Goal: Task Accomplishment & Management: Manage account settings

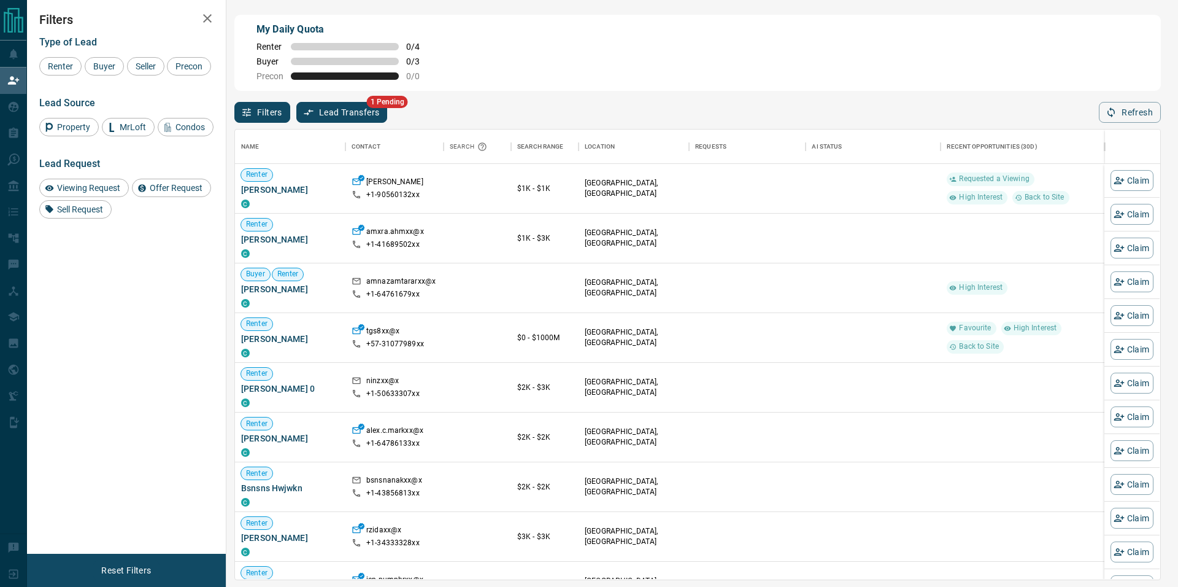
scroll to position [449, 924]
click at [328, 120] on button "Lead Transfers" at bounding box center [341, 112] width 91 height 21
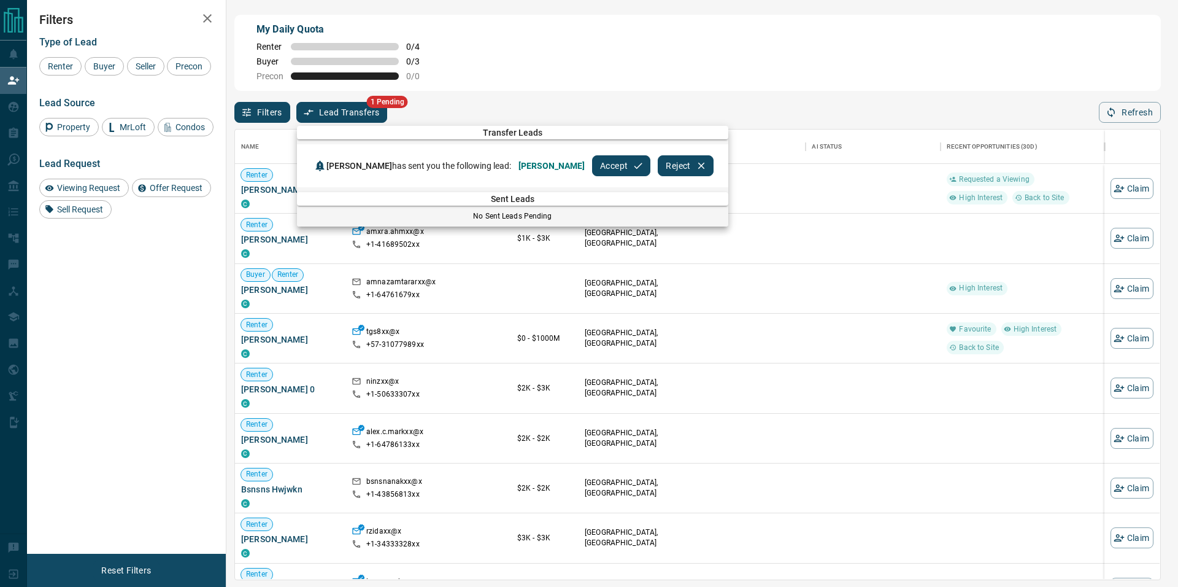
click at [592, 168] on button "Accept" at bounding box center [621, 165] width 58 height 21
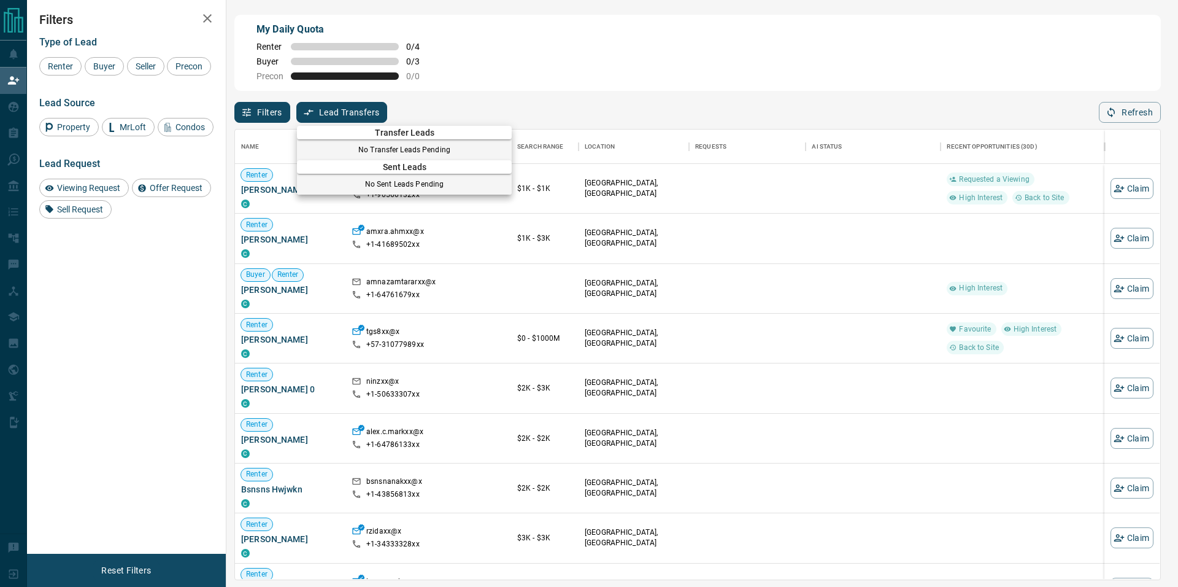
click at [14, 137] on div at bounding box center [589, 293] width 1178 height 587
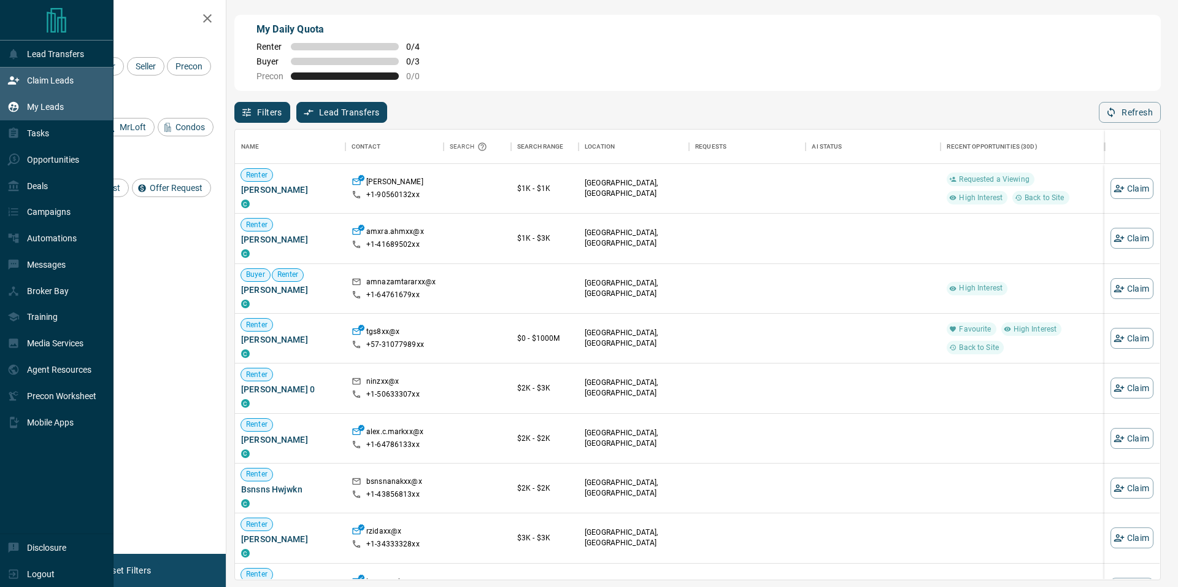
click at [35, 112] on p "My Leads" at bounding box center [45, 107] width 37 height 10
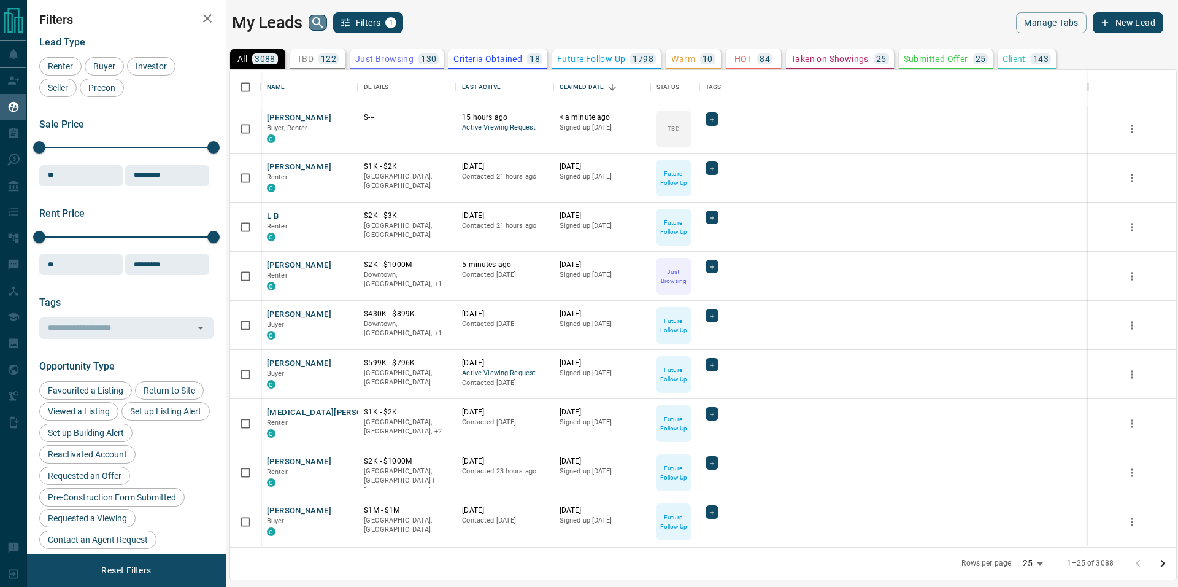
click at [318, 23] on icon "search button" at bounding box center [317, 22] width 10 height 10
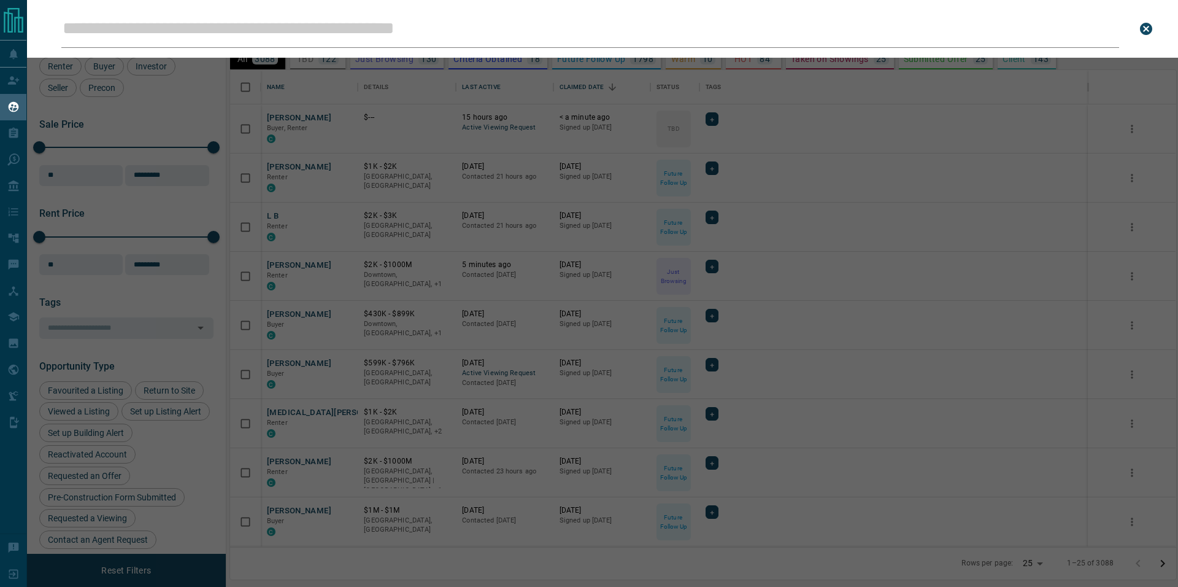
scroll to position [476, 946]
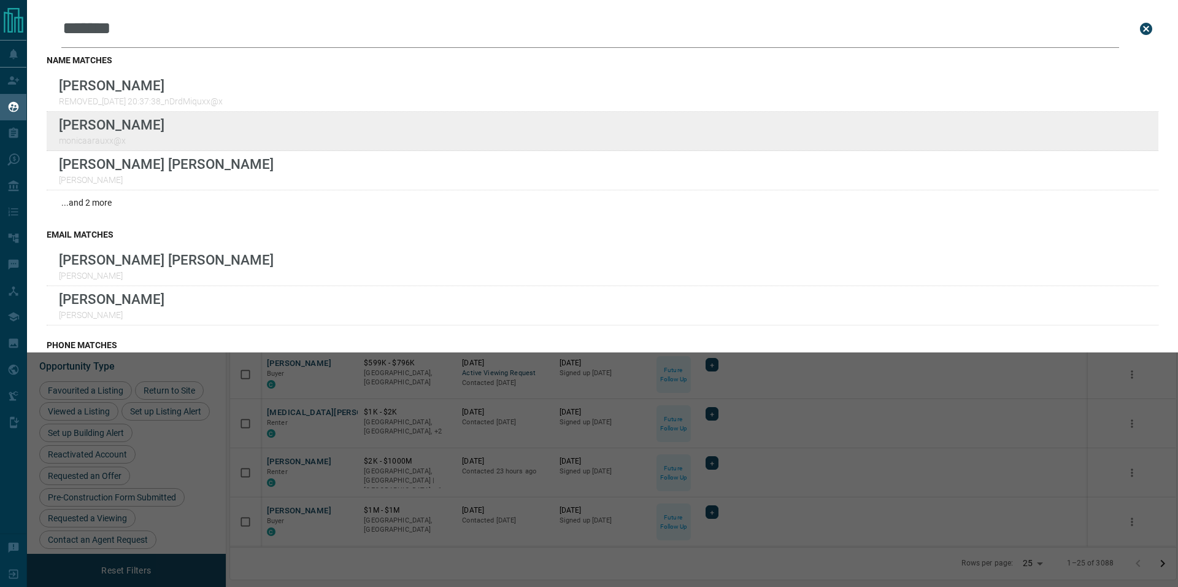
type input "******"
click at [0, 0] on div "Lead Transfers Claim Leads My Leads Tasks Opportunities Deals Campaigns Automat…" at bounding box center [589, 285] width 1178 height 571
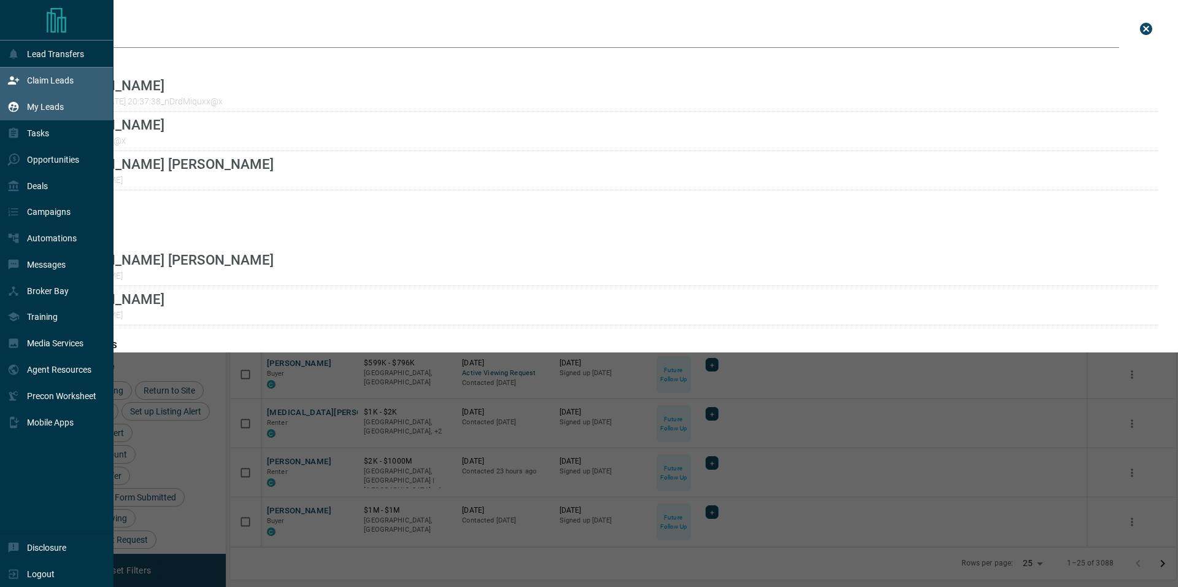
click at [33, 80] on p "Claim Leads" at bounding box center [50, 80] width 47 height 10
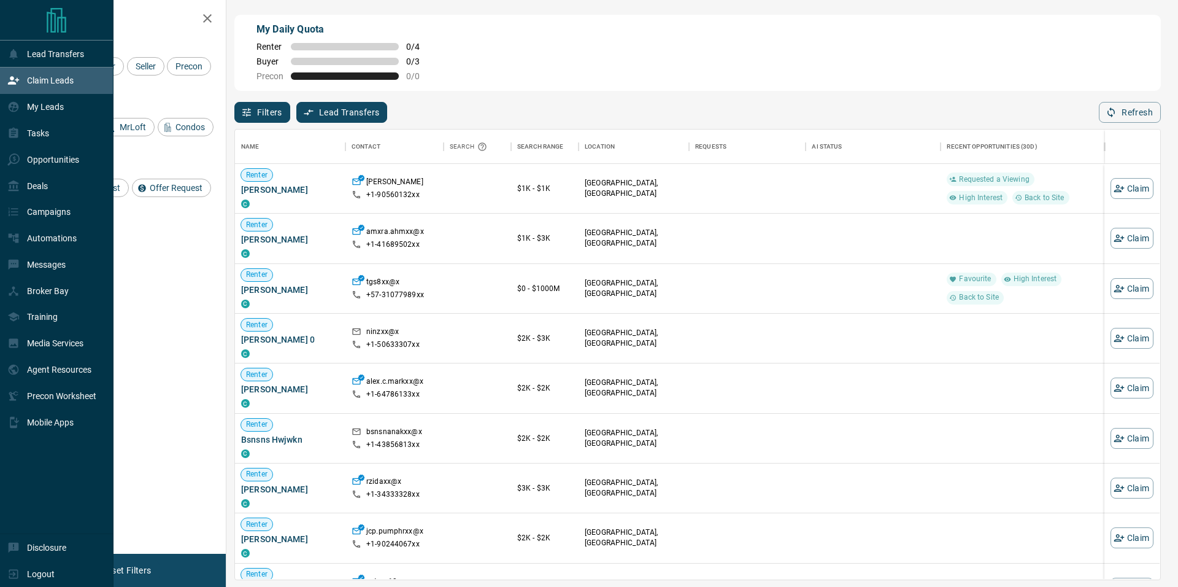
scroll to position [449, 924]
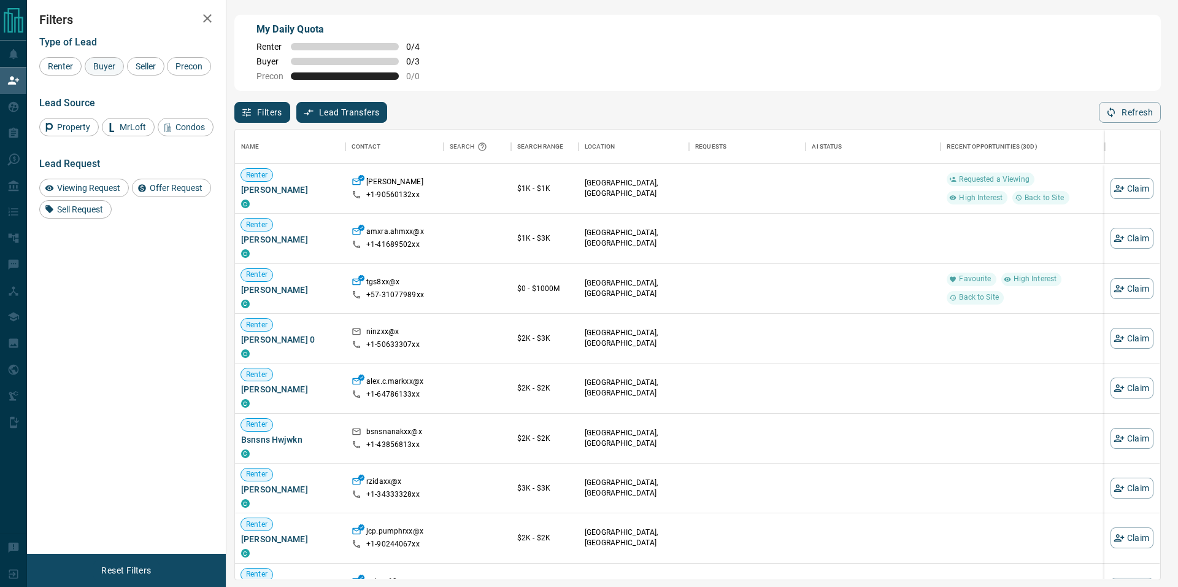
click at [97, 64] on span "Buyer" at bounding box center [104, 66] width 31 height 10
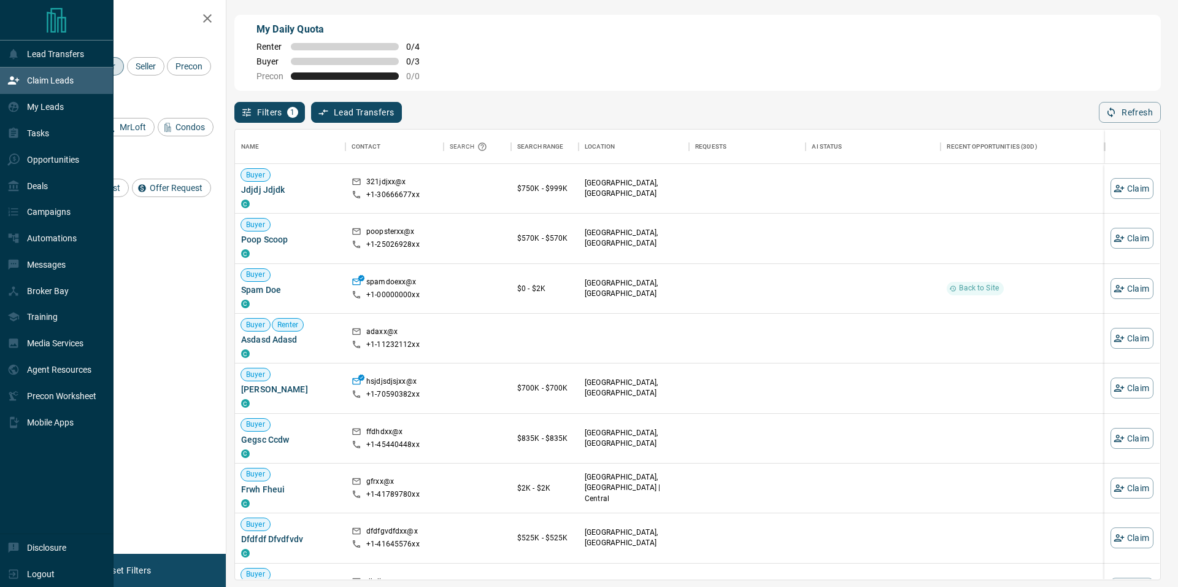
click at [47, 85] on p "Claim Leads" at bounding box center [50, 80] width 47 height 10
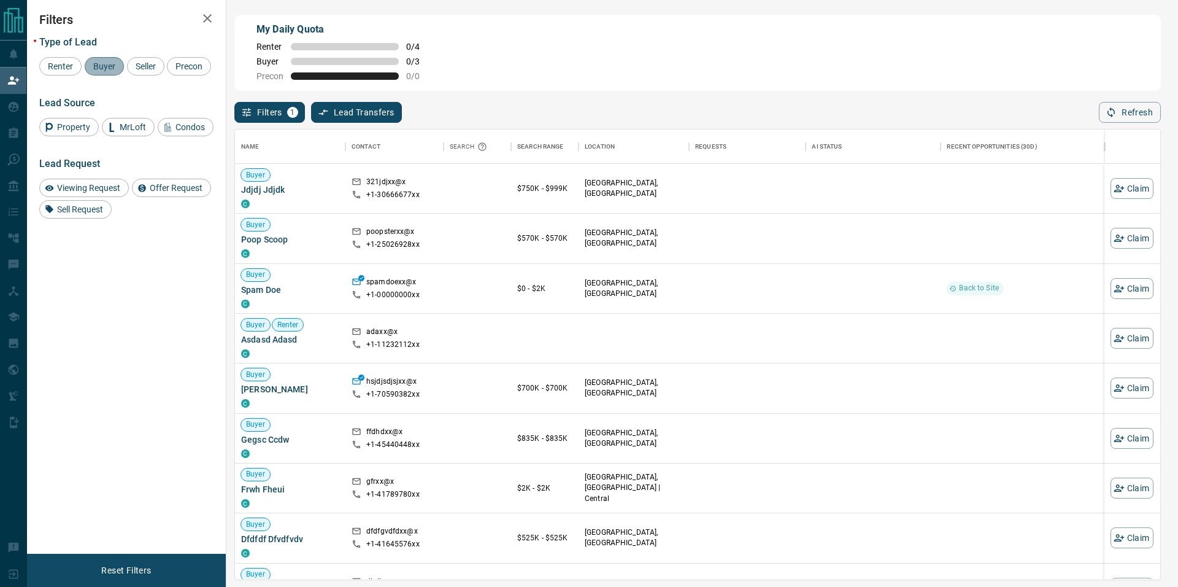
click at [107, 68] on span "Buyer" at bounding box center [104, 66] width 31 height 10
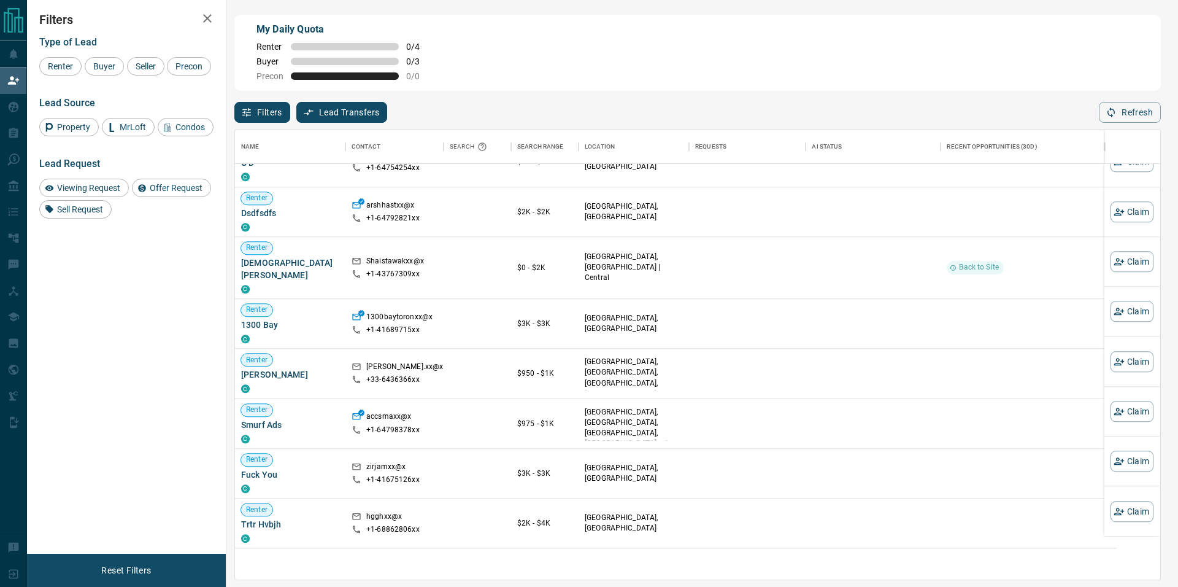
scroll to position [0, 0]
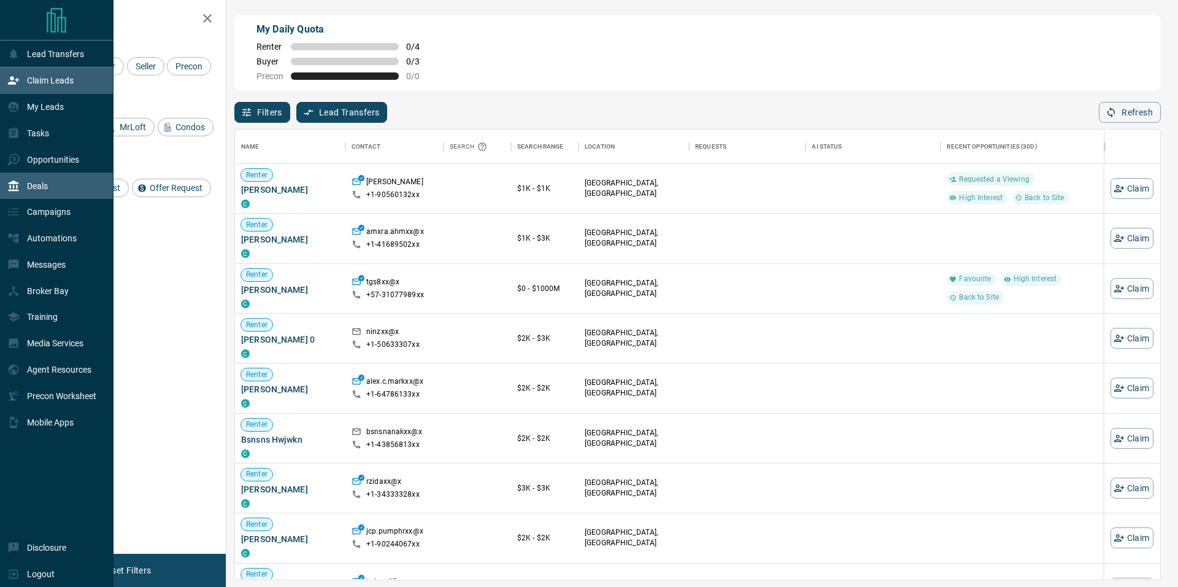
click at [34, 185] on p "Deals" at bounding box center [37, 186] width 21 height 10
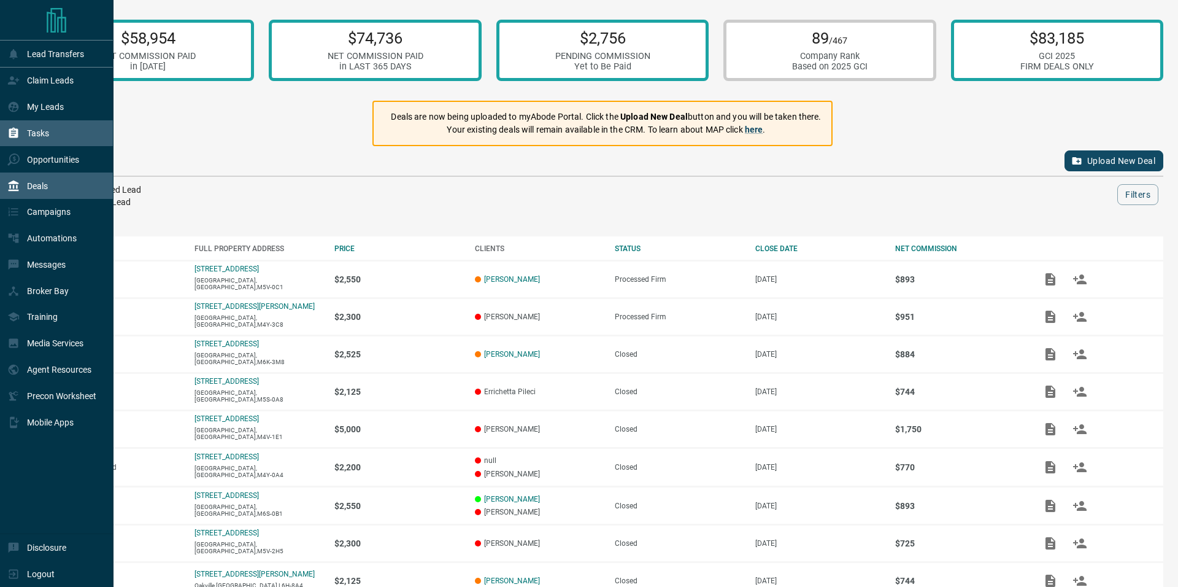
click at [34, 137] on p "Tasks" at bounding box center [38, 133] width 22 height 10
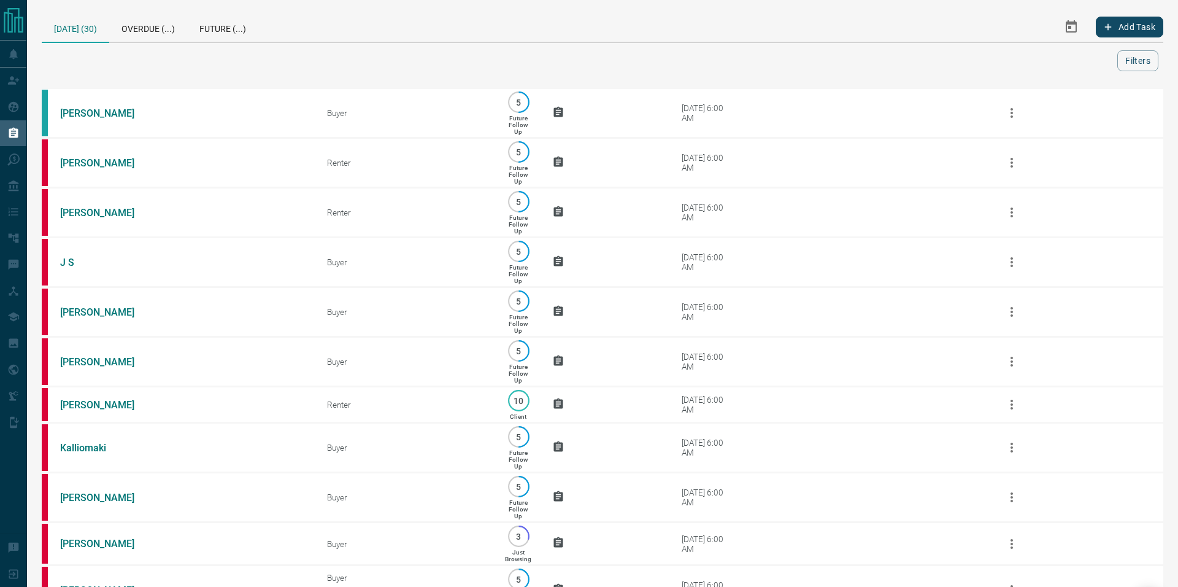
click at [1075, 29] on icon "Select Date Range" at bounding box center [1071, 26] width 11 height 12
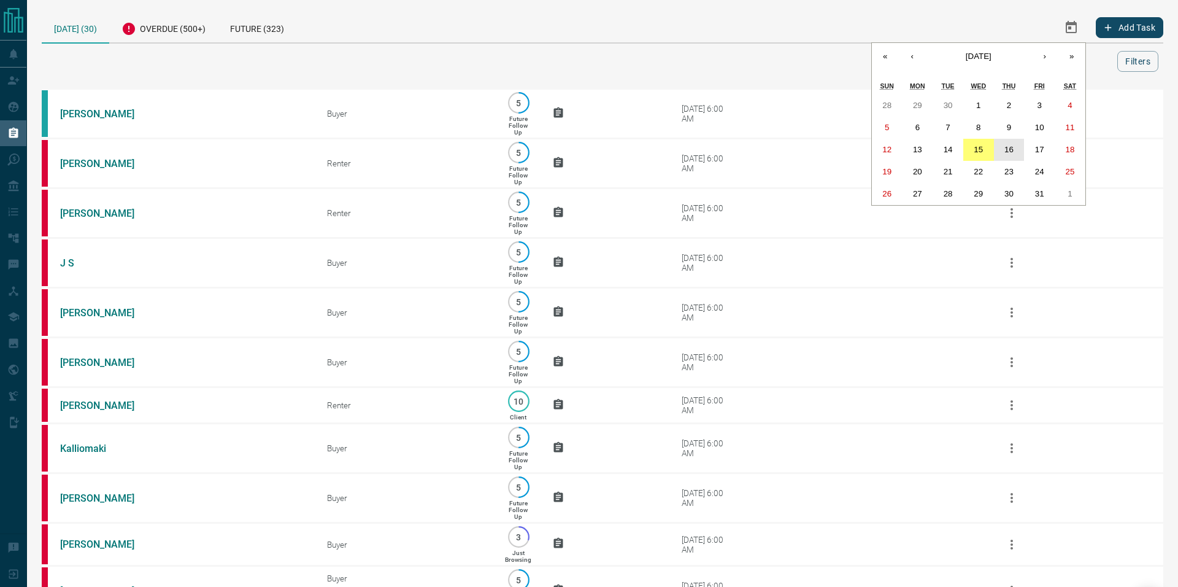
click at [1006, 150] on abbr "16" at bounding box center [1009, 149] width 9 height 9
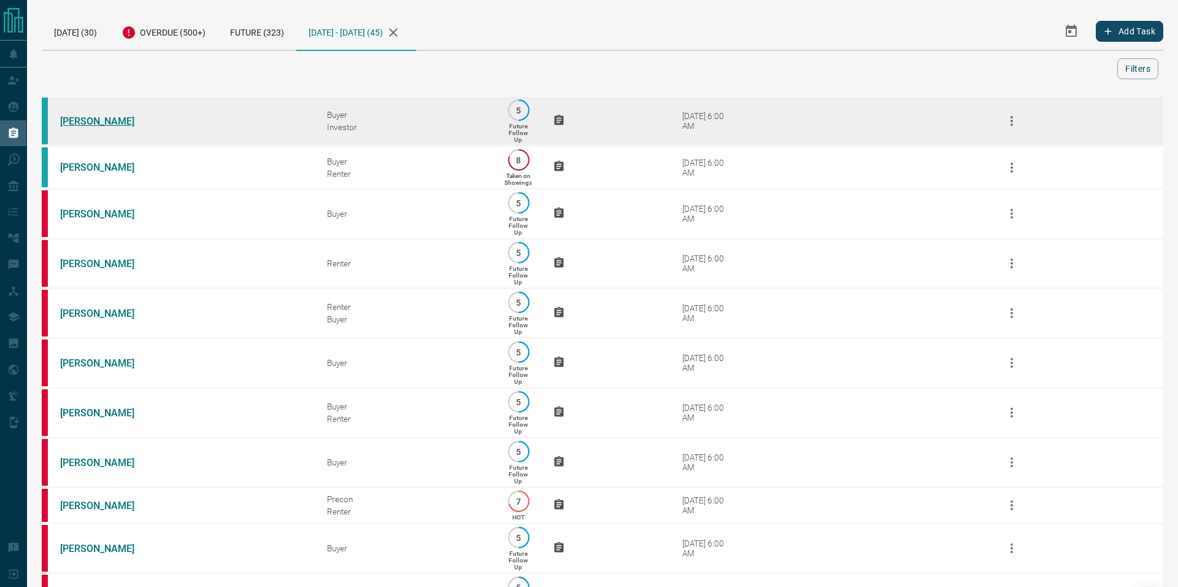
click at [98, 122] on link "[PERSON_NAME]" at bounding box center [106, 121] width 92 height 12
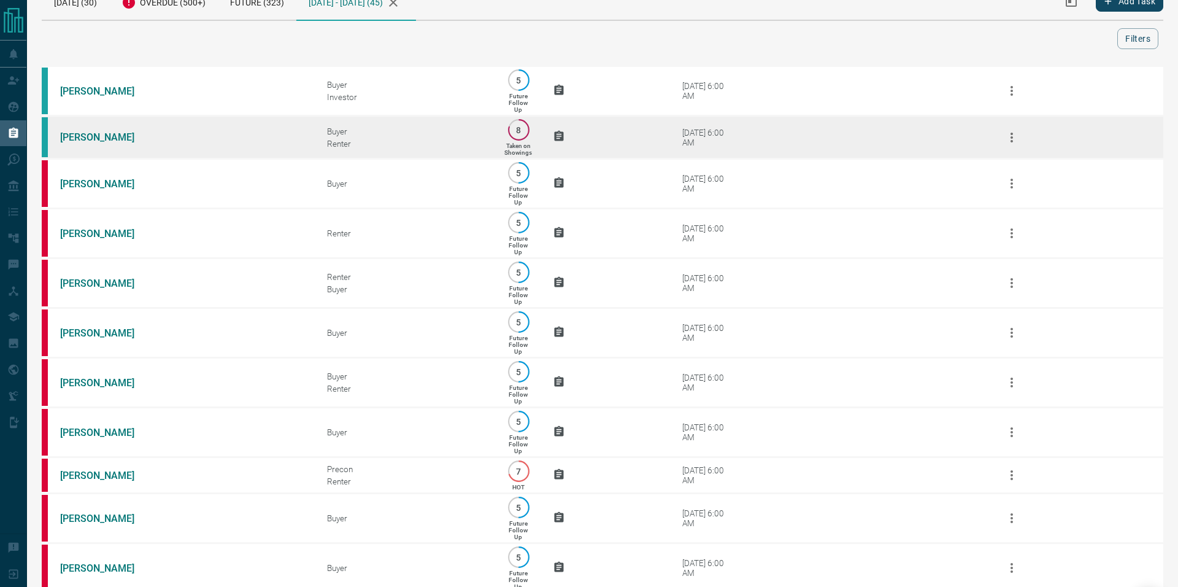
scroll to position [38, 0]
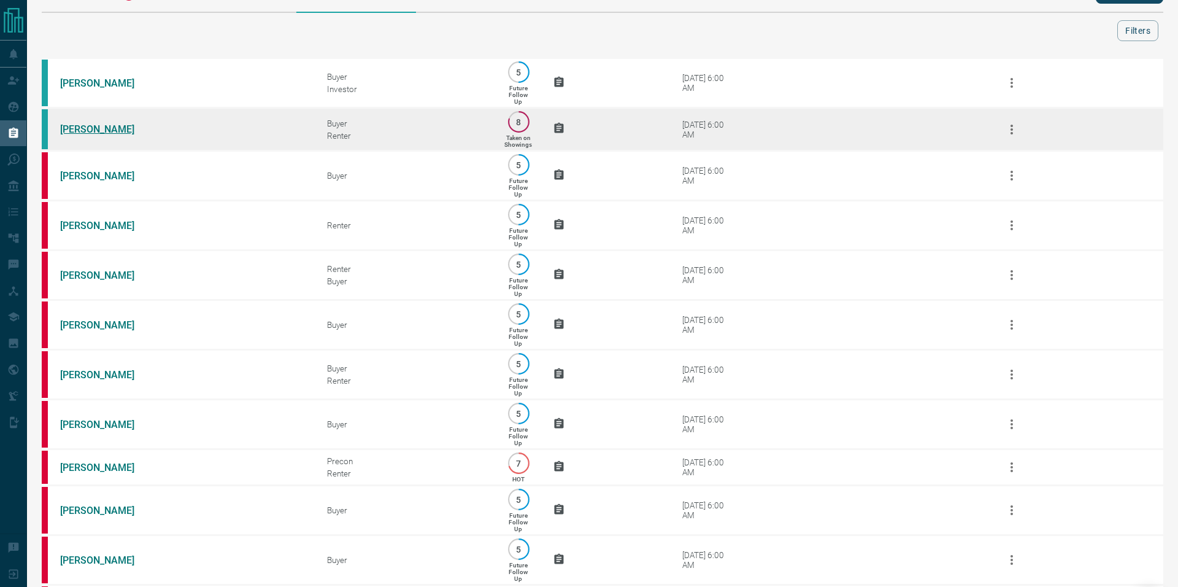
click at [88, 129] on link "[PERSON_NAME]" at bounding box center [106, 129] width 92 height 12
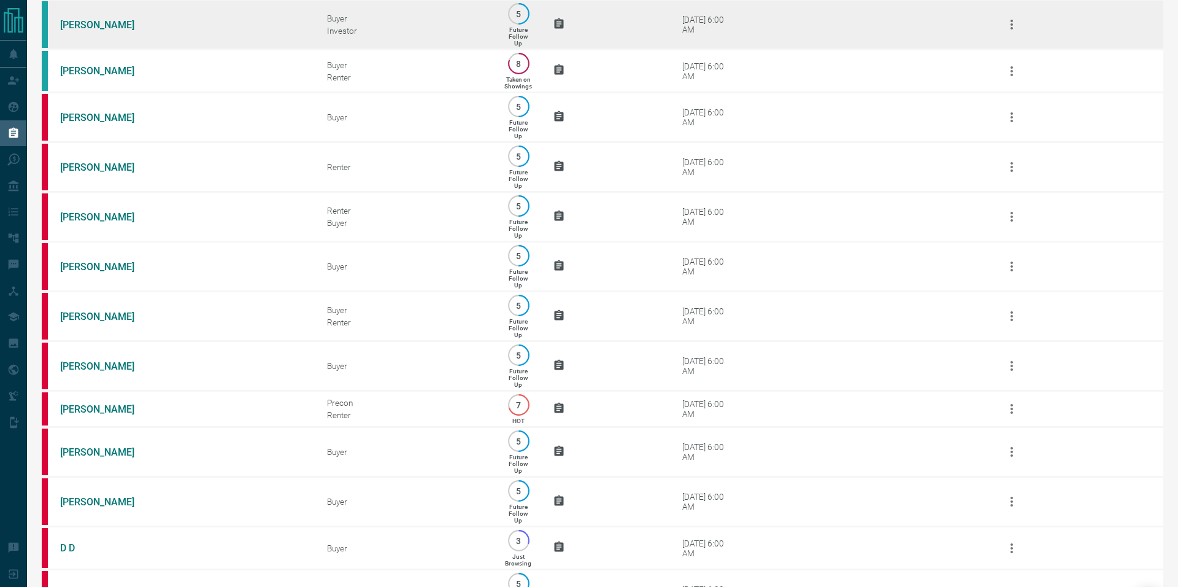
scroll to position [97, 0]
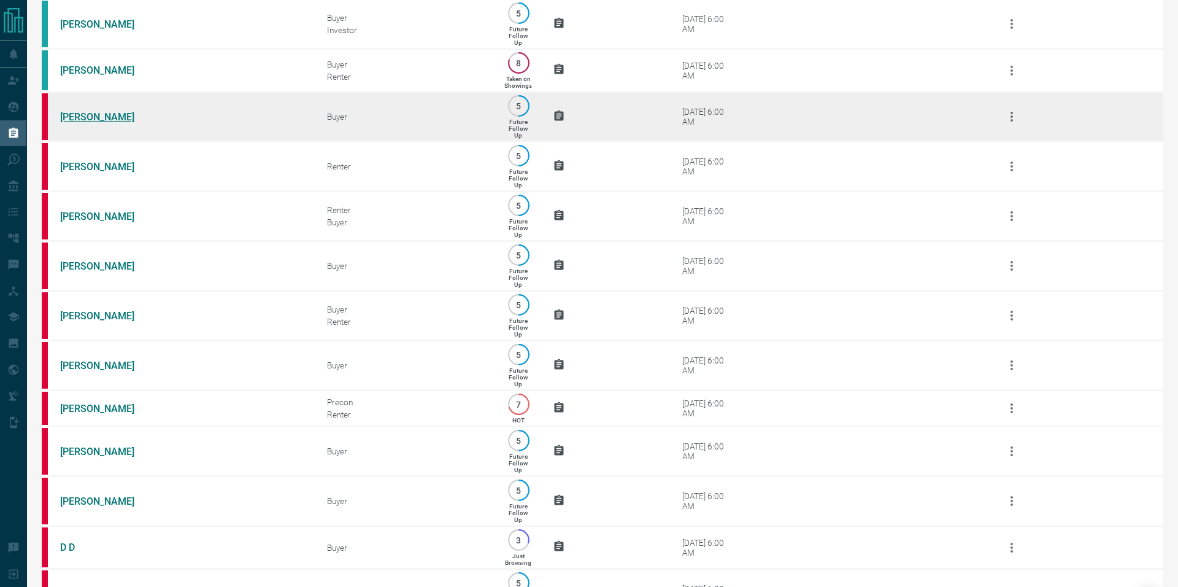
click at [89, 117] on link "[PERSON_NAME]" at bounding box center [106, 117] width 92 height 12
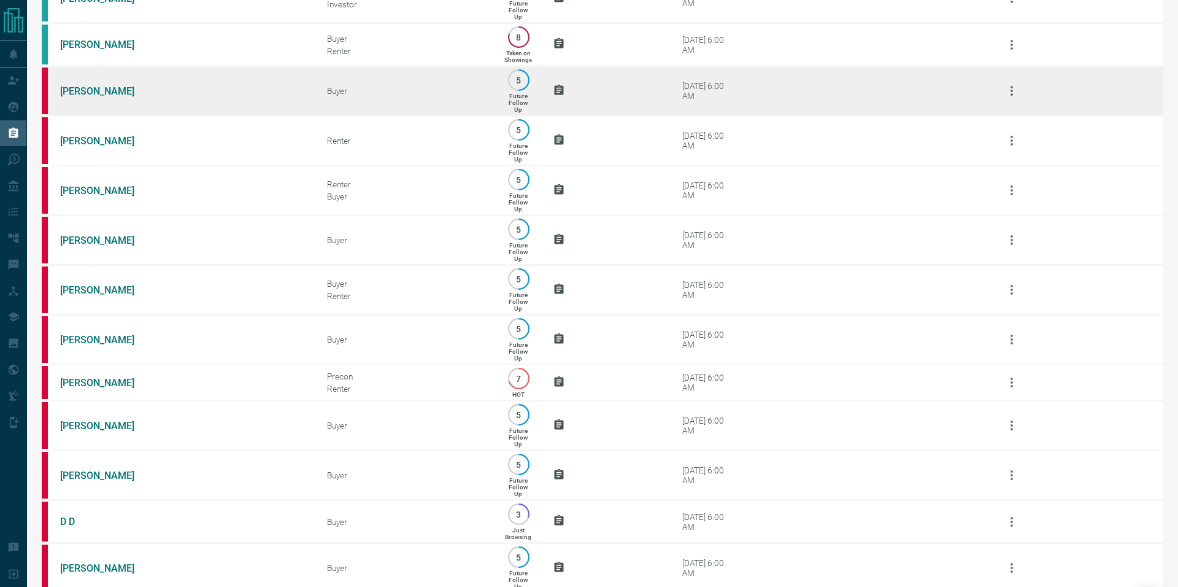
scroll to position [123, 0]
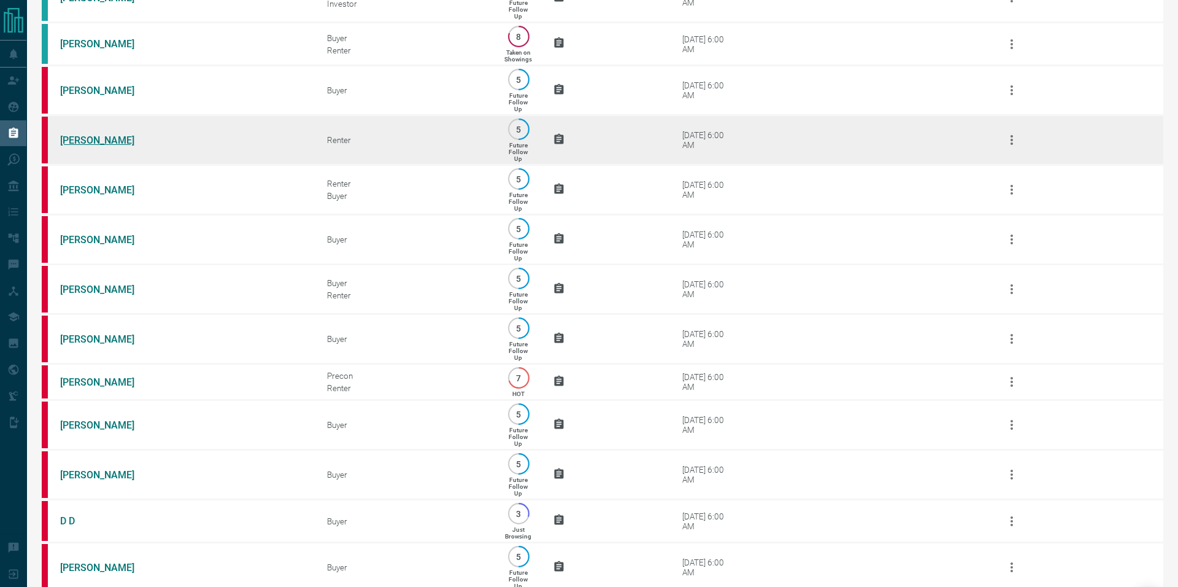
click at [77, 142] on link "[PERSON_NAME]" at bounding box center [106, 140] width 92 height 12
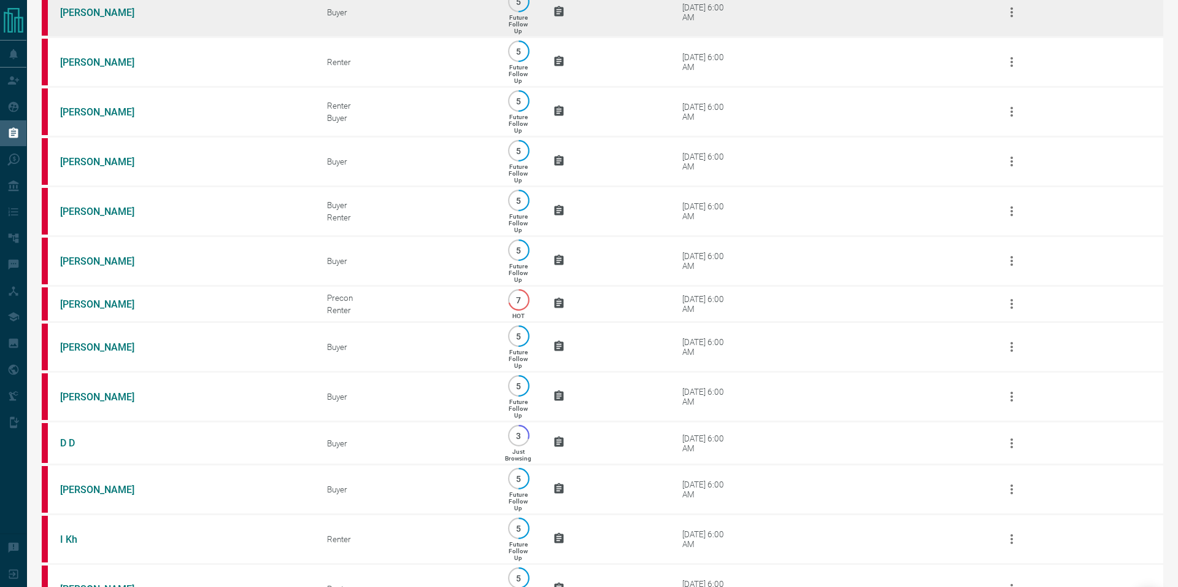
scroll to position [203, 0]
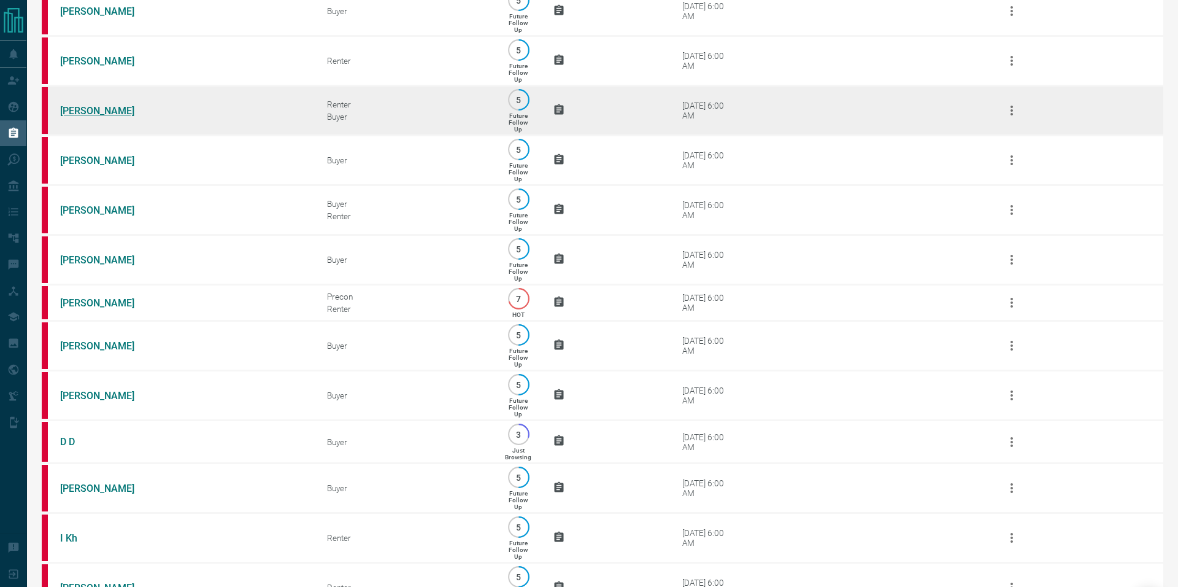
click at [117, 113] on link "[PERSON_NAME]" at bounding box center [106, 111] width 92 height 12
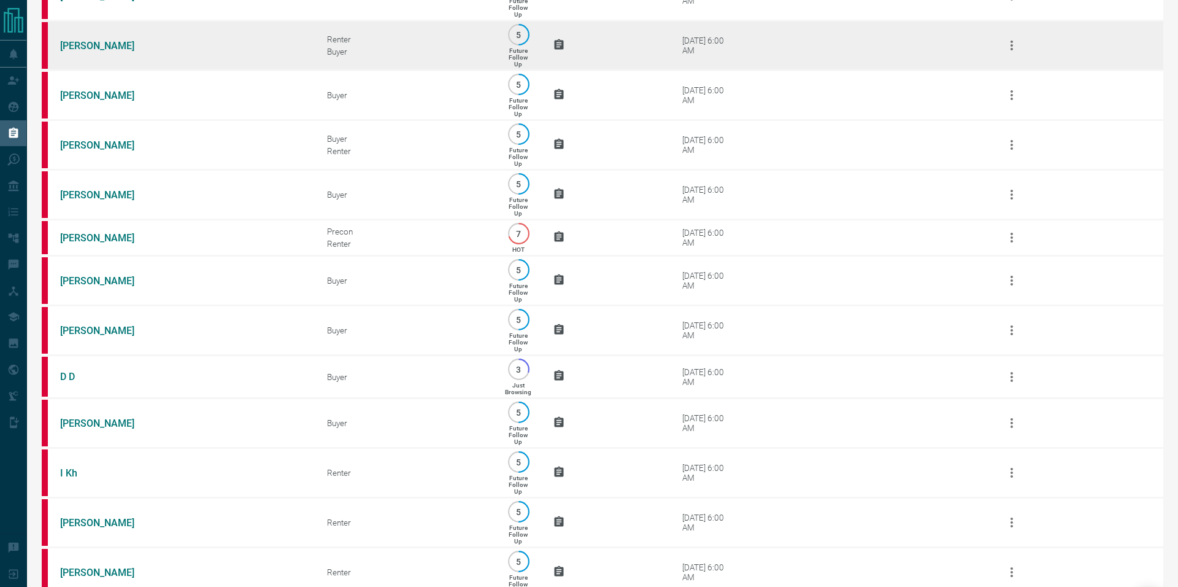
scroll to position [268, 0]
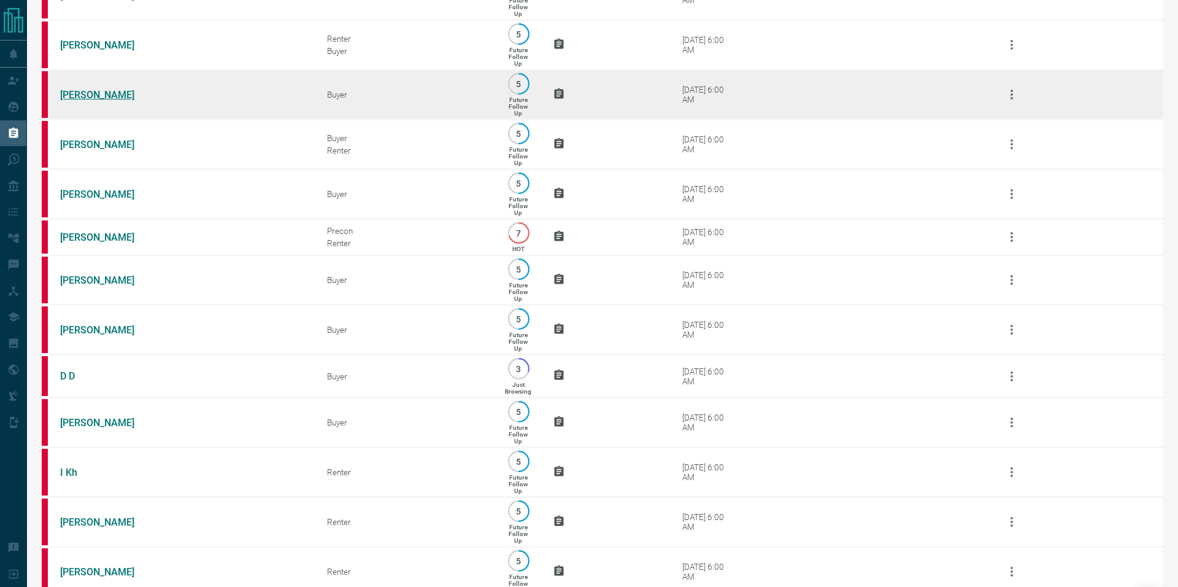
click at [80, 101] on link "[PERSON_NAME]" at bounding box center [106, 95] width 92 height 12
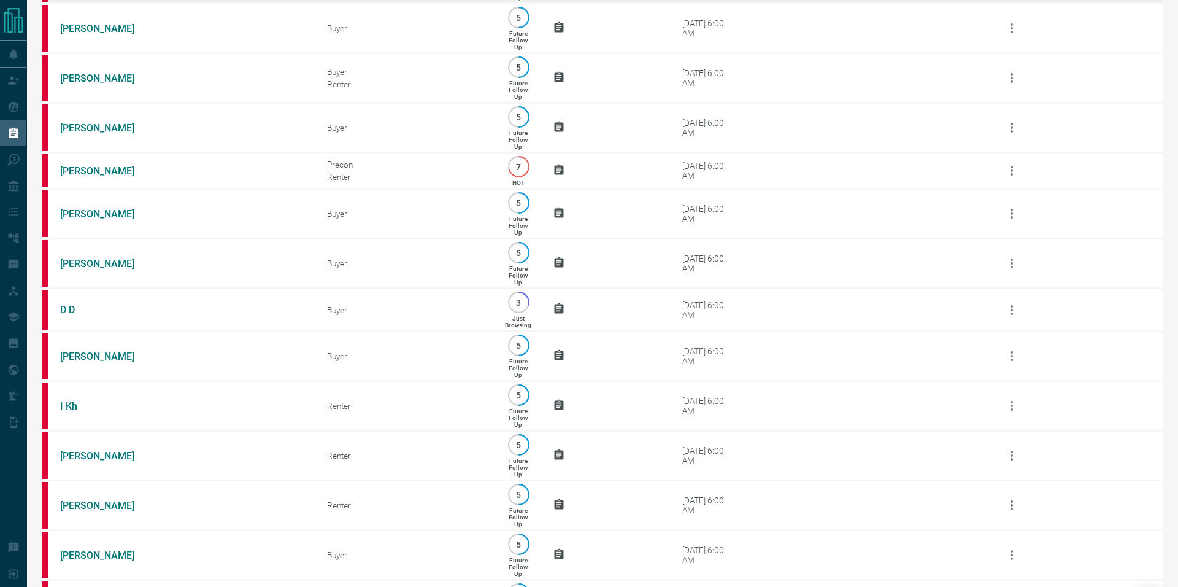
scroll to position [338, 0]
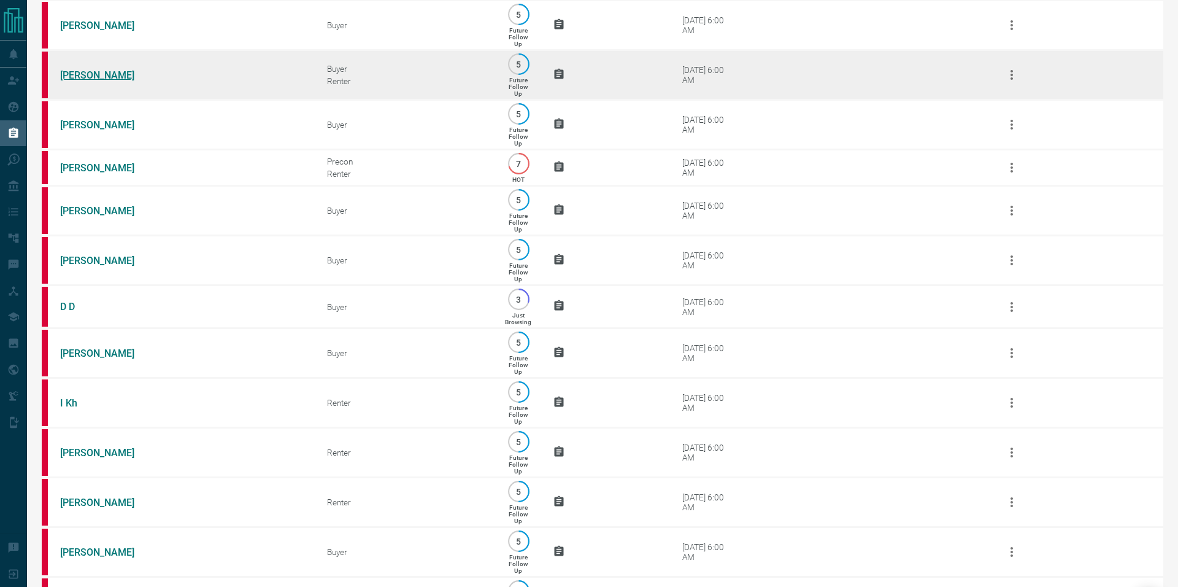
click at [102, 81] on link "[PERSON_NAME]" at bounding box center [106, 75] width 92 height 12
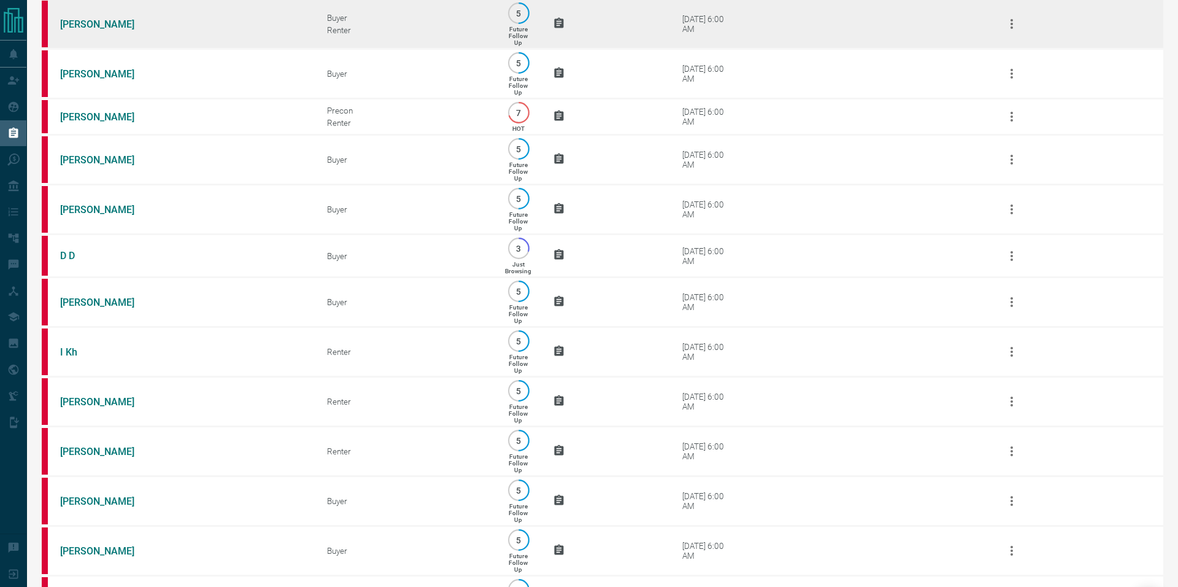
scroll to position [390, 0]
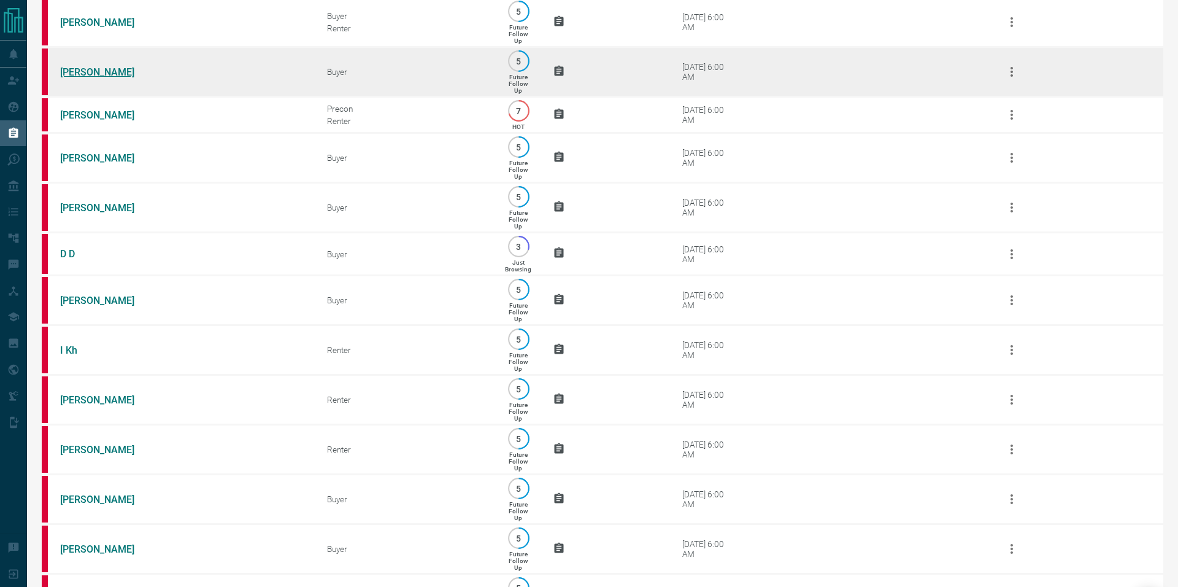
click at [98, 78] on link "[PERSON_NAME]" at bounding box center [106, 72] width 92 height 12
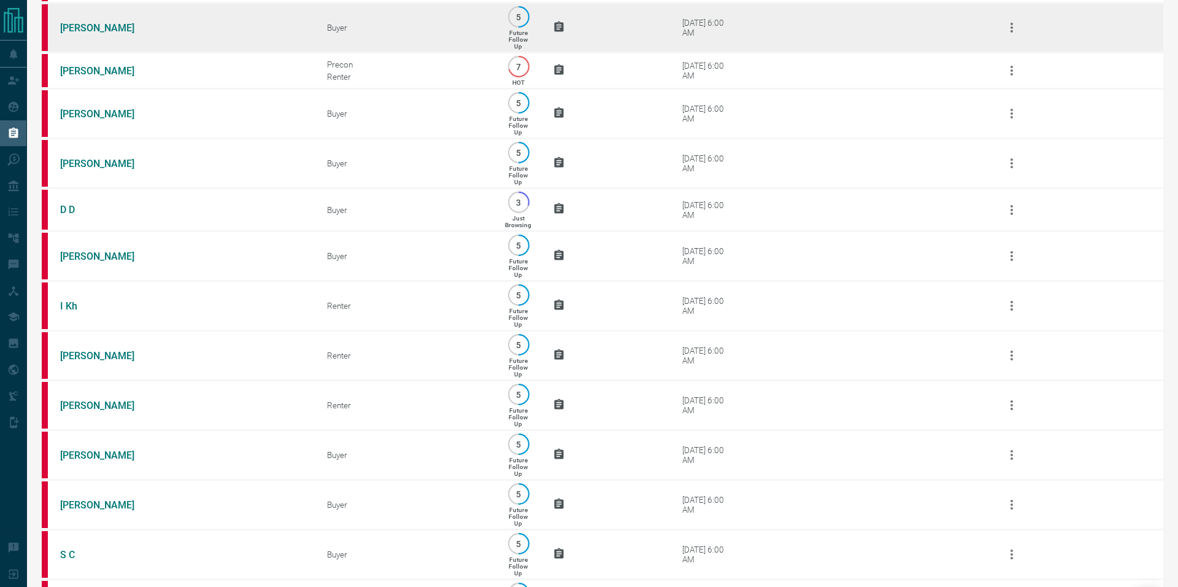
scroll to position [449, 0]
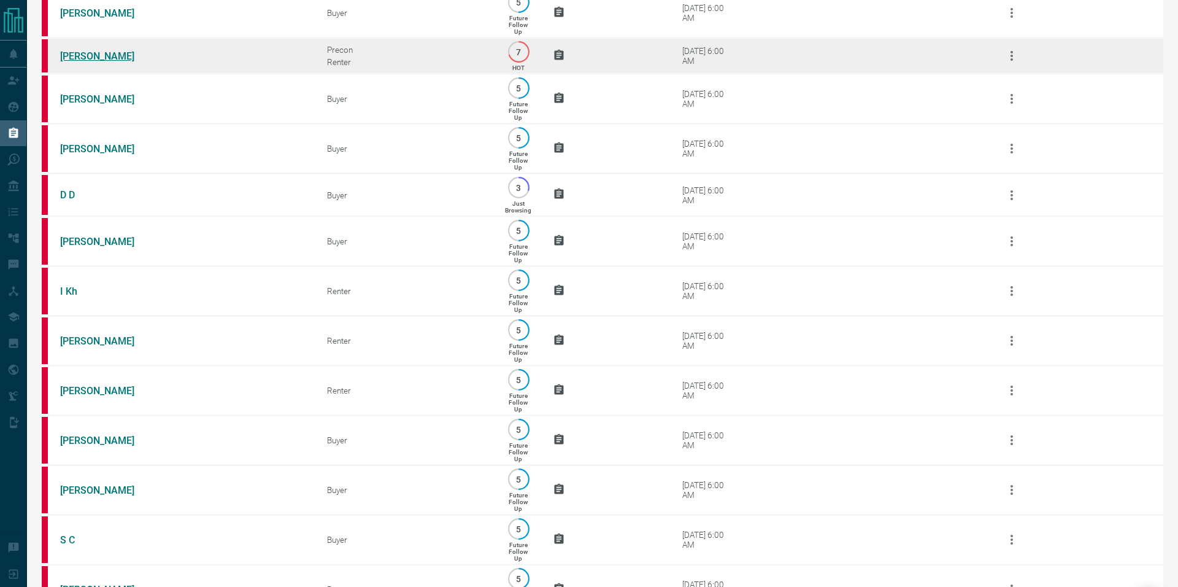
click at [73, 62] on link "[PERSON_NAME]" at bounding box center [106, 56] width 92 height 12
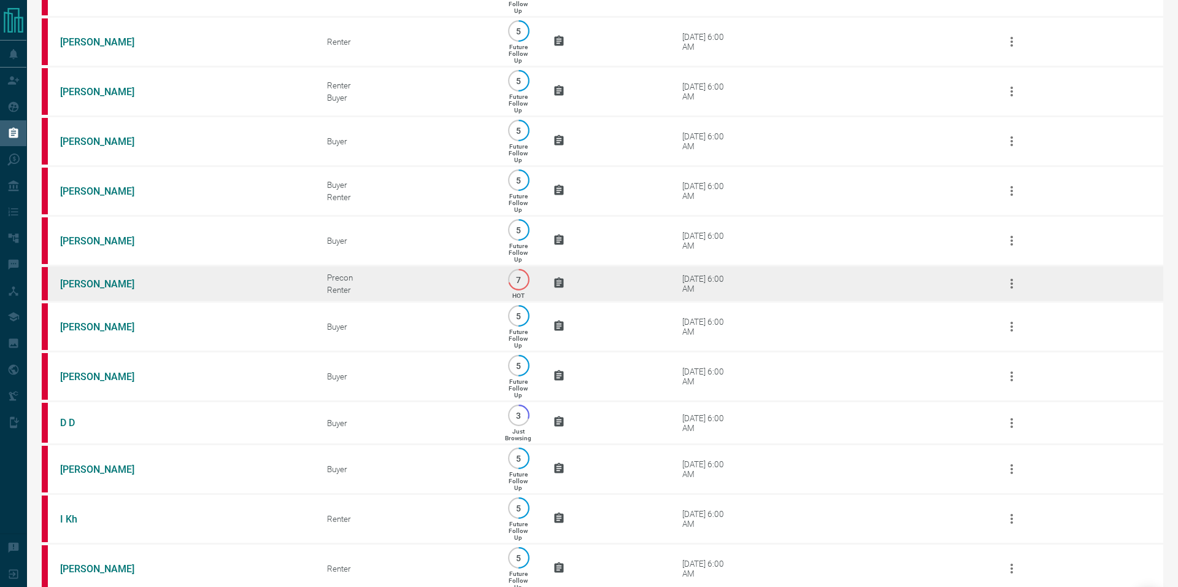
scroll to position [229, 0]
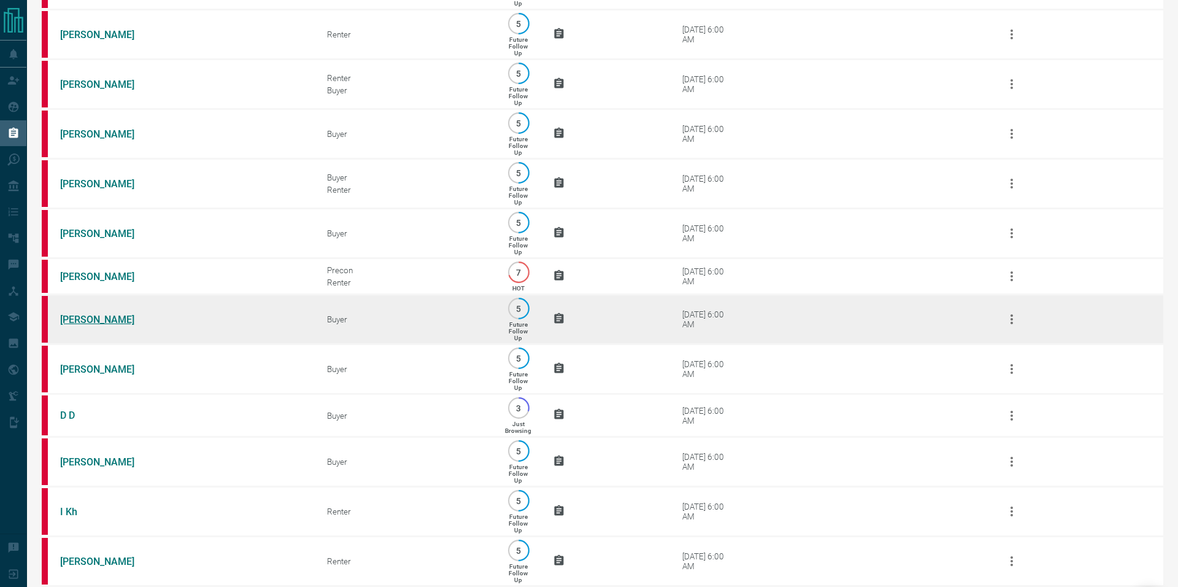
click at [79, 325] on link "[PERSON_NAME]" at bounding box center [106, 320] width 92 height 12
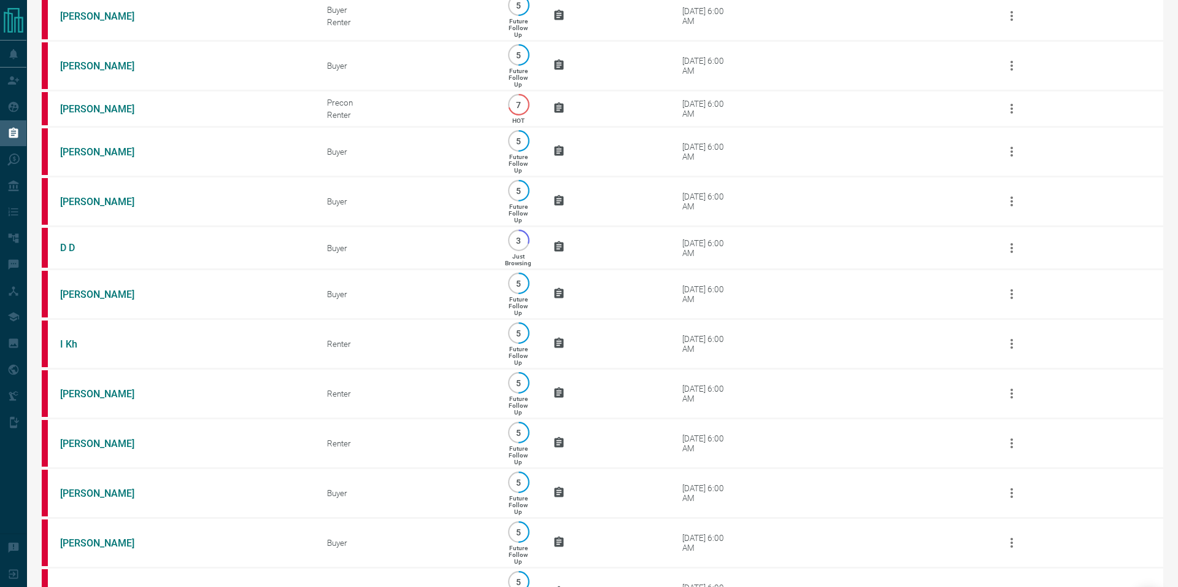
scroll to position [398, 0]
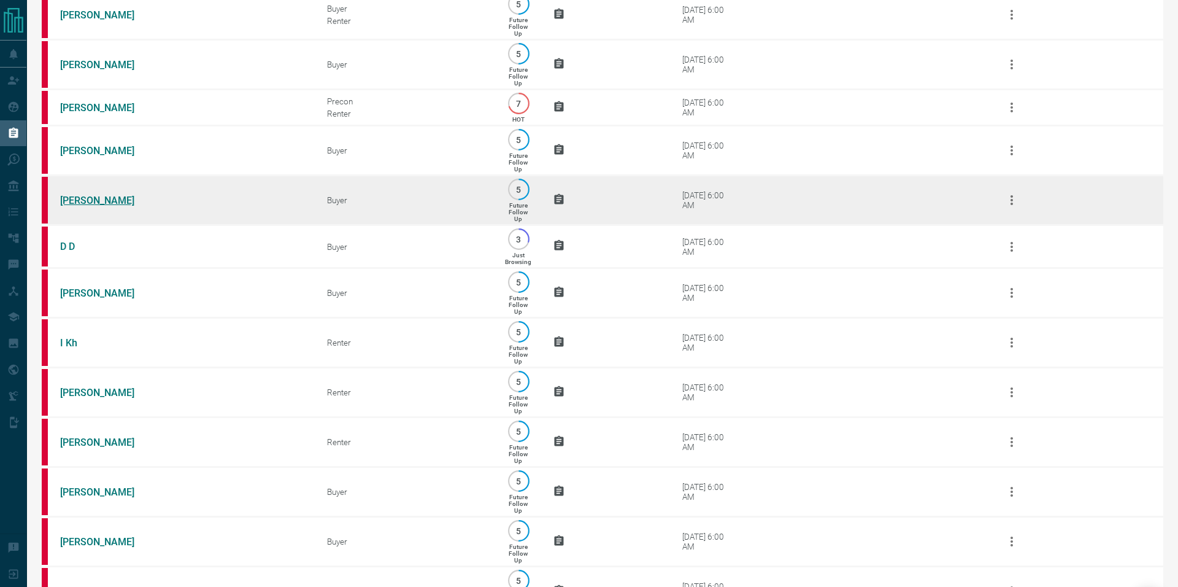
click at [93, 206] on link "[PERSON_NAME]" at bounding box center [106, 201] width 92 height 12
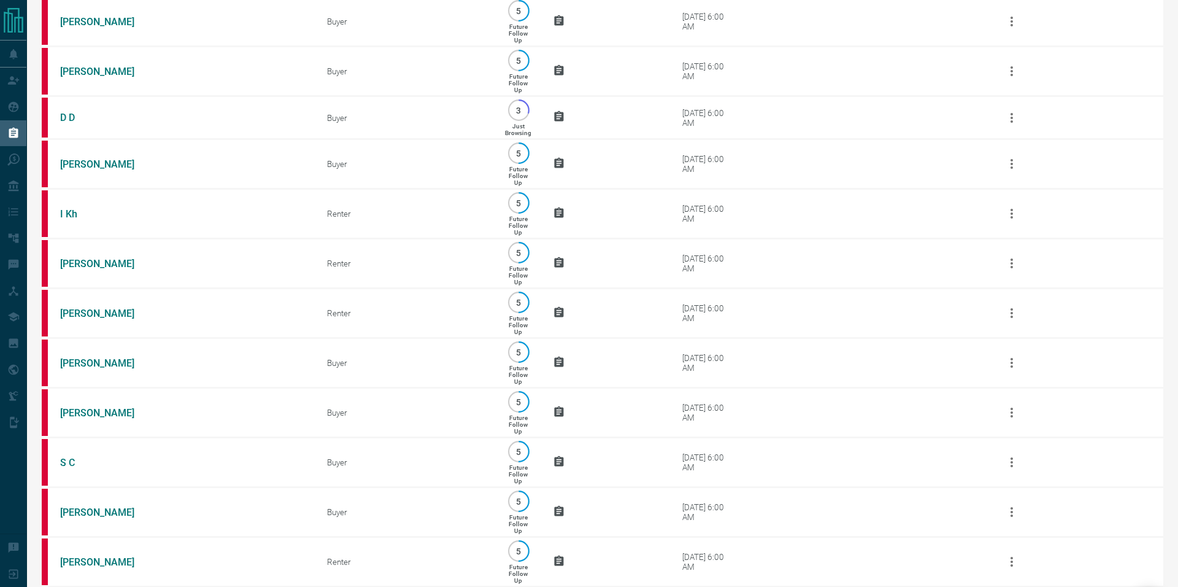
scroll to position [528, 0]
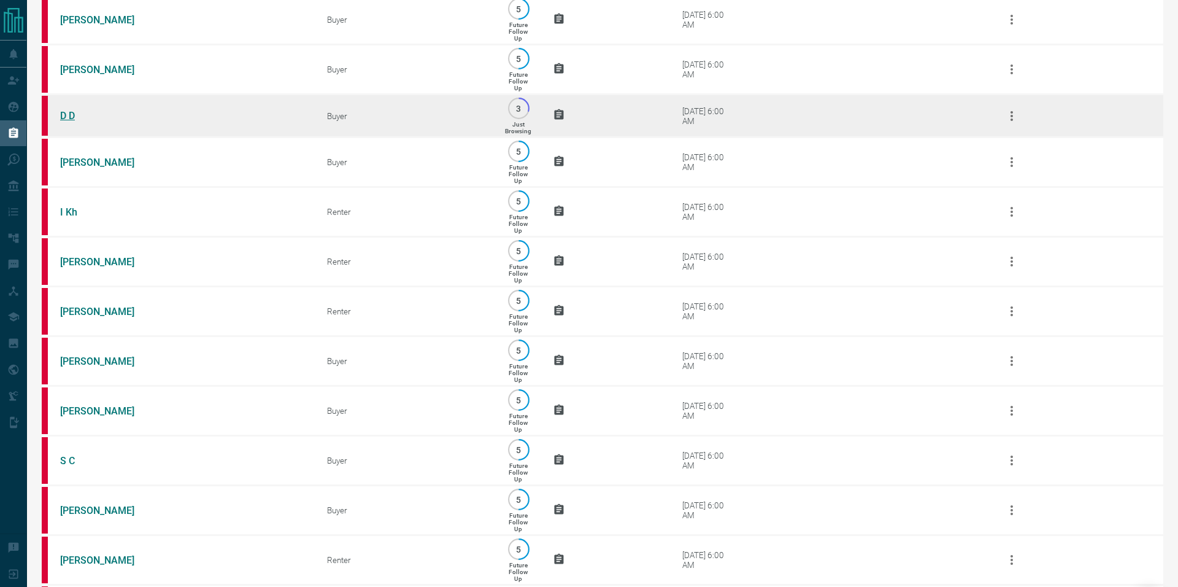
click at [64, 122] on link "D D" at bounding box center [106, 116] width 92 height 12
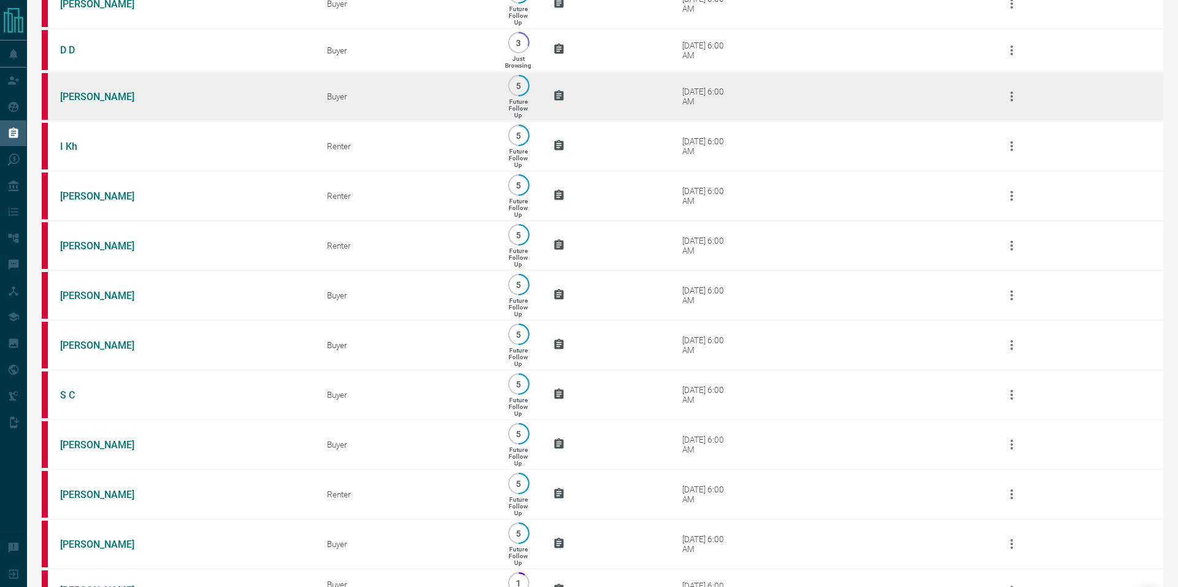
scroll to position [604, 0]
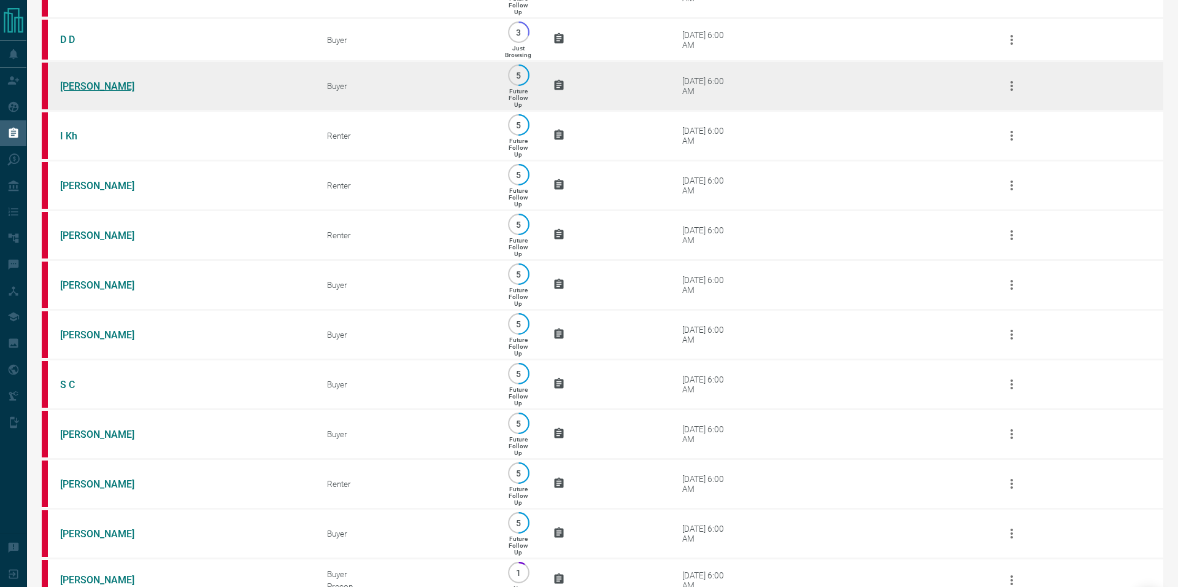
click at [82, 92] on link "[PERSON_NAME]" at bounding box center [106, 86] width 92 height 12
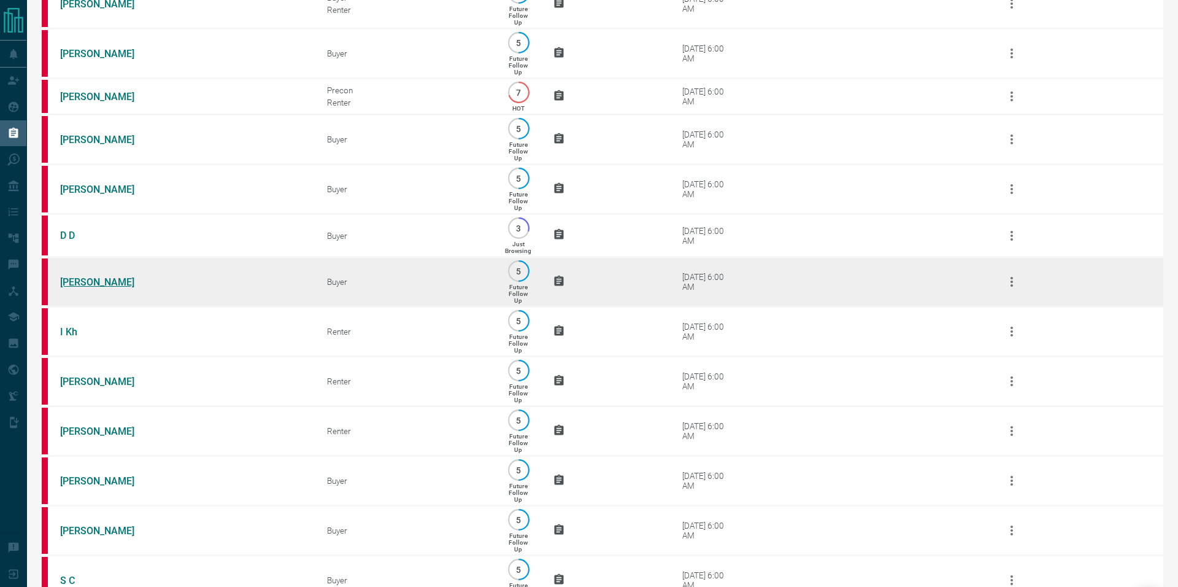
scroll to position [425, 0]
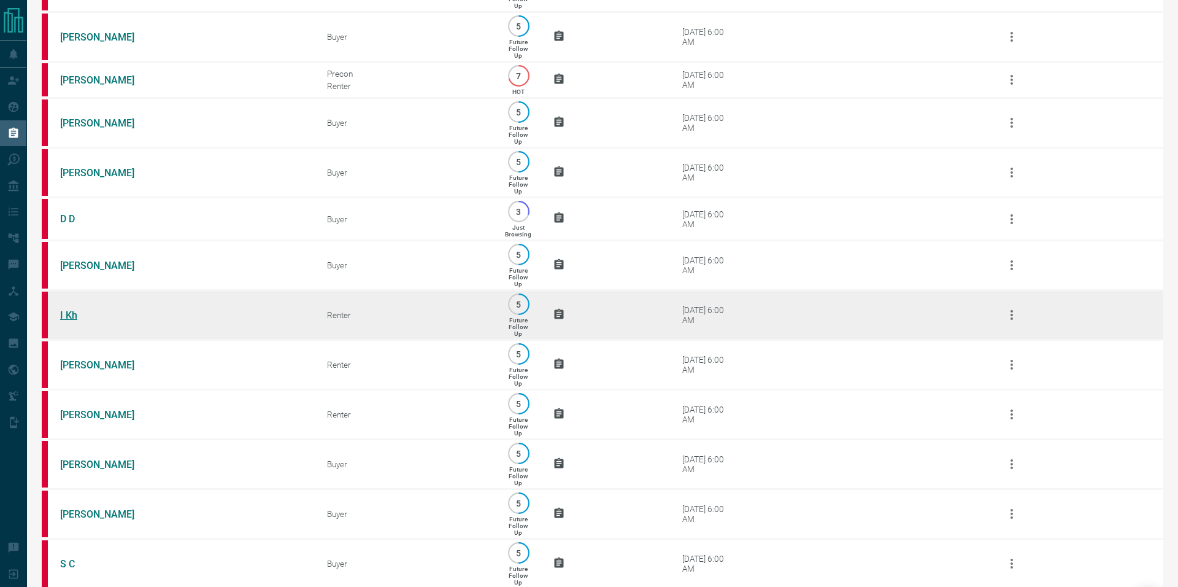
click at [63, 321] on link "I Kh" at bounding box center [106, 315] width 92 height 12
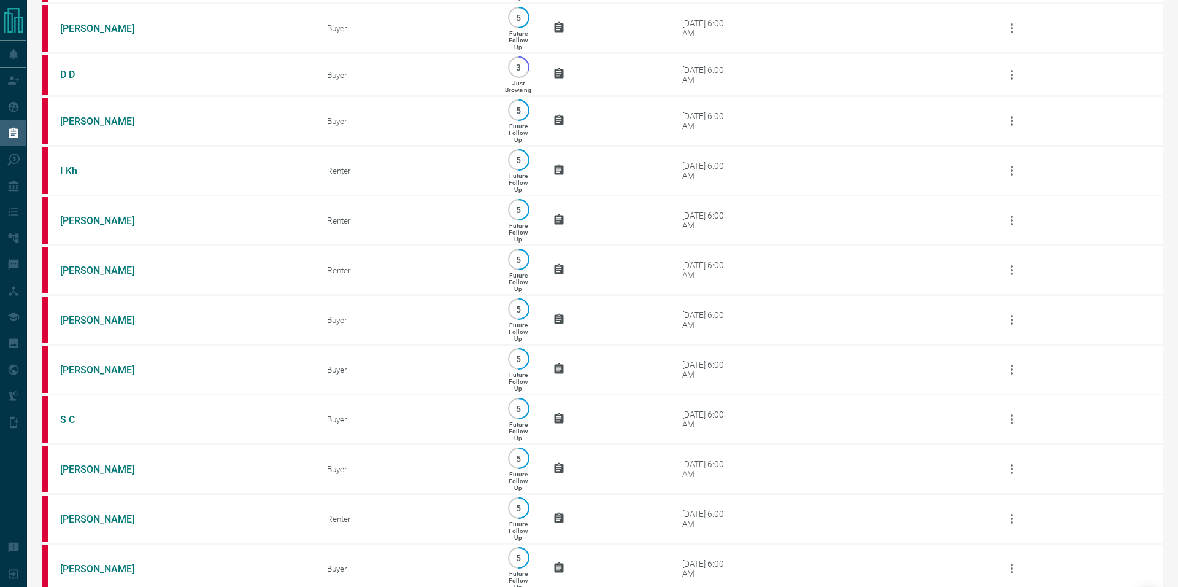
scroll to position [630, 0]
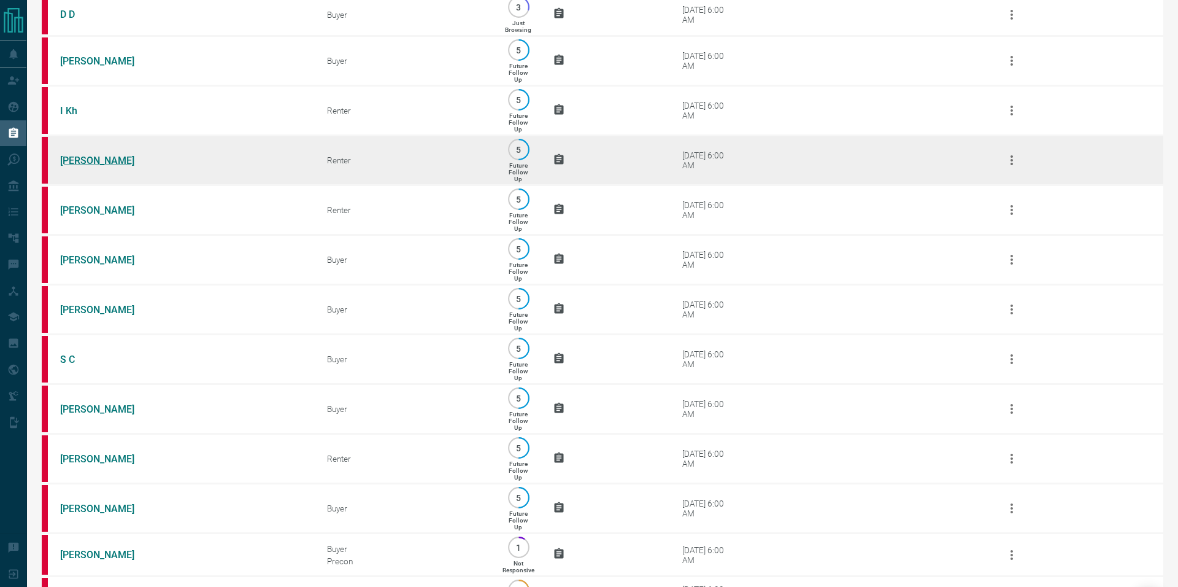
click at [91, 166] on link "[PERSON_NAME]" at bounding box center [106, 161] width 92 height 12
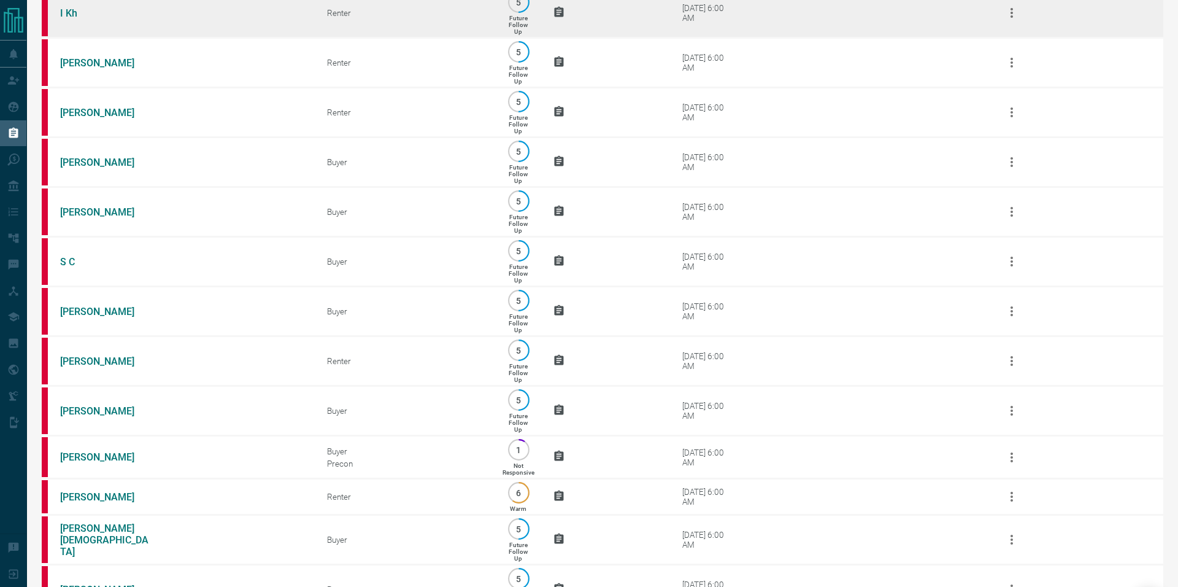
scroll to position [731, 0]
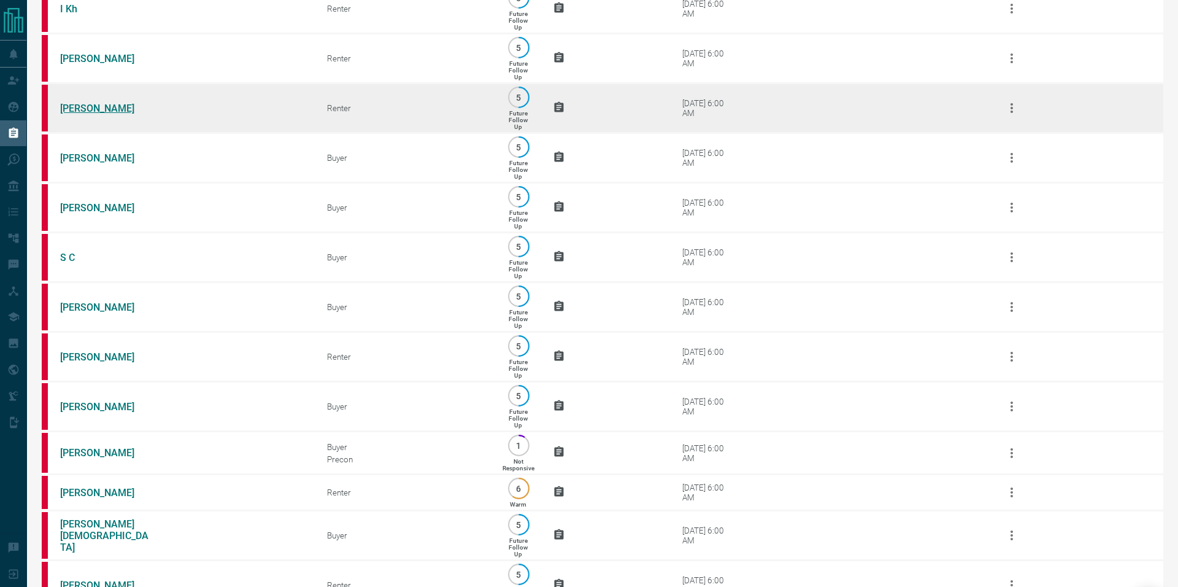
click at [90, 114] on link "[PERSON_NAME]" at bounding box center [106, 108] width 92 height 12
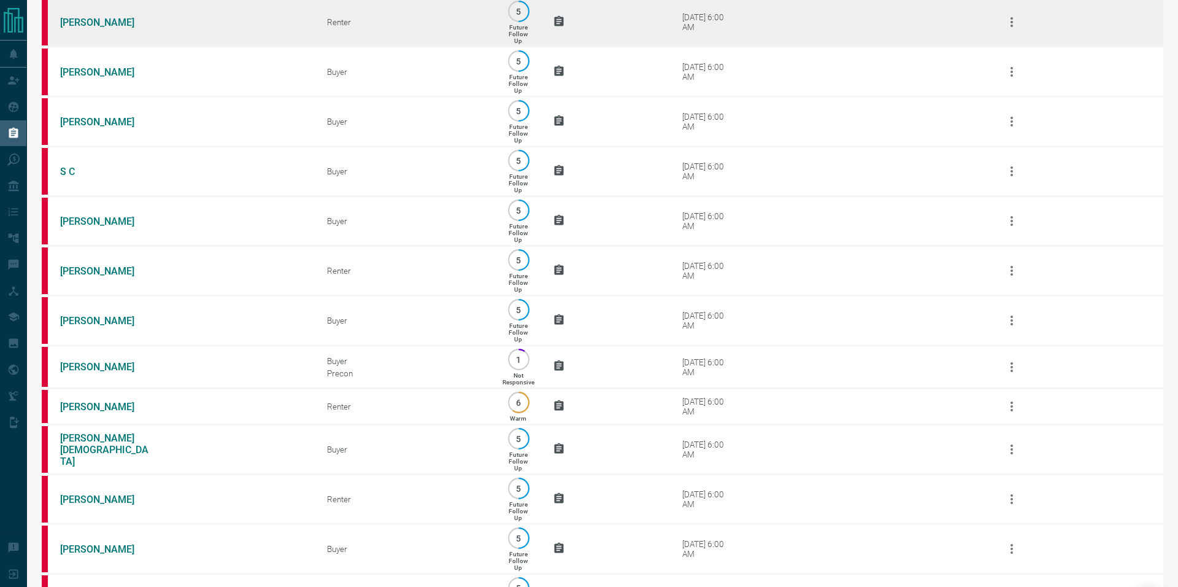
scroll to position [833, 0]
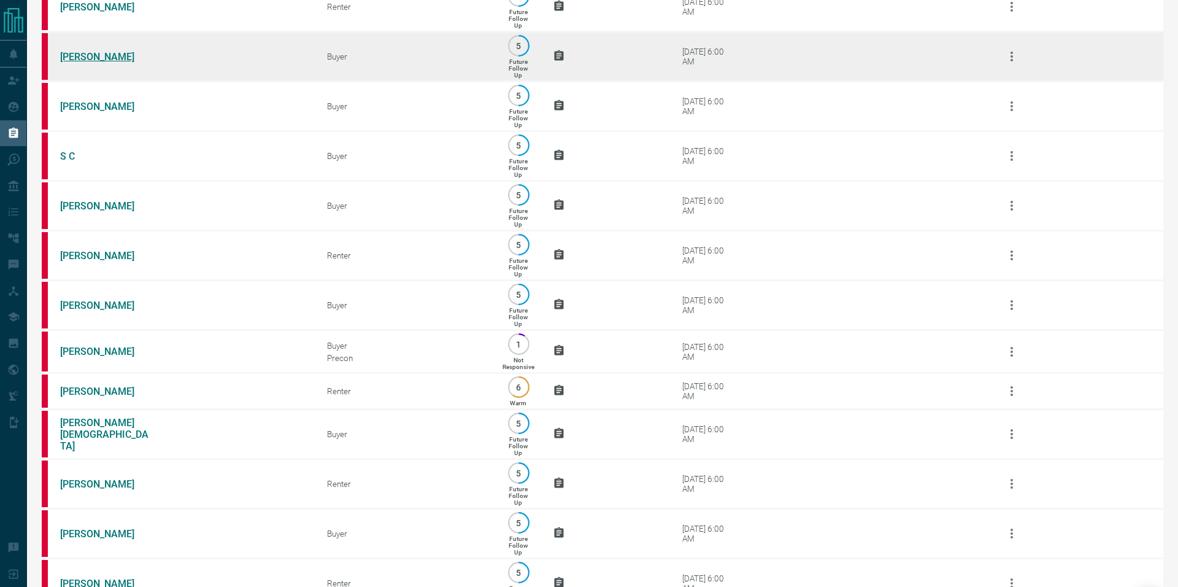
click at [67, 63] on link "[PERSON_NAME]" at bounding box center [106, 57] width 92 height 12
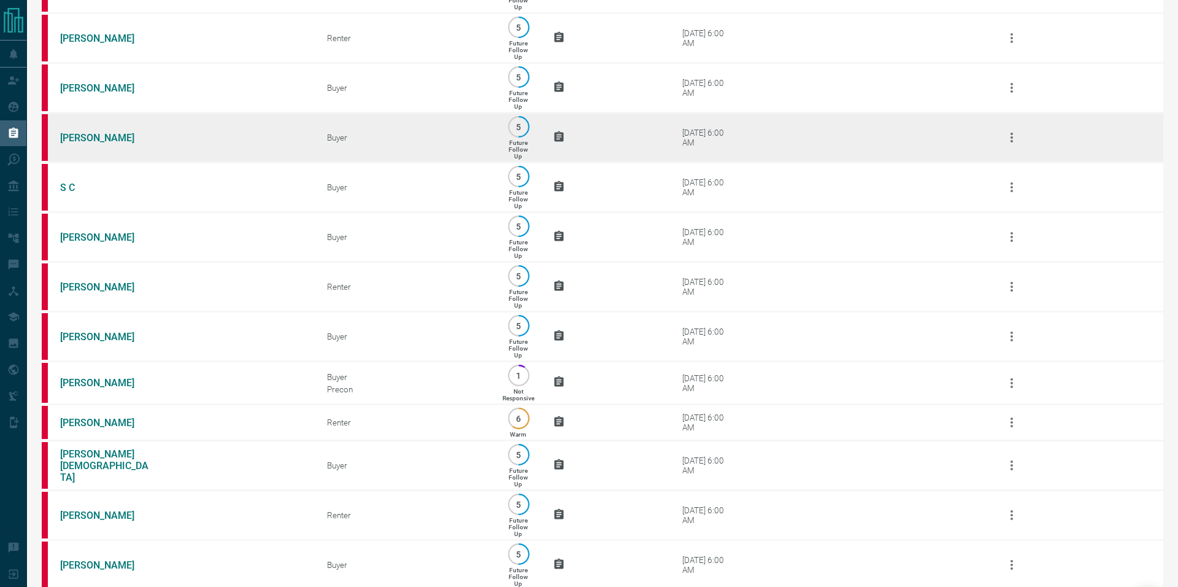
scroll to position [801, 0]
click at [104, 144] on link "[PERSON_NAME]" at bounding box center [106, 139] width 92 height 12
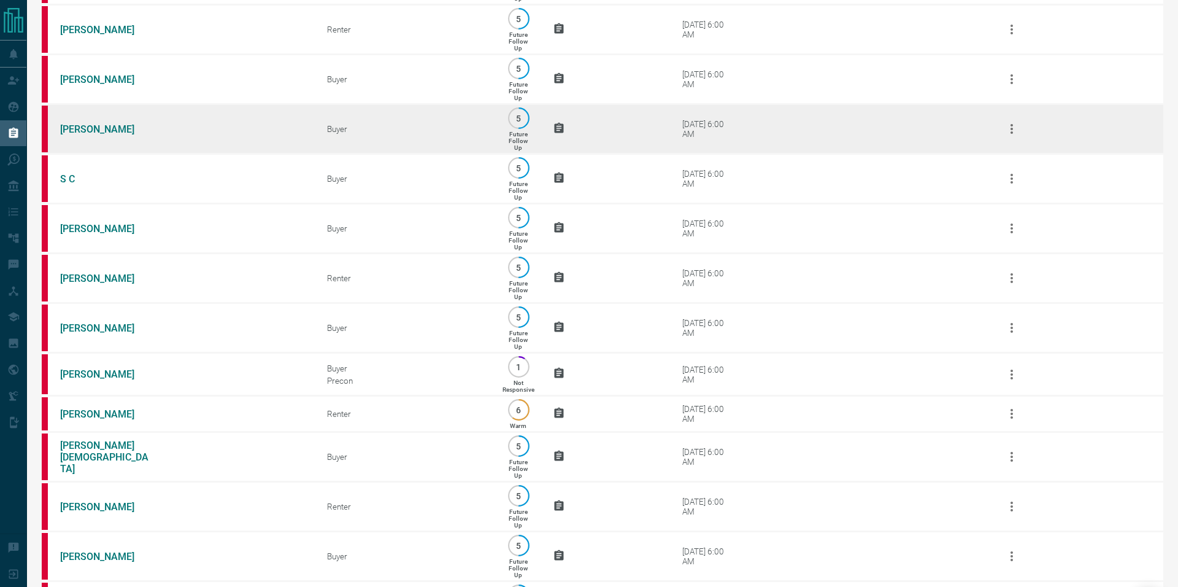
scroll to position [806, 0]
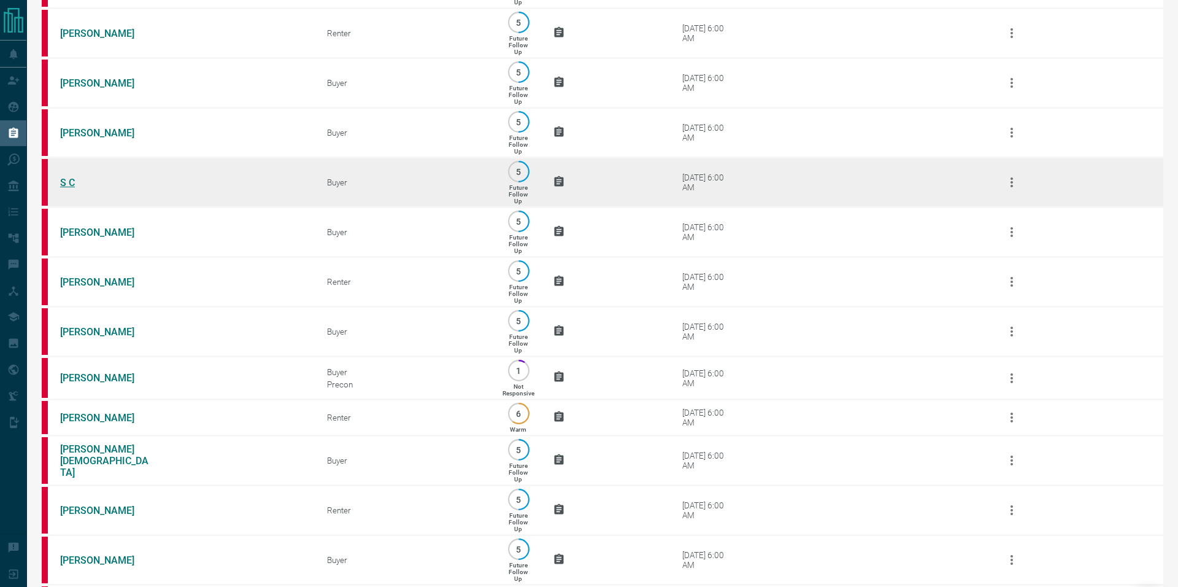
click at [66, 188] on link "S C" at bounding box center [106, 183] width 92 height 12
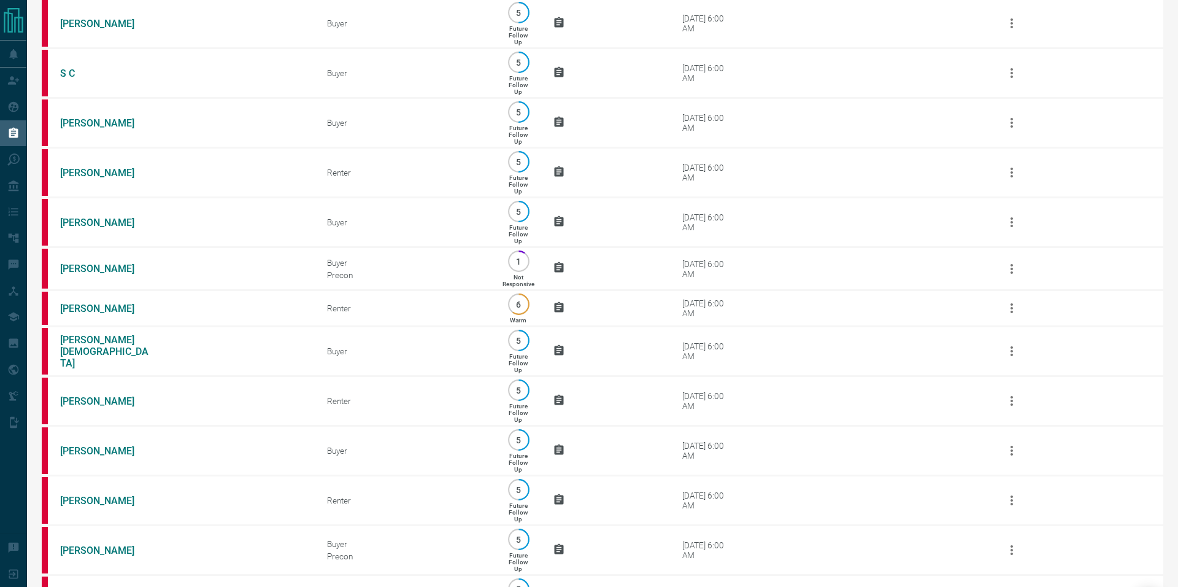
scroll to position [932, 0]
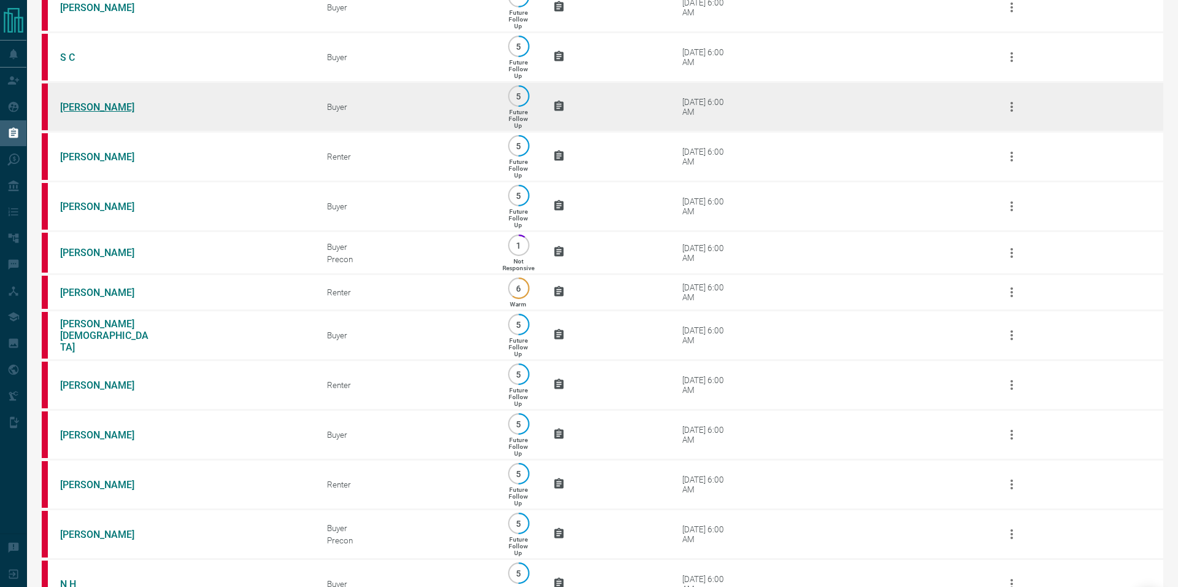
click at [83, 113] on link "[PERSON_NAME]" at bounding box center [106, 107] width 92 height 12
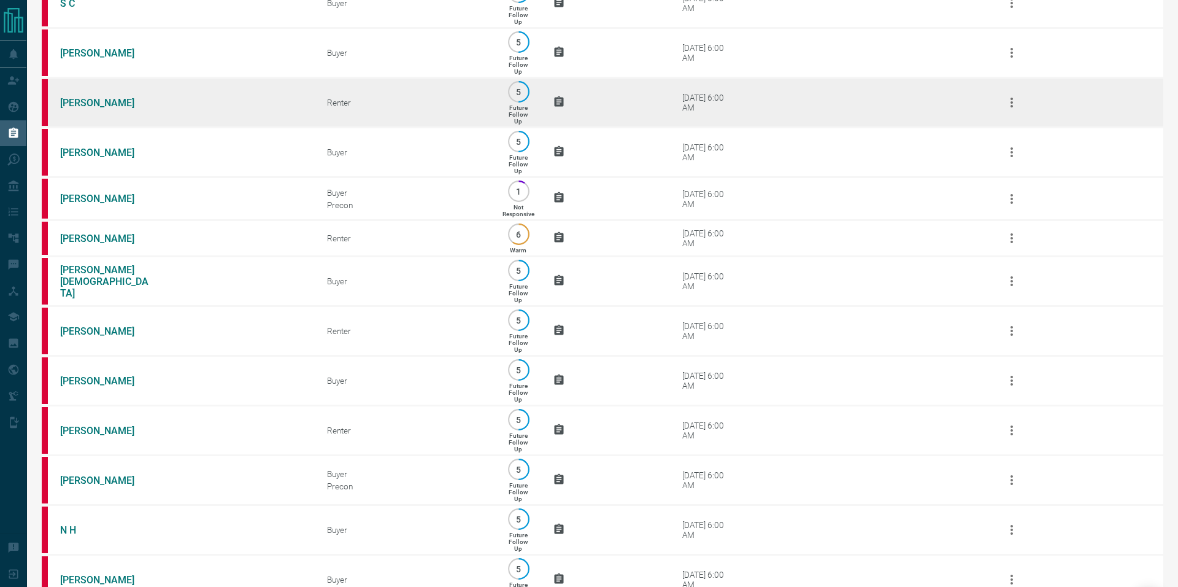
scroll to position [1001, 0]
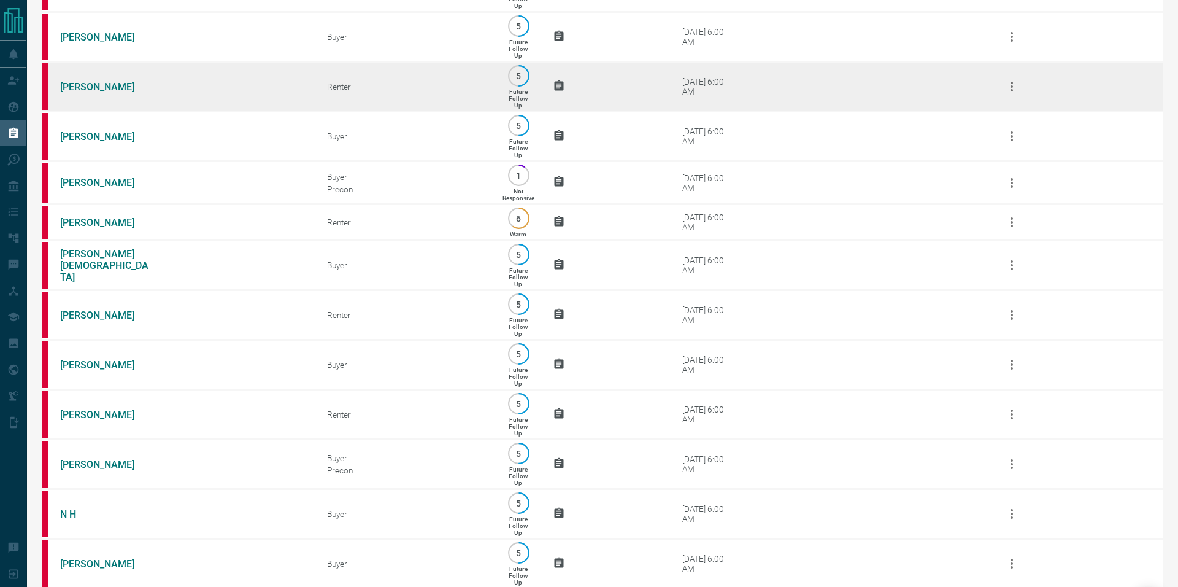
click at [78, 93] on link "[PERSON_NAME]" at bounding box center [106, 87] width 92 height 12
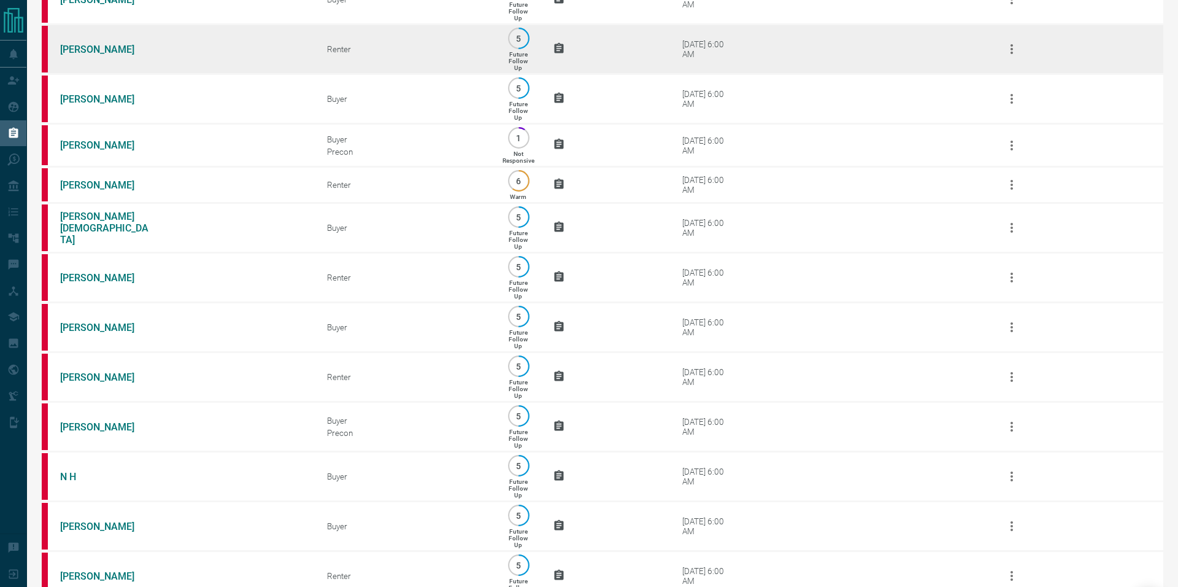
scroll to position [1038, 0]
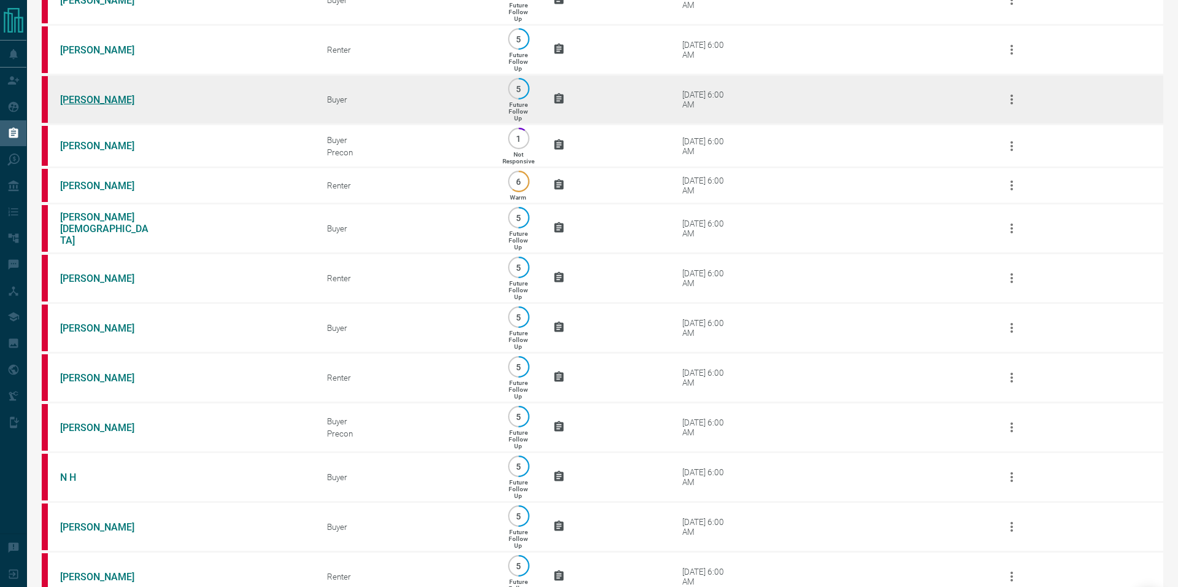
click at [98, 106] on link "[PERSON_NAME]" at bounding box center [106, 100] width 92 height 12
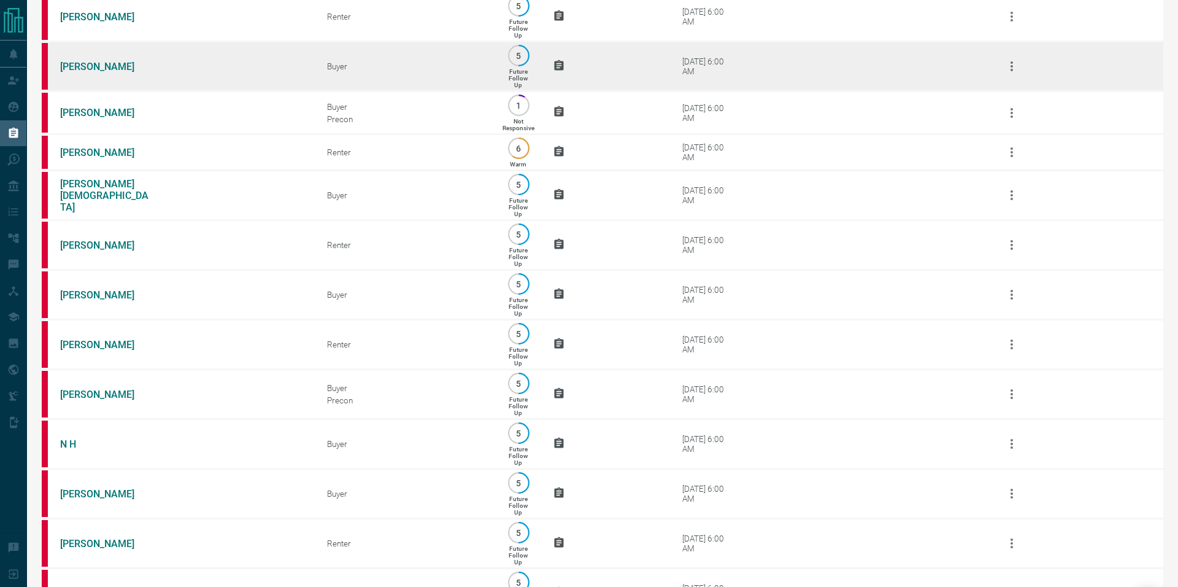
scroll to position [1070, 0]
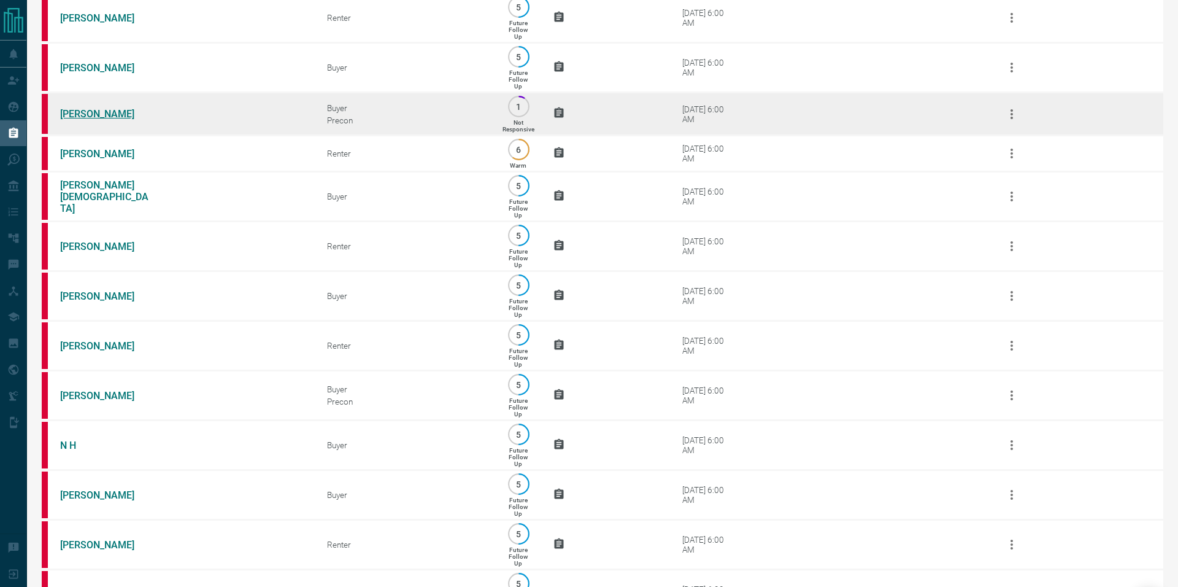
click at [90, 120] on link "[PERSON_NAME]" at bounding box center [106, 114] width 92 height 12
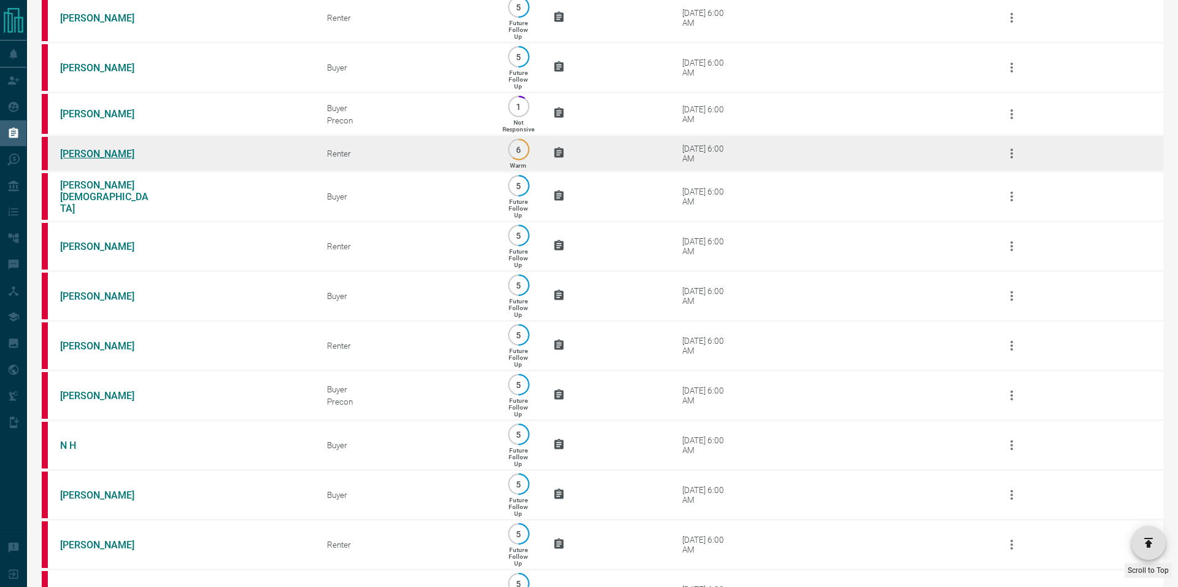
click at [95, 160] on link "[PERSON_NAME]" at bounding box center [106, 154] width 92 height 12
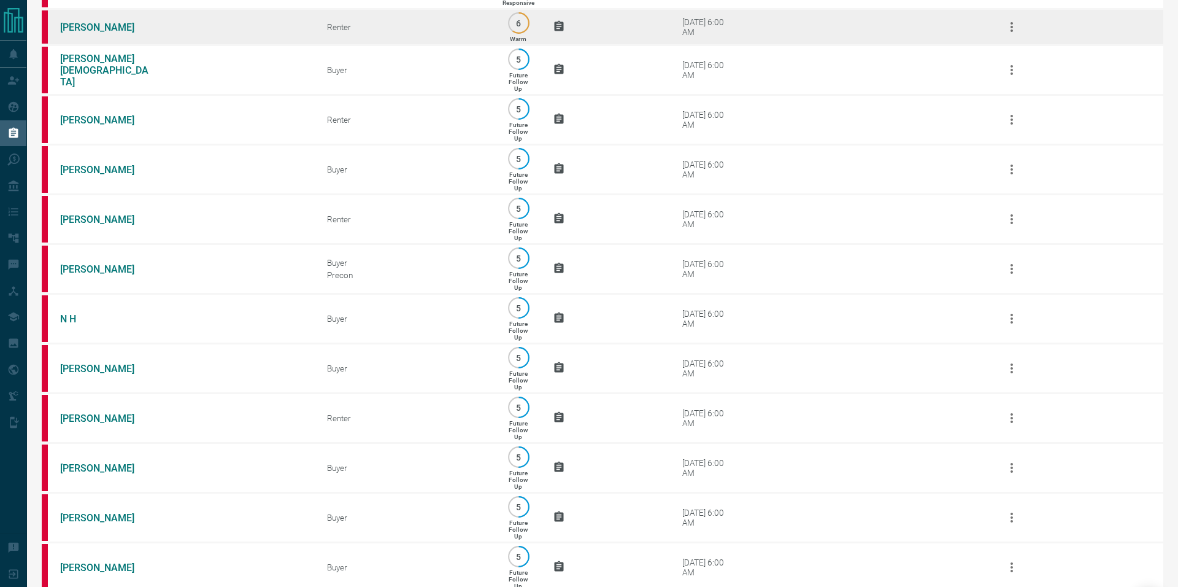
scroll to position [1203, 0]
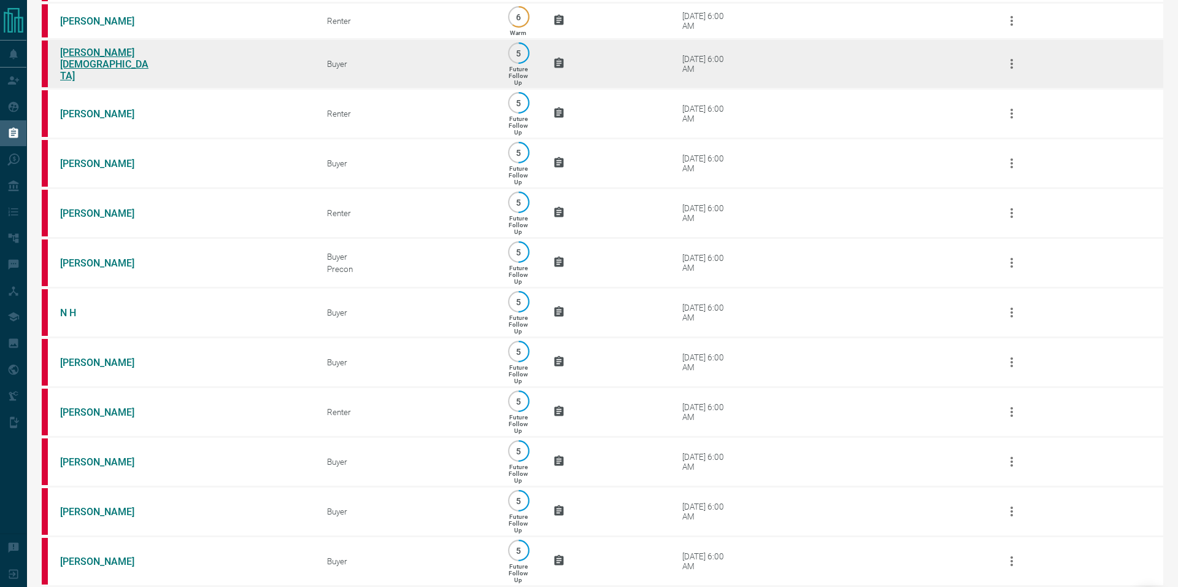
click at [88, 82] on link "[PERSON_NAME][DEMOGRAPHIC_DATA]" at bounding box center [106, 64] width 92 height 35
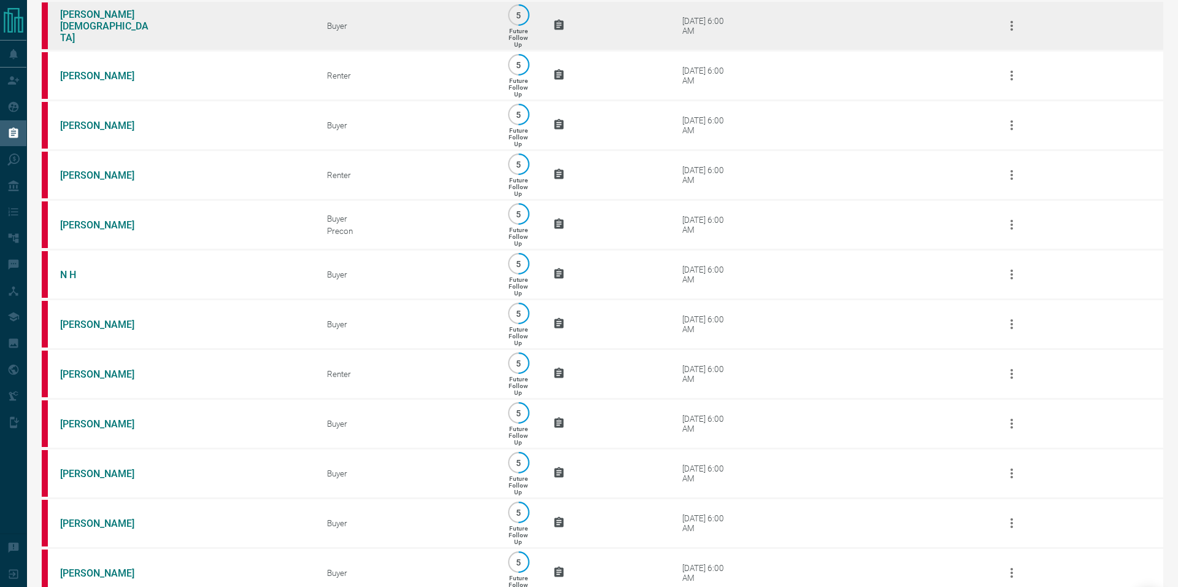
scroll to position [1246, 0]
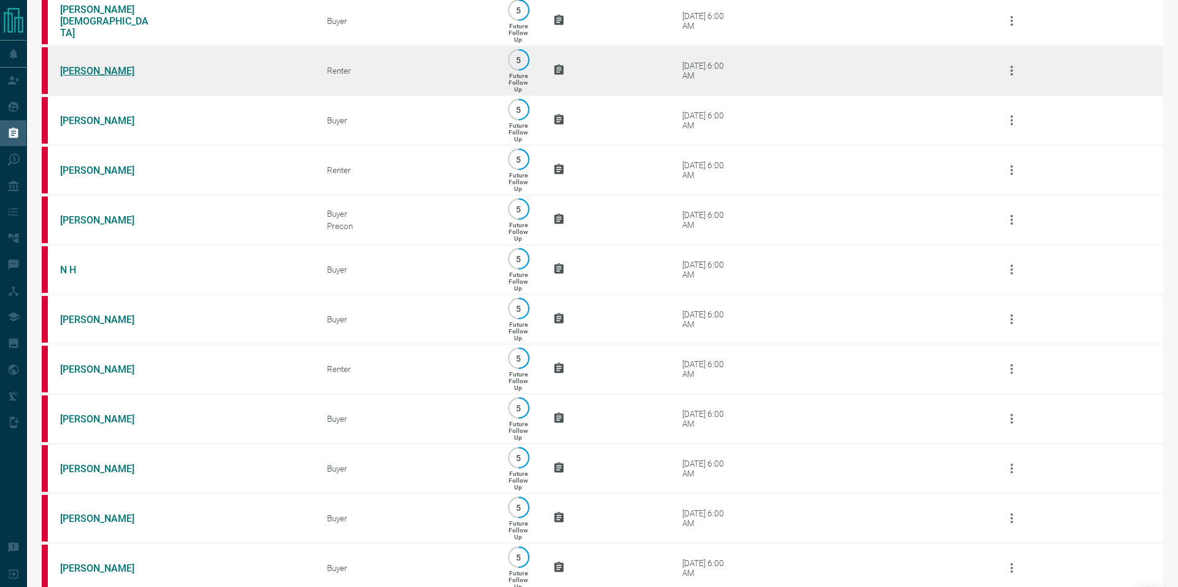
click at [93, 77] on link "[PERSON_NAME]" at bounding box center [106, 71] width 92 height 12
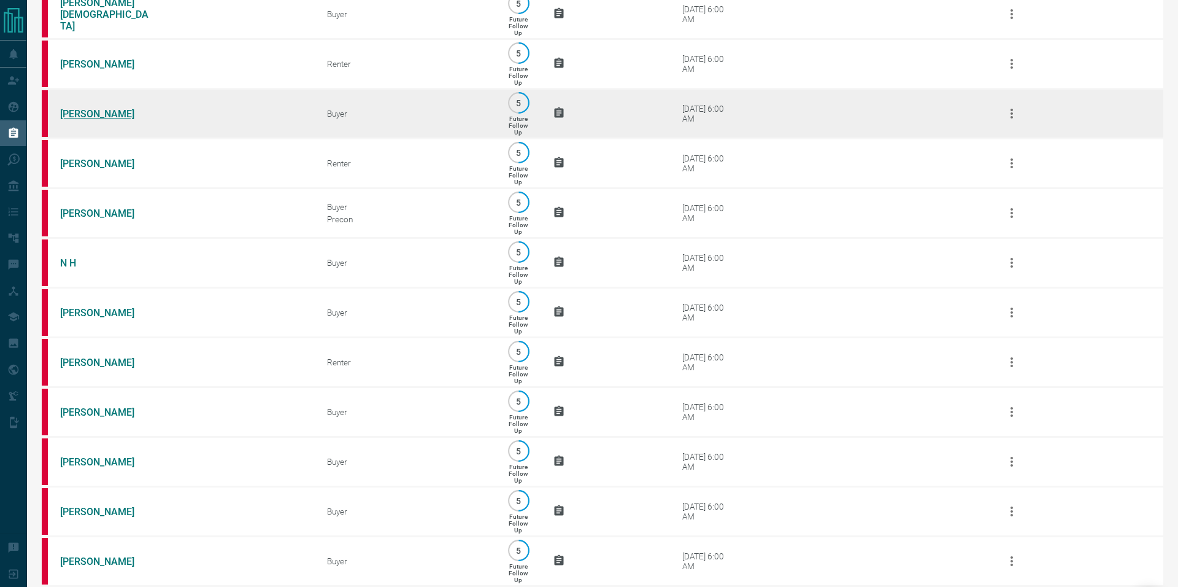
scroll to position [1248, 0]
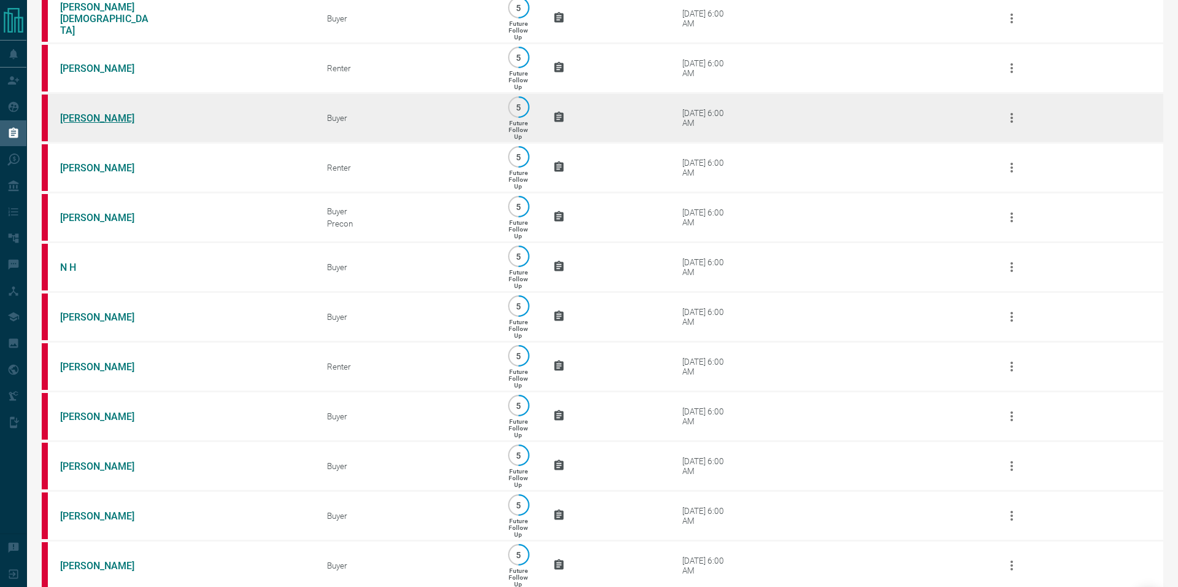
click at [83, 124] on link "[PERSON_NAME]" at bounding box center [106, 118] width 92 height 12
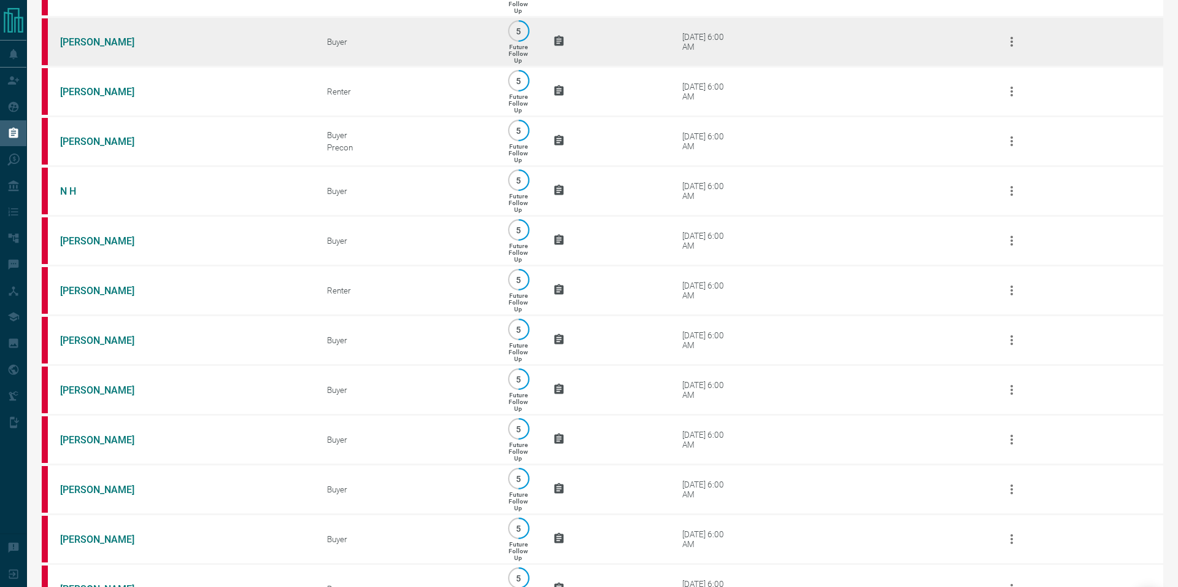
scroll to position [1322, 0]
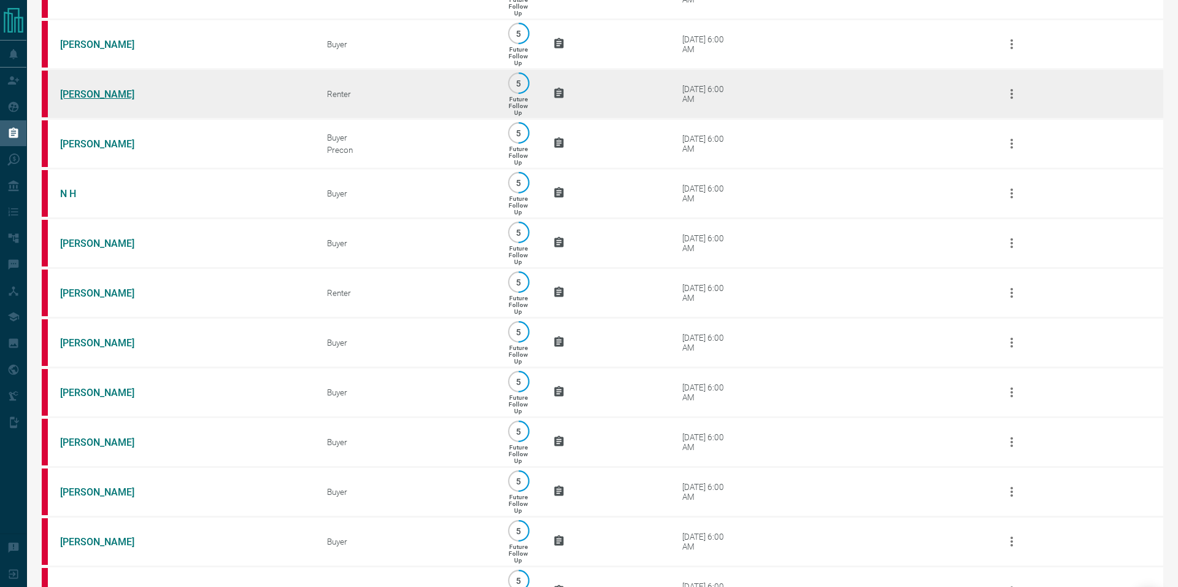
click at [80, 100] on link "[PERSON_NAME]" at bounding box center [106, 94] width 92 height 12
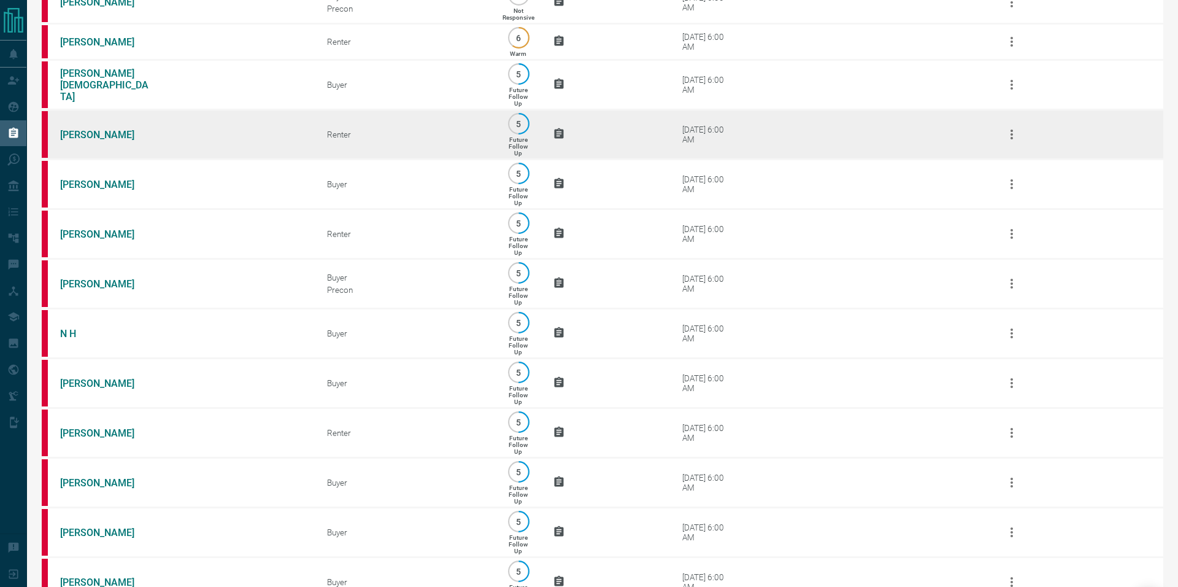
scroll to position [1183, 0]
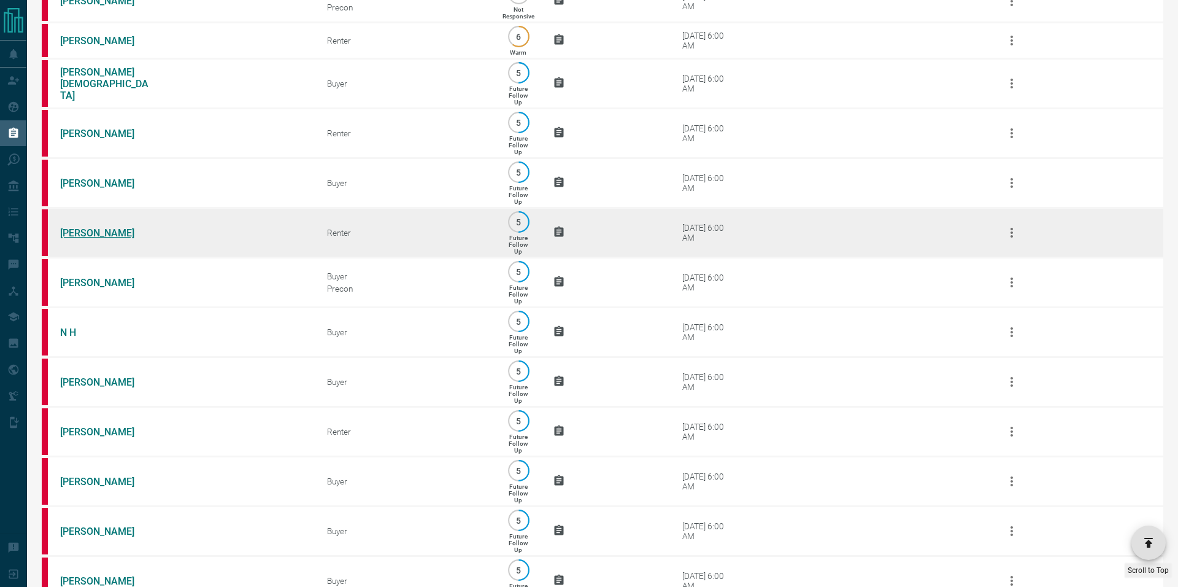
click at [88, 239] on link "[PERSON_NAME]" at bounding box center [106, 233] width 92 height 12
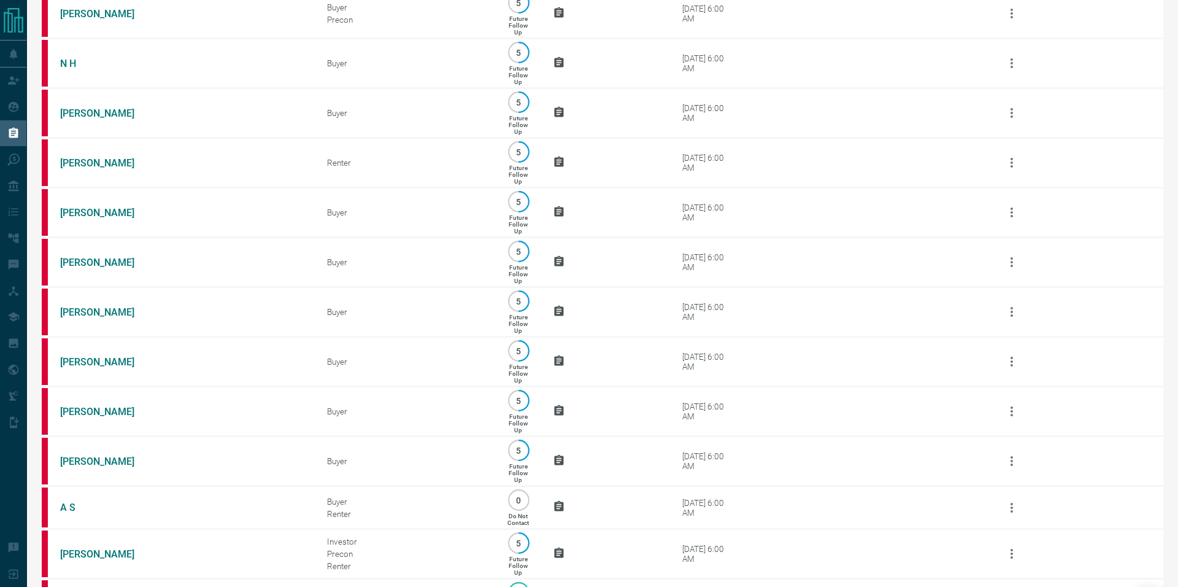
scroll to position [1449, 0]
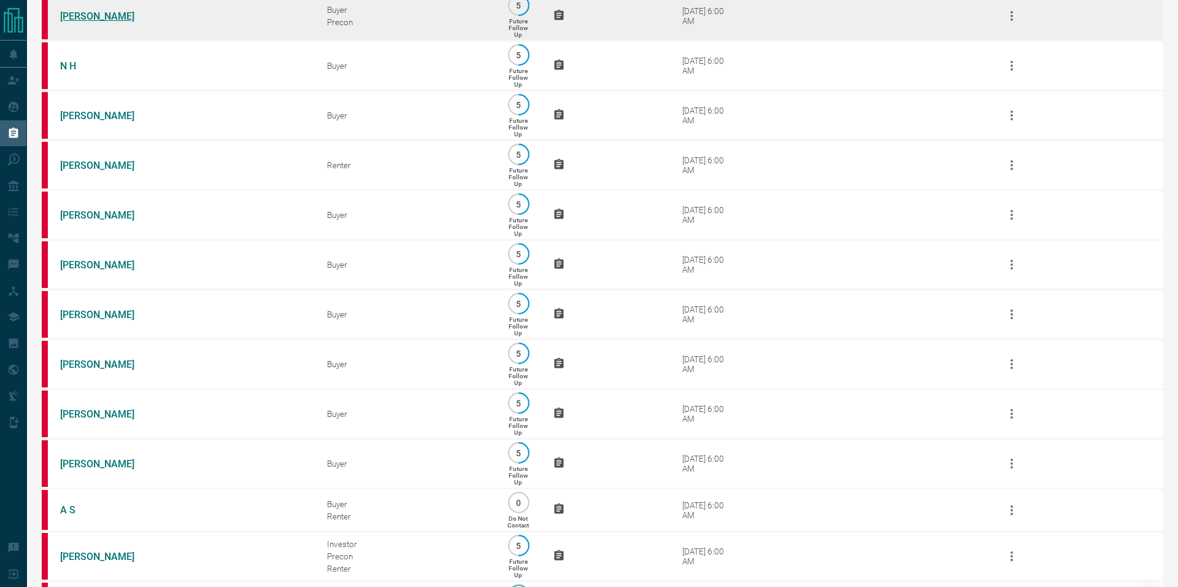
click at [85, 22] on link "[PERSON_NAME]" at bounding box center [106, 16] width 92 height 12
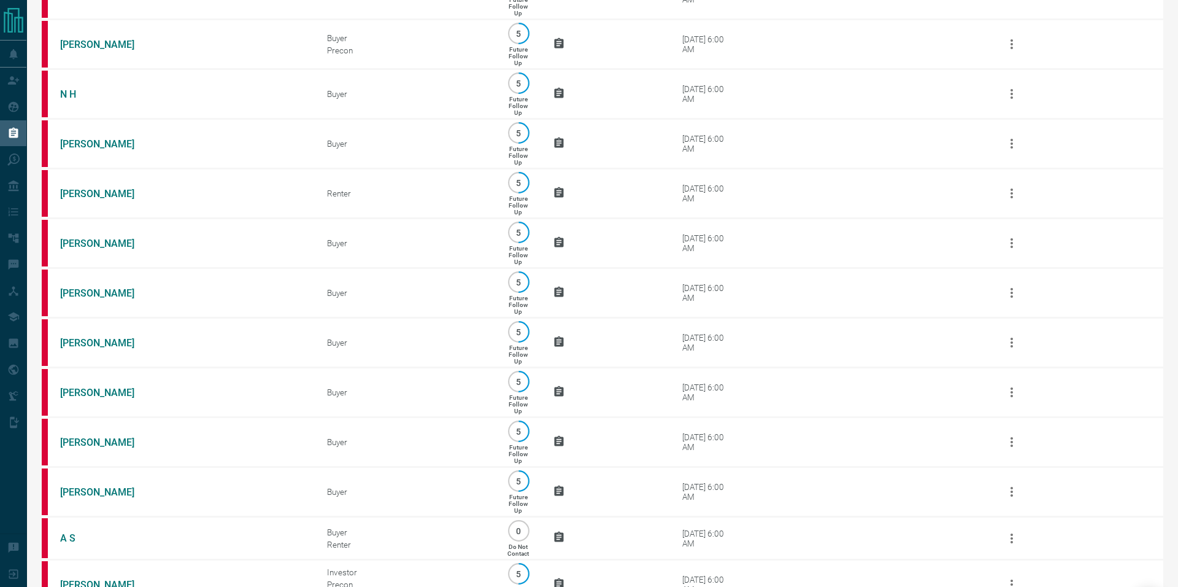
scroll to position [1414, 0]
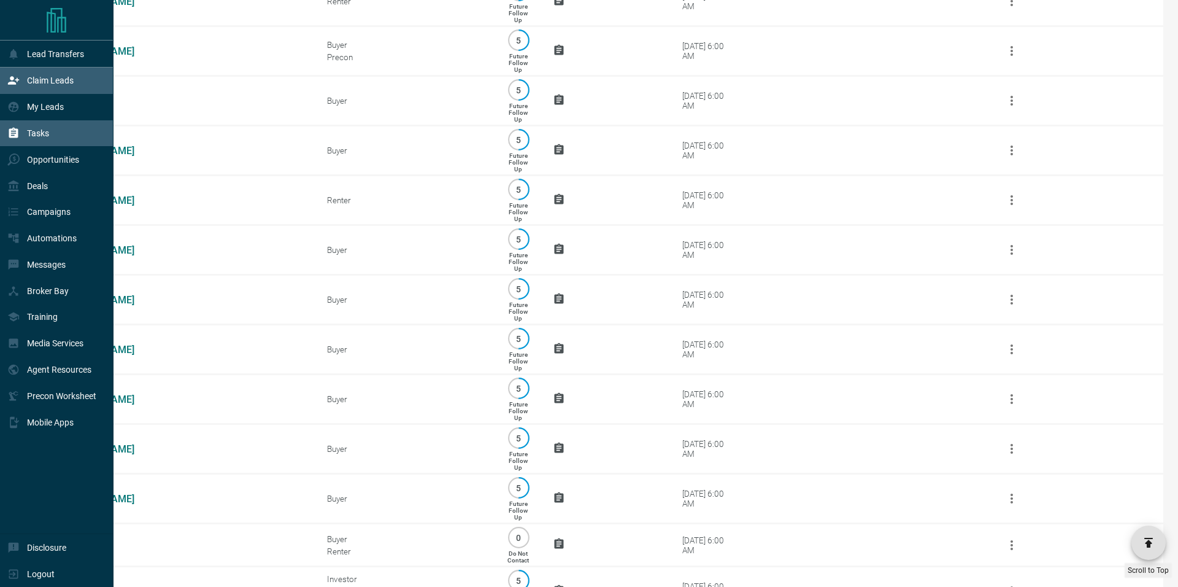
click at [37, 83] on p "Claim Leads" at bounding box center [50, 80] width 47 height 10
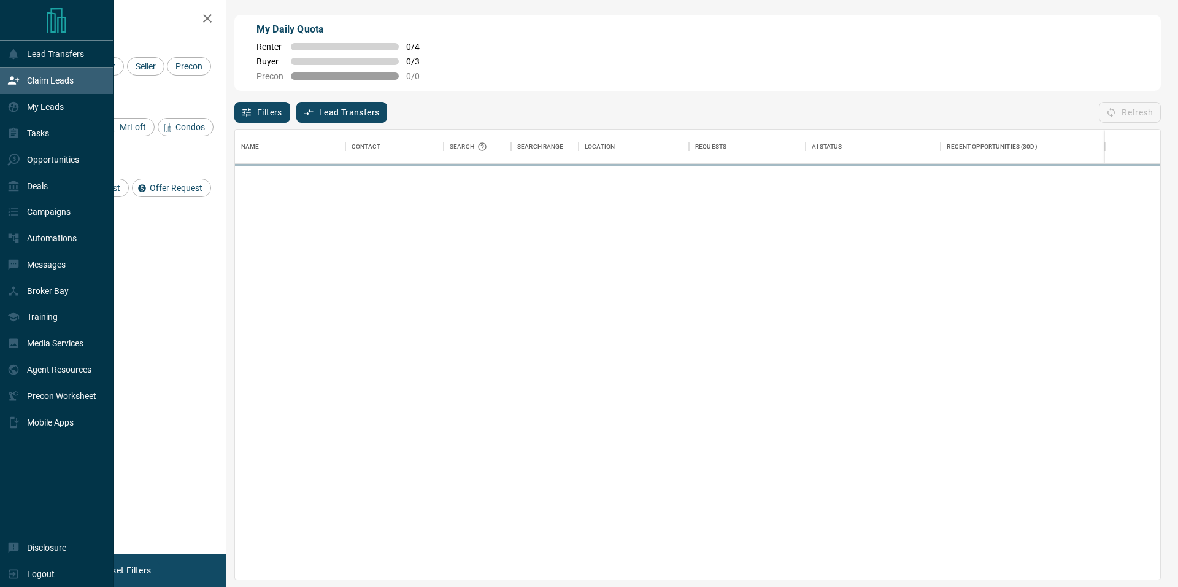
scroll to position [449, 924]
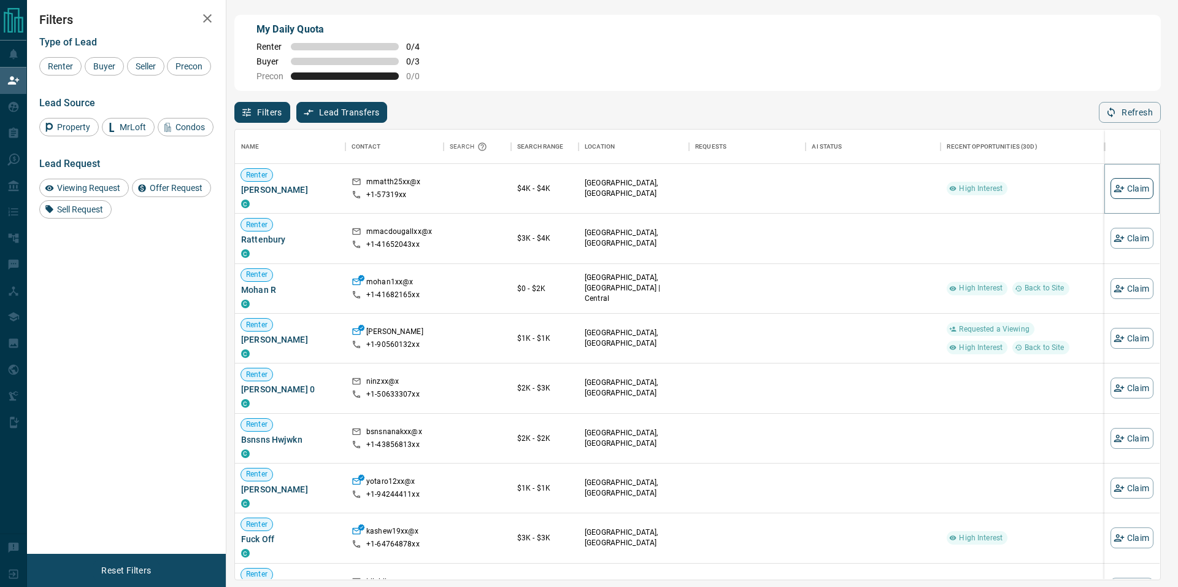
click at [1136, 193] on button "Claim" at bounding box center [1132, 188] width 43 height 21
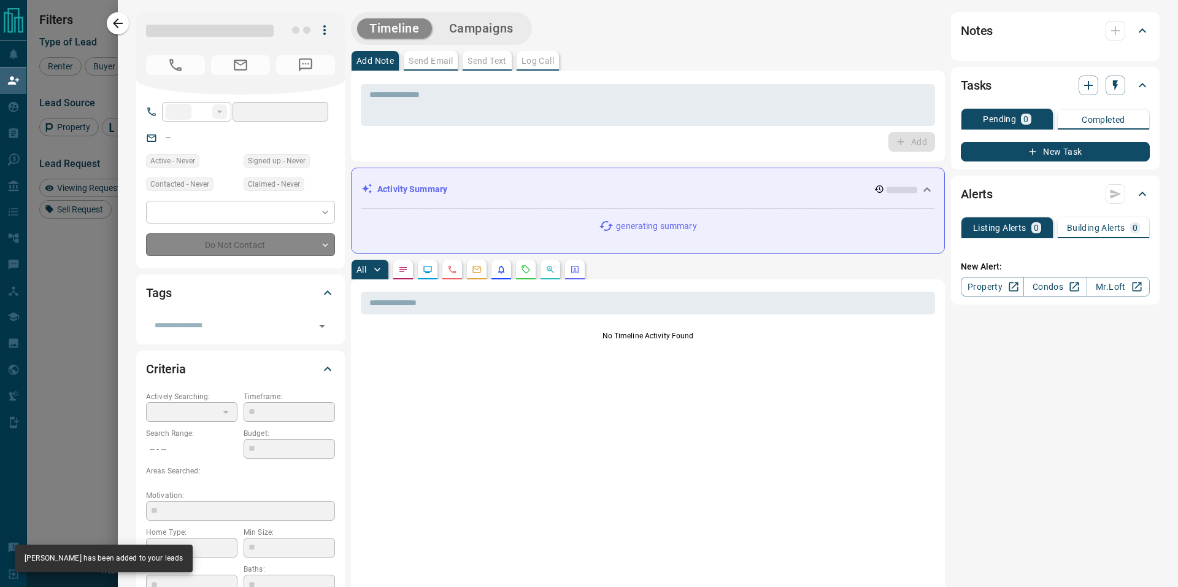
type input "**"
type input "**********"
type input "**"
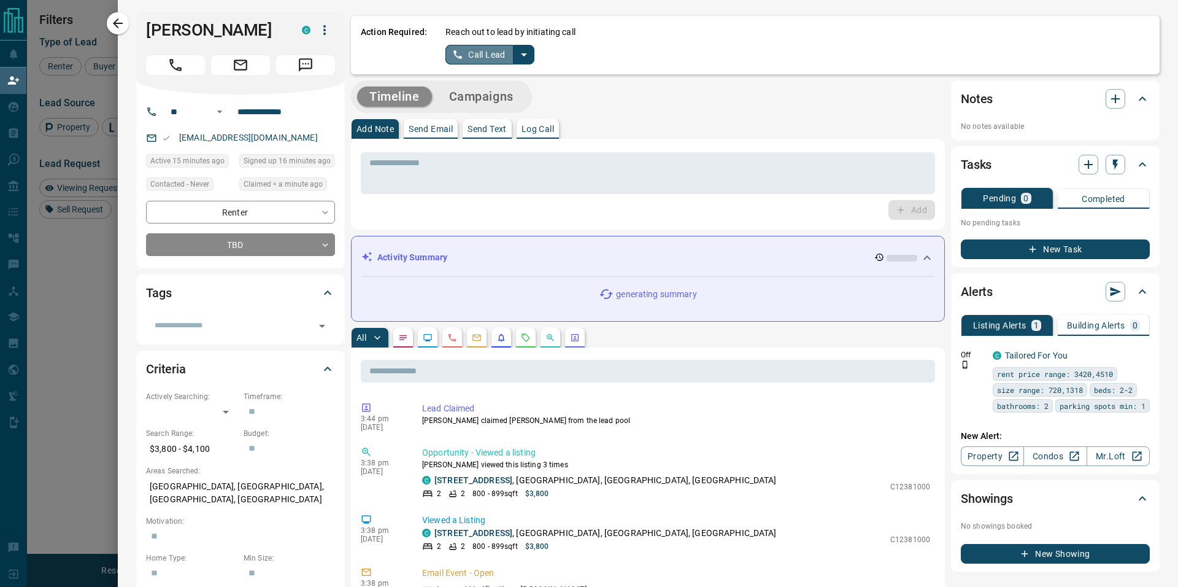
click at [481, 58] on button "Call Lead" at bounding box center [480, 55] width 68 height 20
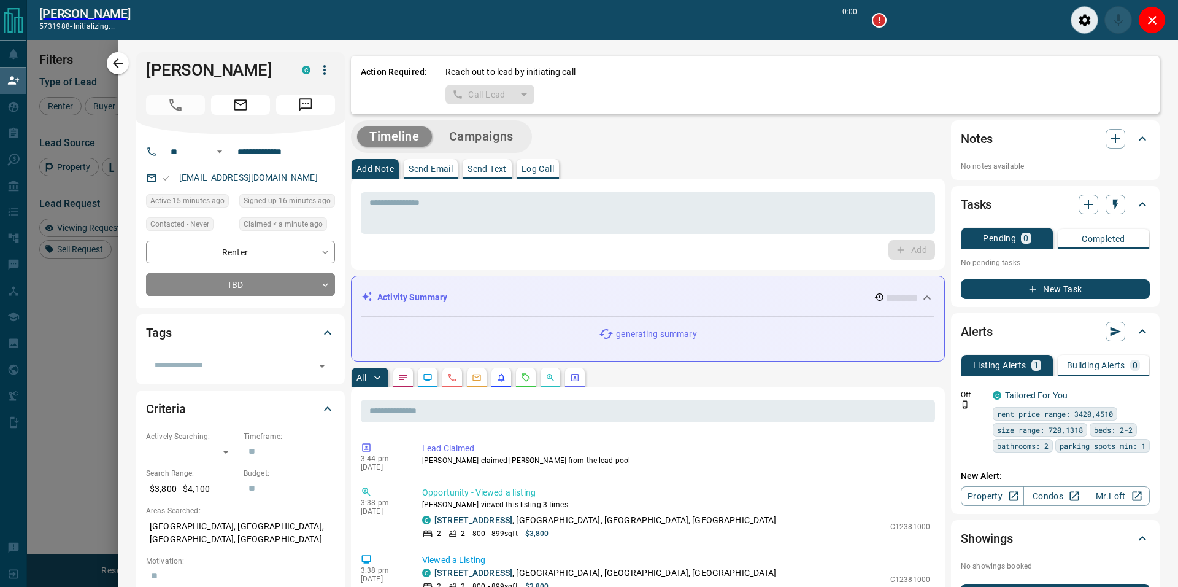
scroll to position [0, 0]
type input "*******"
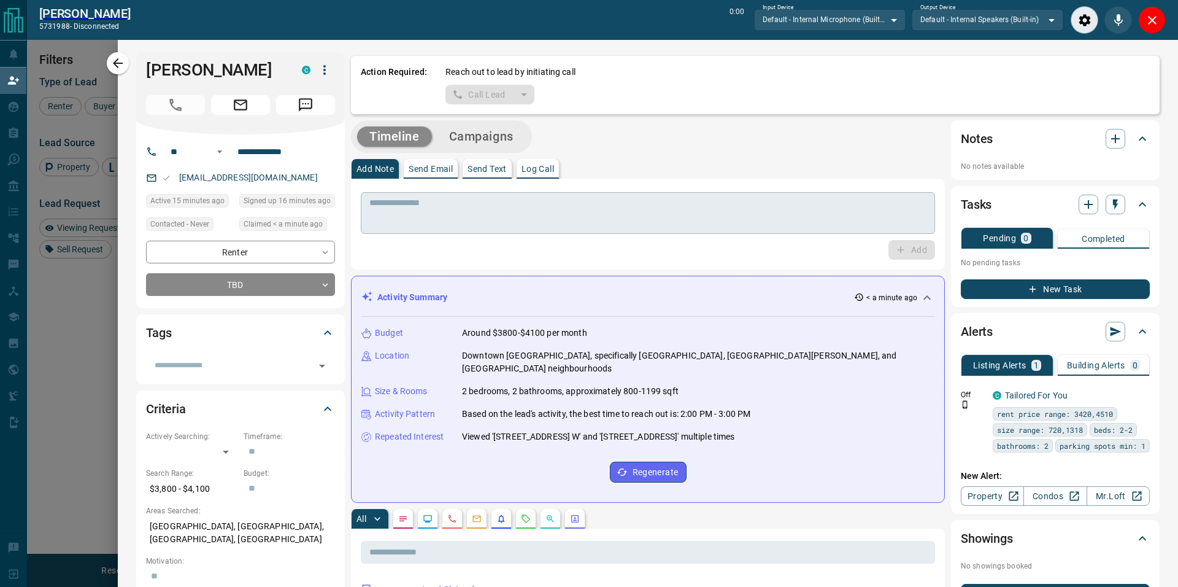
click at [411, 207] on textarea at bounding box center [647, 213] width 557 height 31
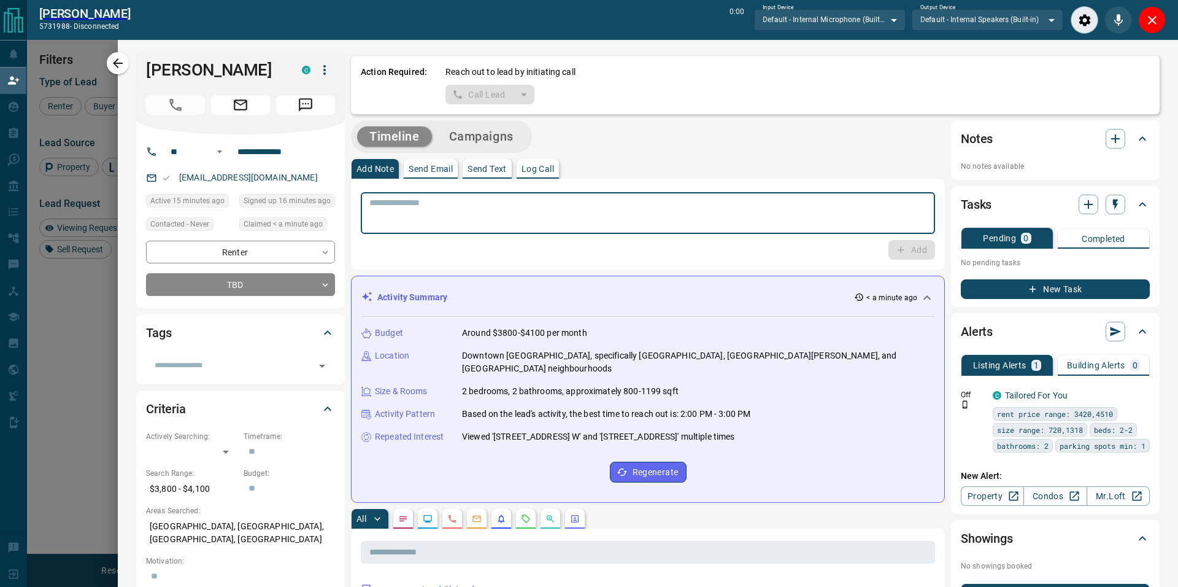
paste textarea "**********"
type textarea "**********"
click at [911, 247] on button "Add" at bounding box center [912, 250] width 47 height 20
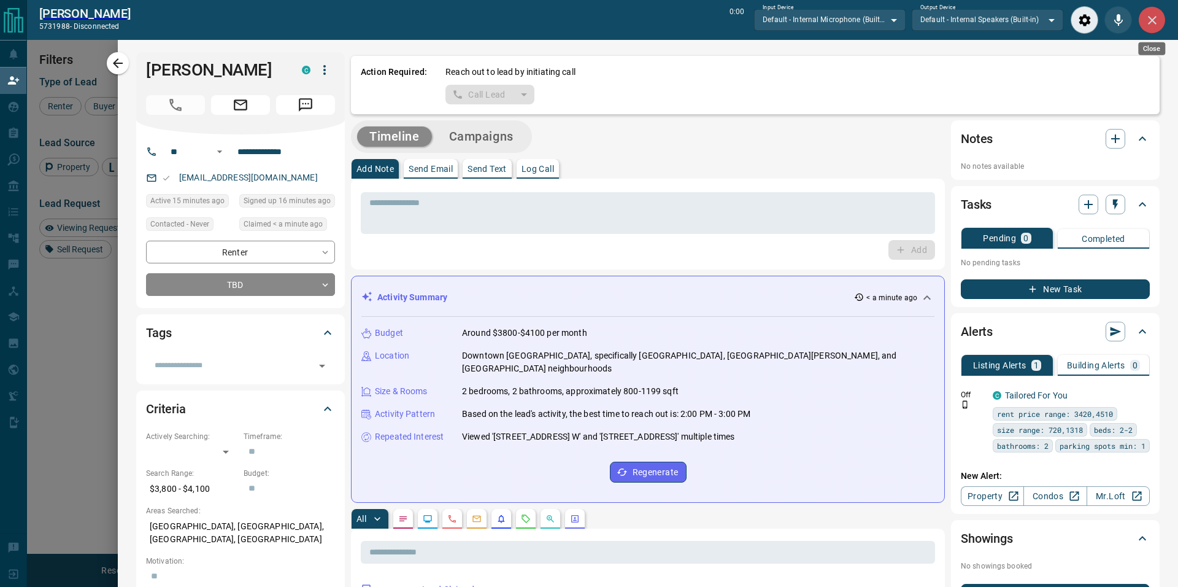
click at [1155, 22] on icon "Close" at bounding box center [1152, 20] width 9 height 9
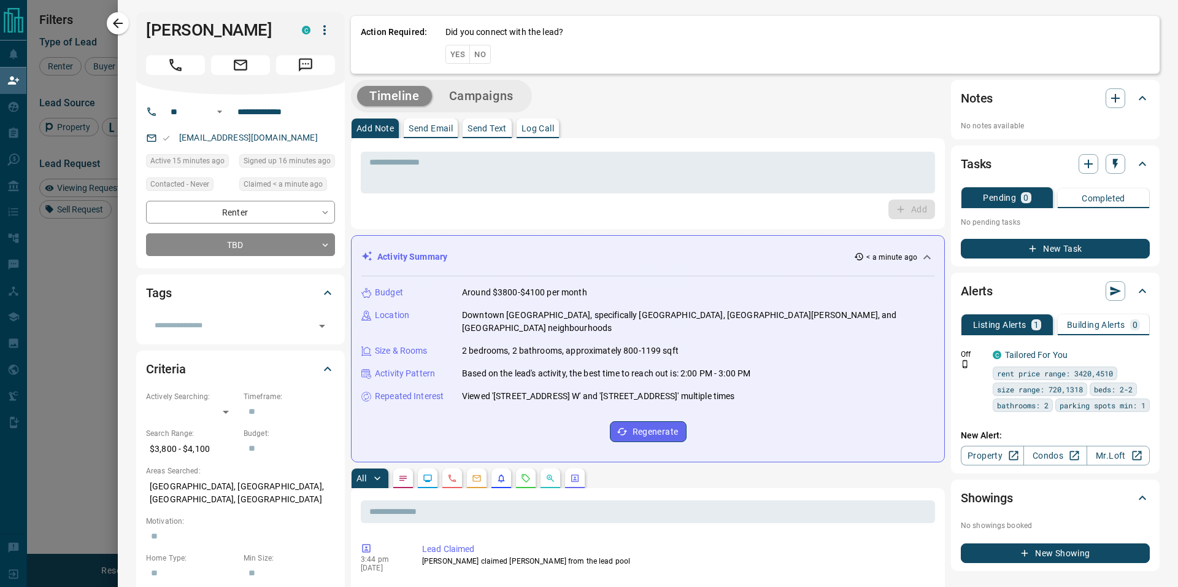
scroll to position [1, 0]
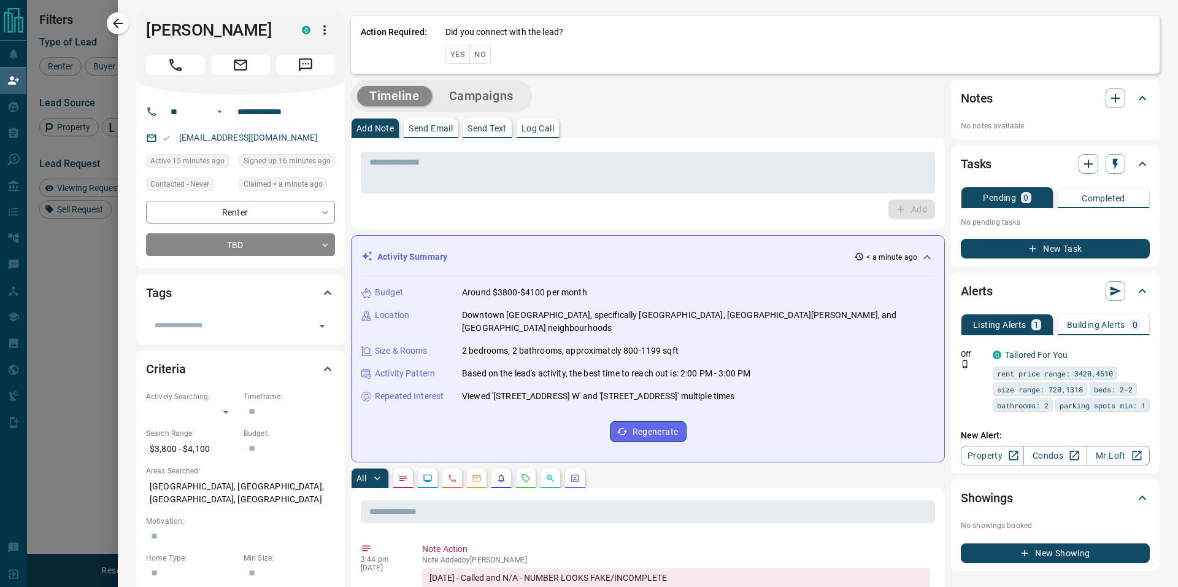
click at [474, 56] on button "No" at bounding box center [479, 54] width 21 height 19
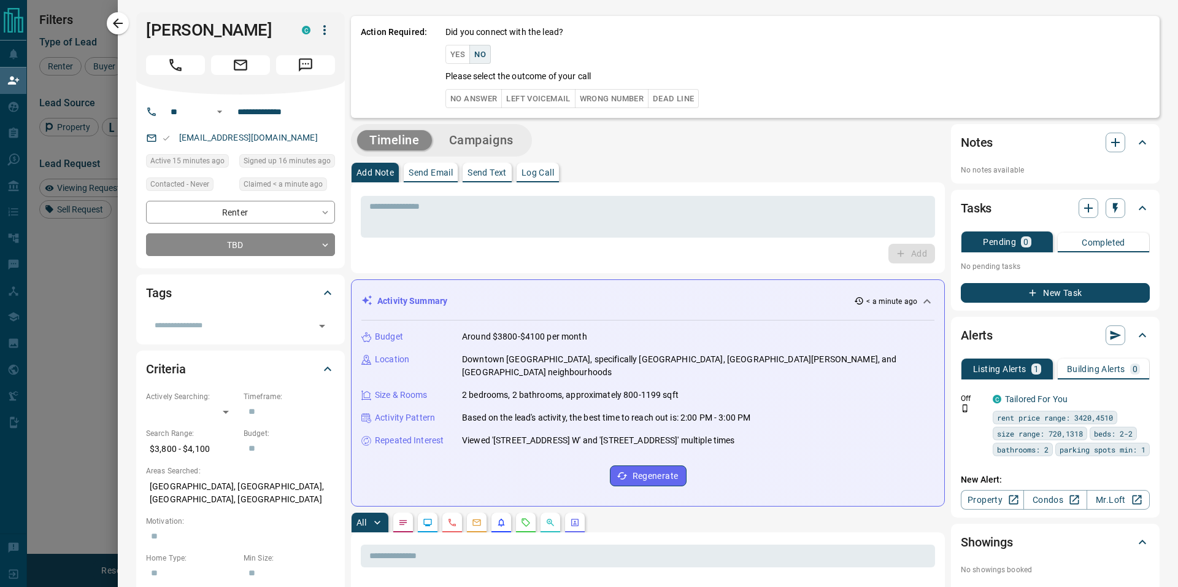
click at [469, 98] on button "No Answer" at bounding box center [474, 98] width 56 height 19
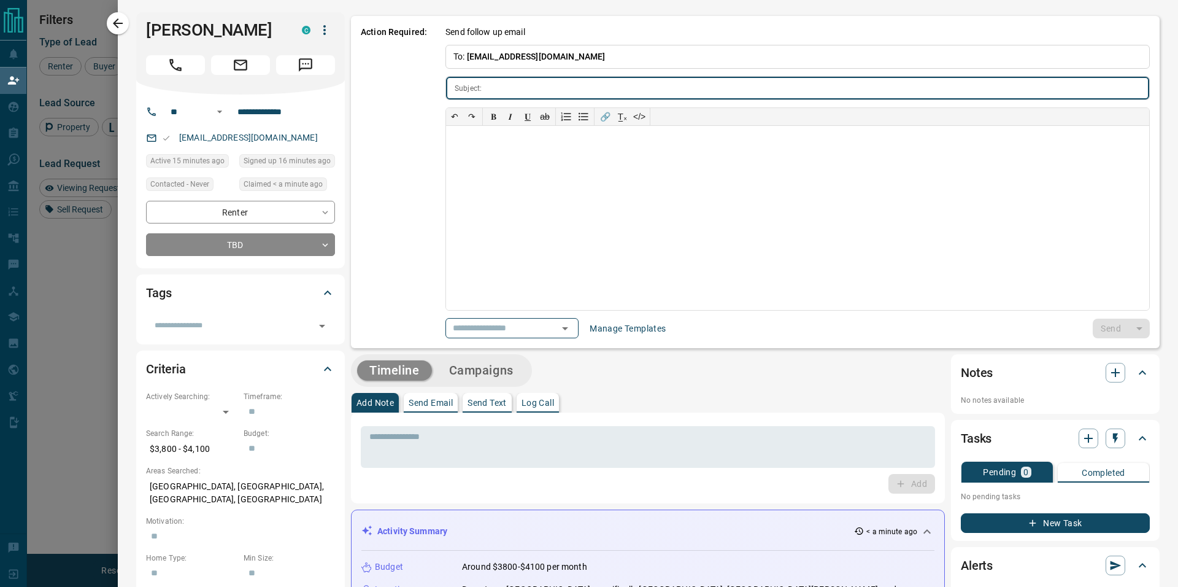
type input "**********"
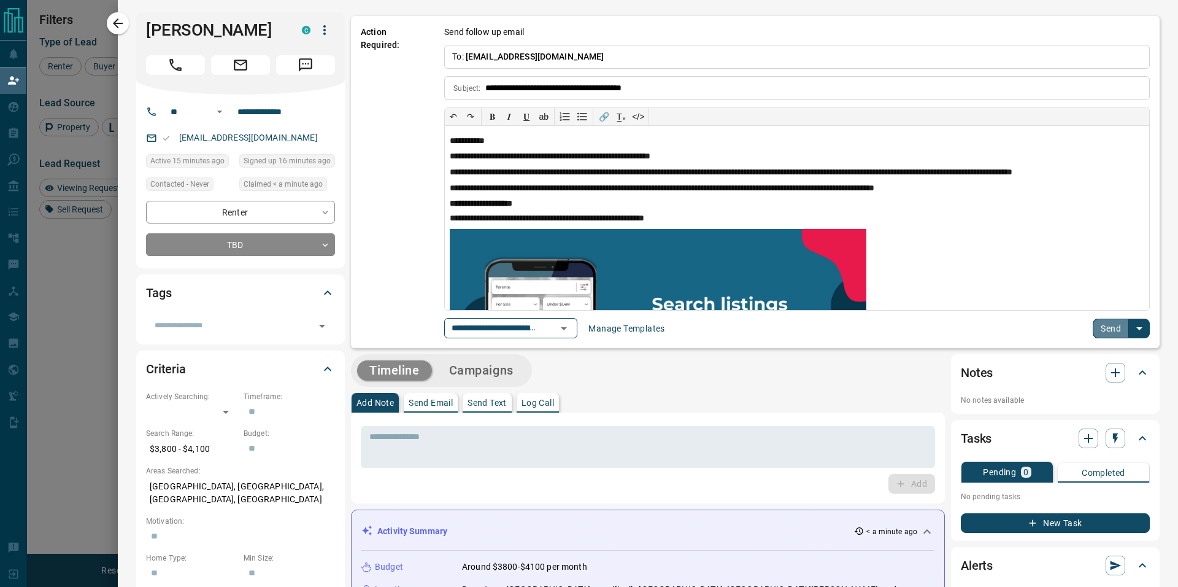
click at [1122, 330] on button "Send" at bounding box center [1111, 328] width 36 height 20
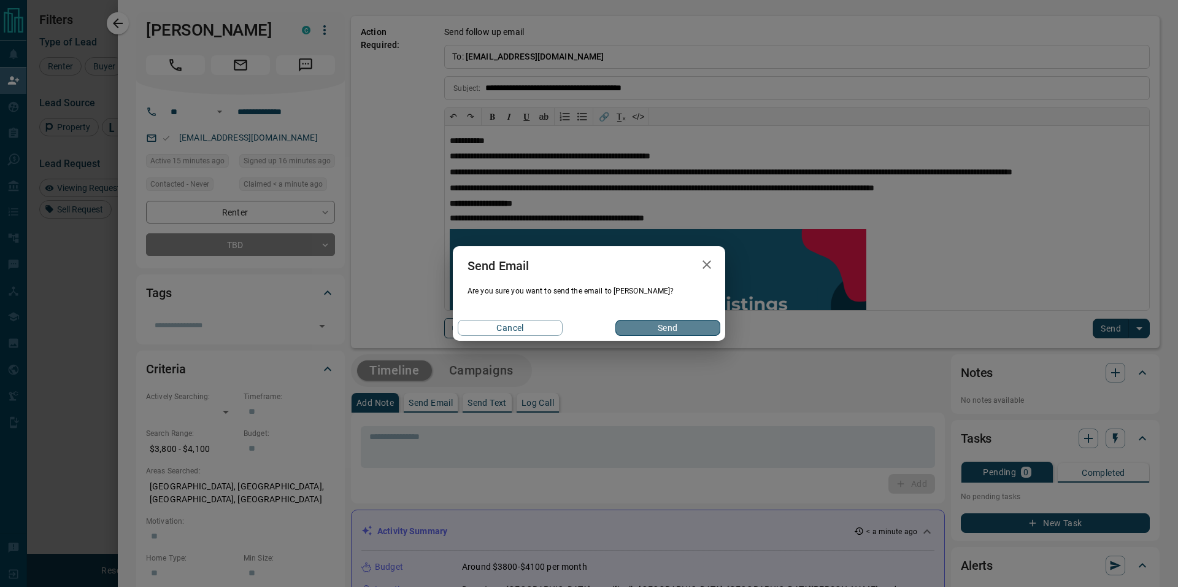
click at [673, 326] on button "Send" at bounding box center [667, 328] width 105 height 16
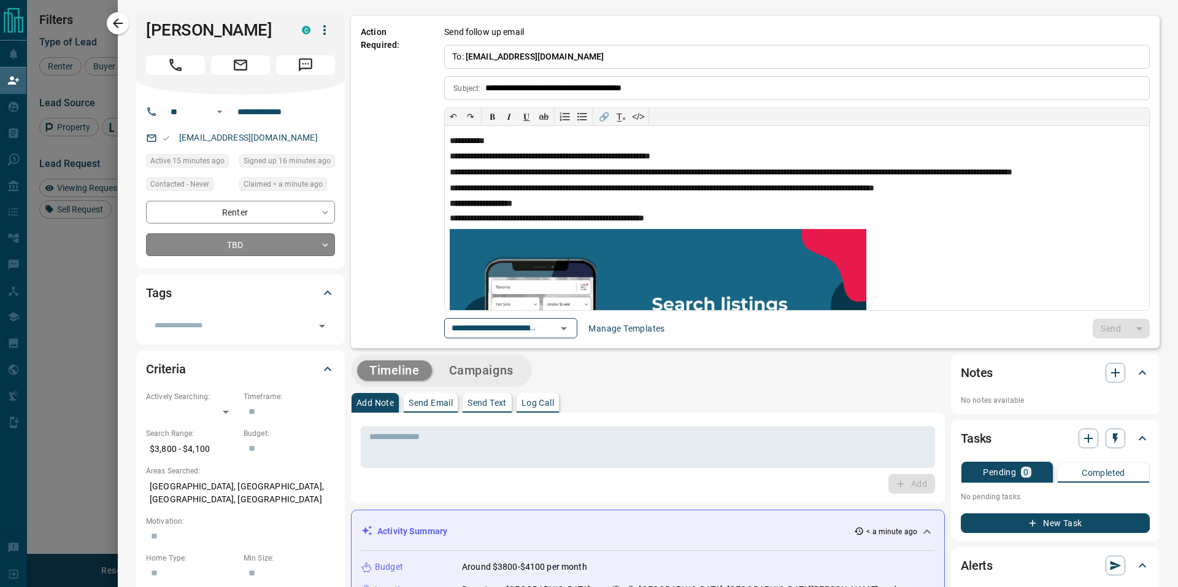
click at [322, 244] on body "Lead Transfers Claim Leads My Leads Tasks Opportunities Deals Campaigns Automat…" at bounding box center [589, 247] width 1178 height 494
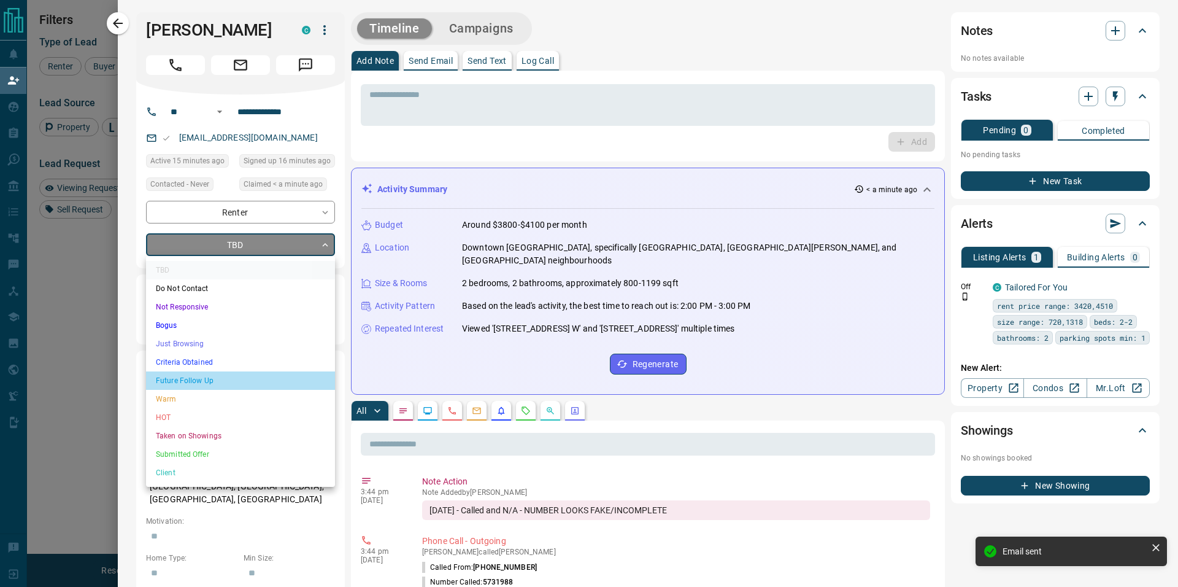
click at [218, 373] on li "Future Follow Up" at bounding box center [240, 380] width 189 height 18
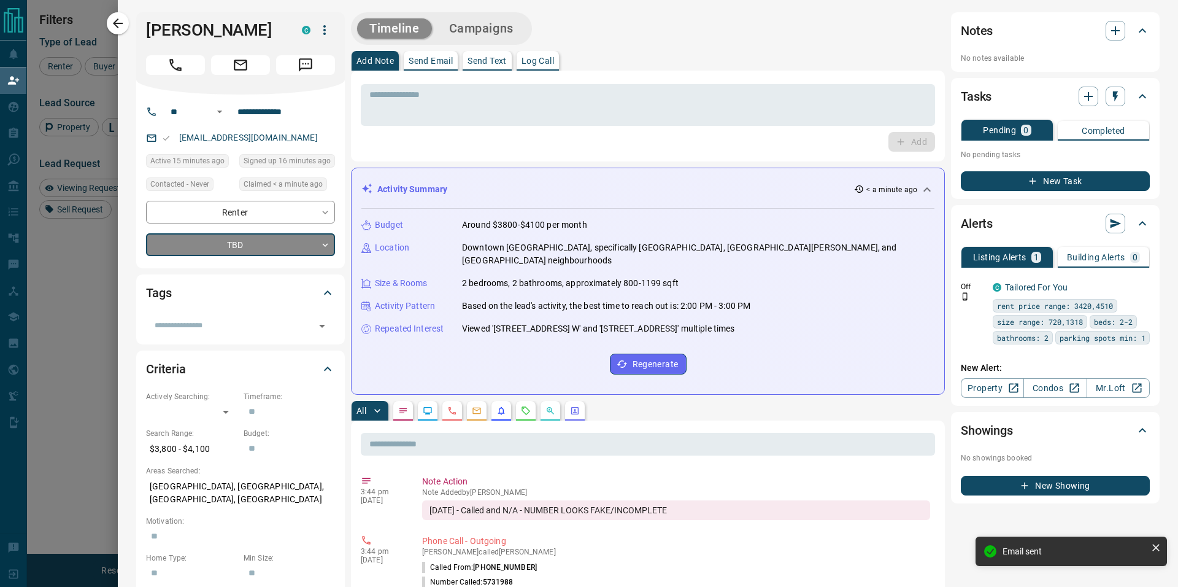
type input "*"
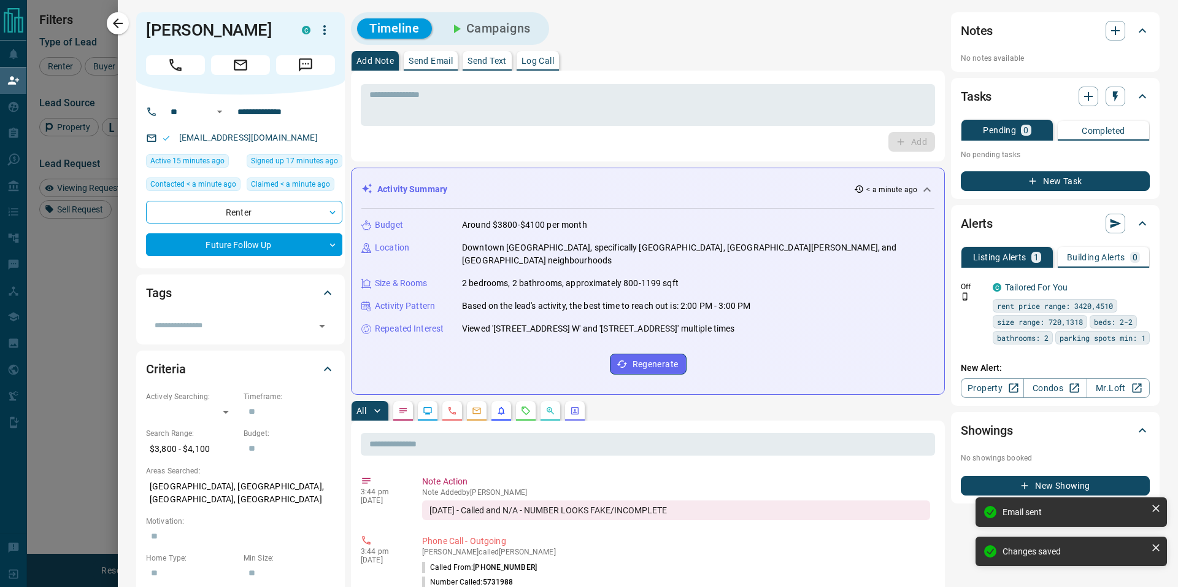
click at [1050, 184] on button "New Task" at bounding box center [1055, 181] width 189 height 20
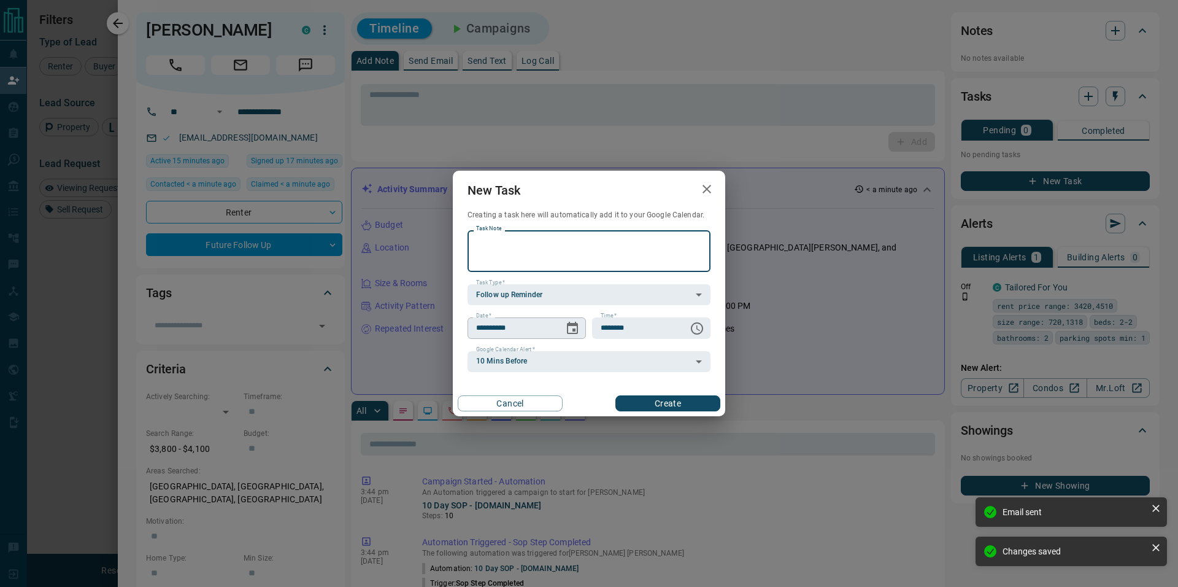
click at [570, 334] on icon "Choose date, selected date is Oct 16, 2025" at bounding box center [572, 328] width 15 height 15
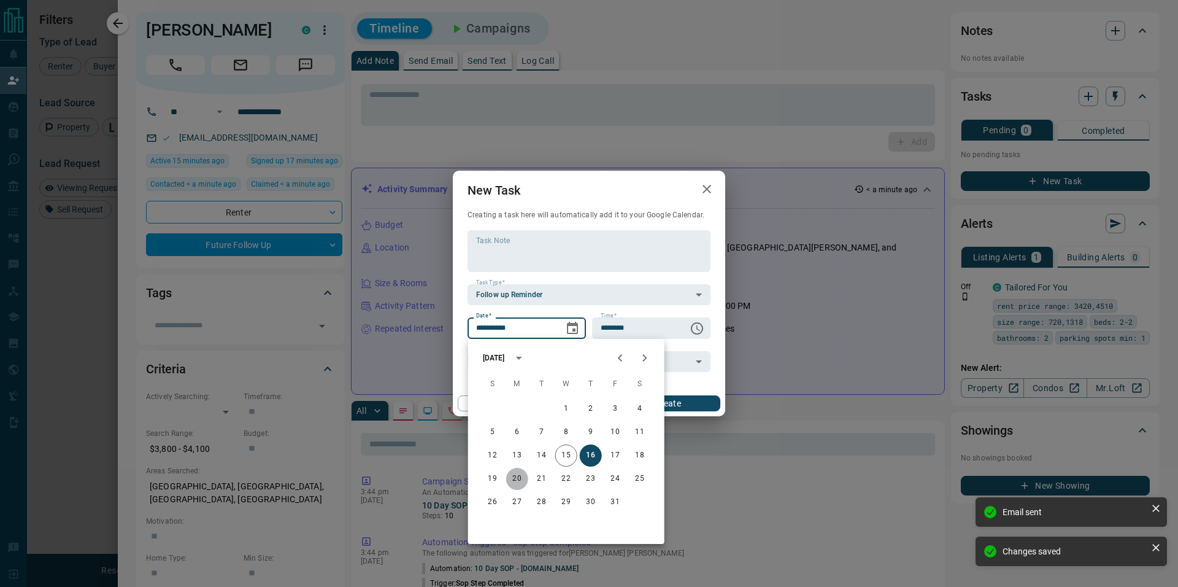
click at [516, 474] on button "20" at bounding box center [517, 479] width 22 height 22
type input "**********"
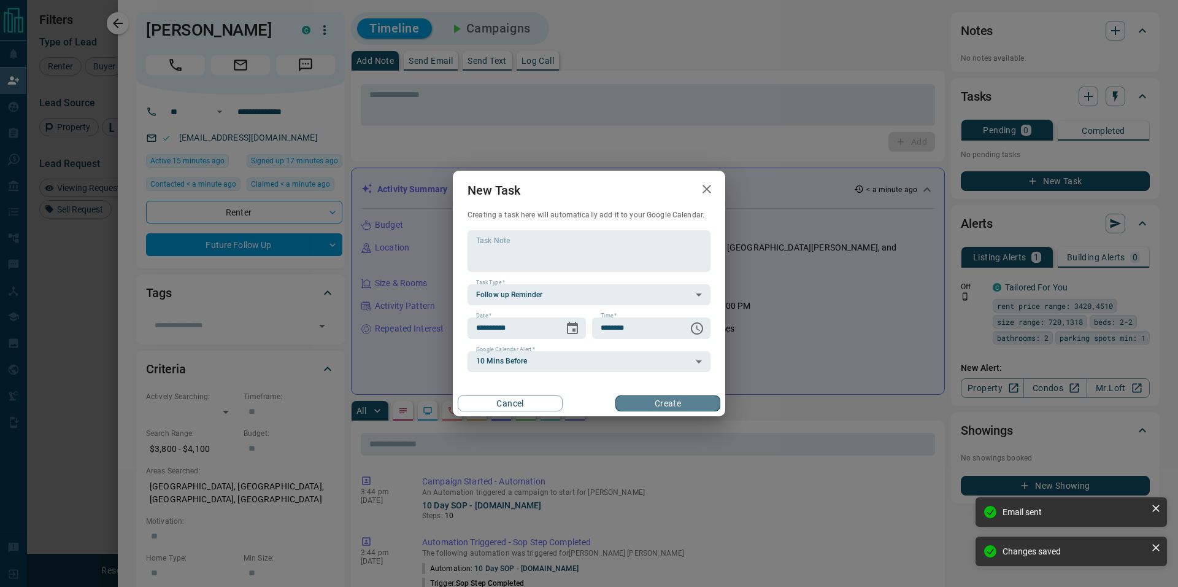
click at [666, 401] on button "Create" at bounding box center [667, 403] width 105 height 16
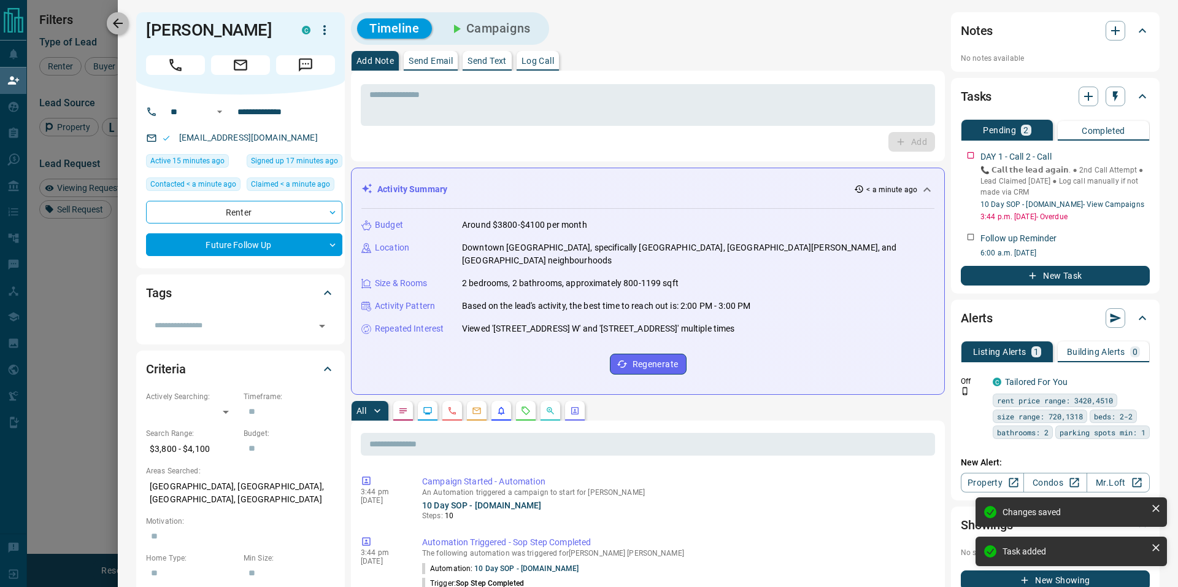
click at [113, 25] on icon "button" at bounding box center [117, 23] width 15 height 15
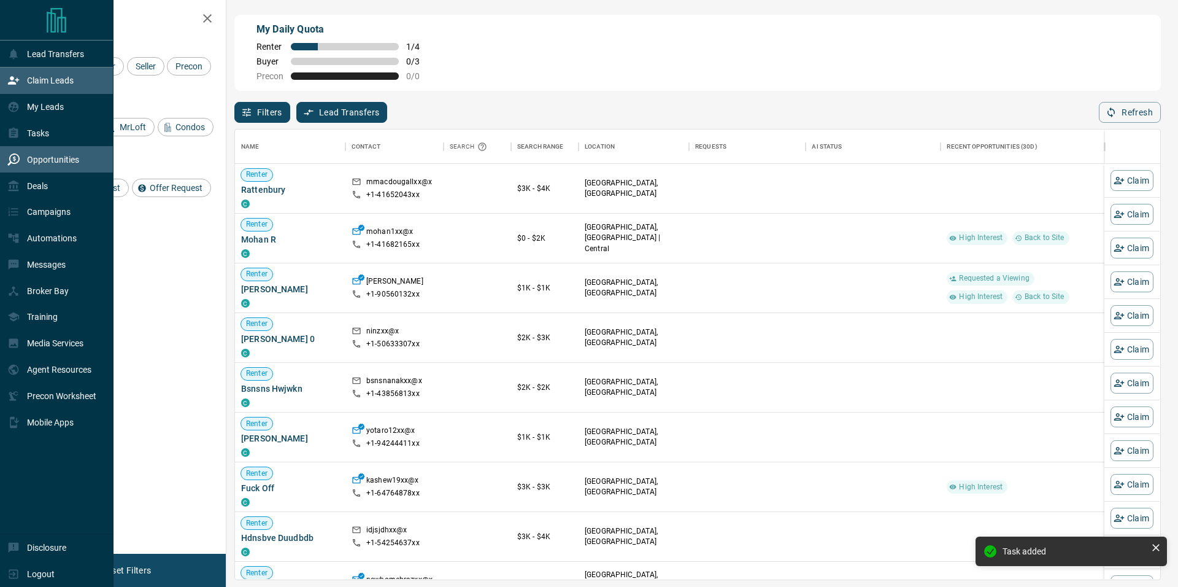
click at [39, 158] on p "Opportunities" at bounding box center [53, 160] width 52 height 10
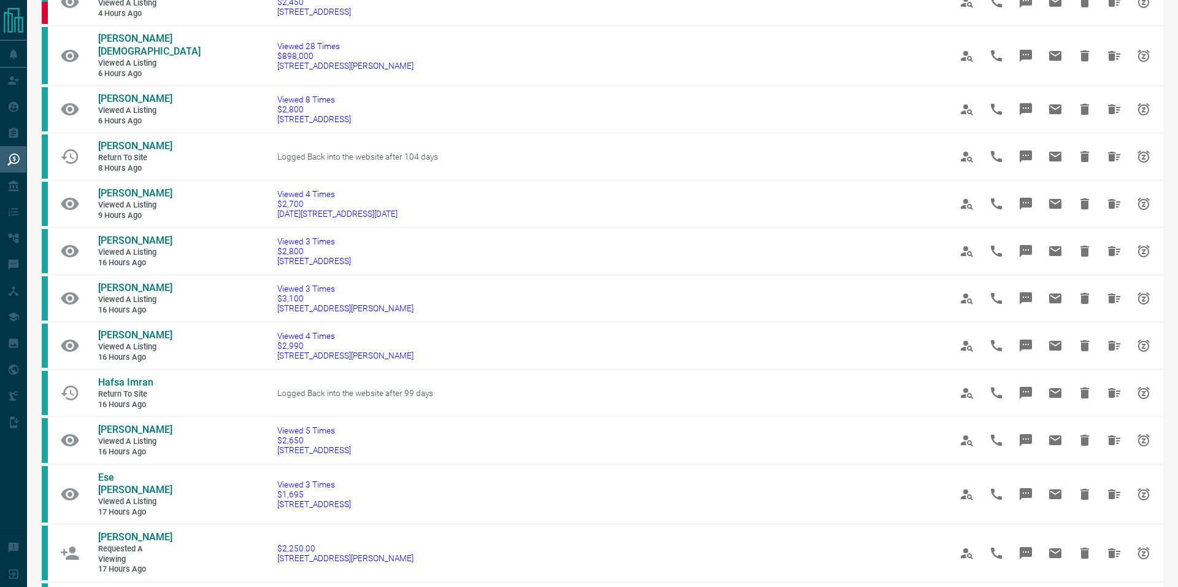
scroll to position [379, 0]
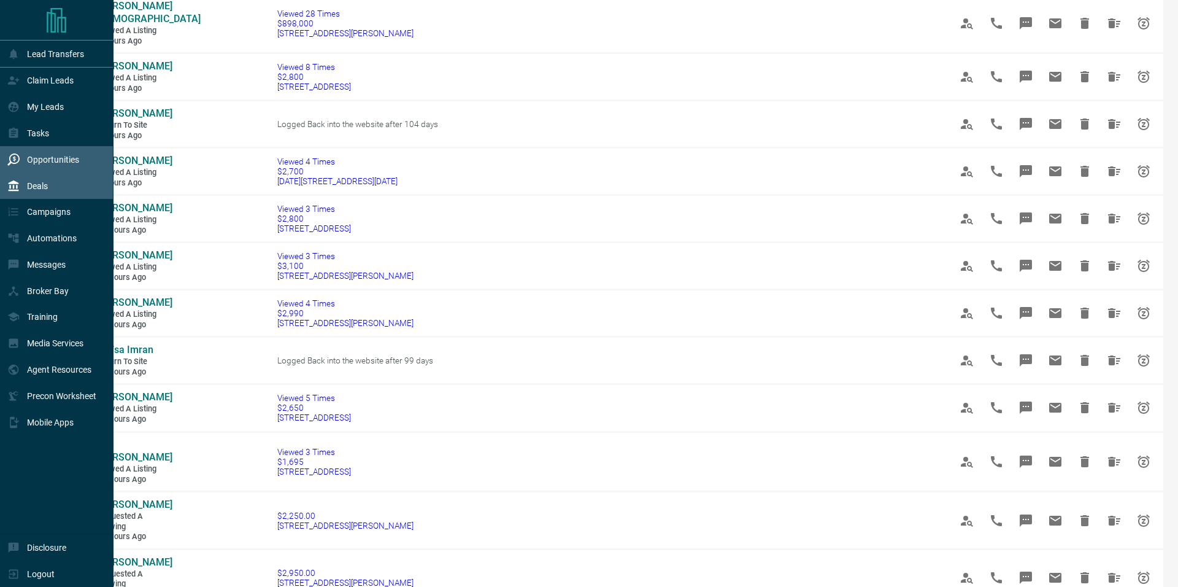
click at [34, 190] on p "Deals" at bounding box center [37, 186] width 21 height 10
